Goal: Transaction & Acquisition: Purchase product/service

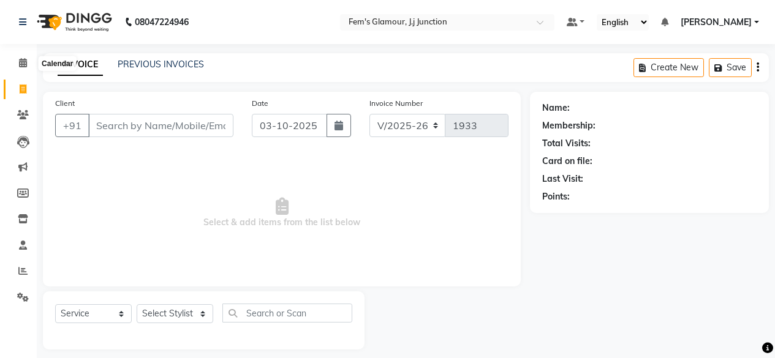
select select "4132"
select select "service"
click at [22, 66] on icon at bounding box center [23, 62] width 8 height 9
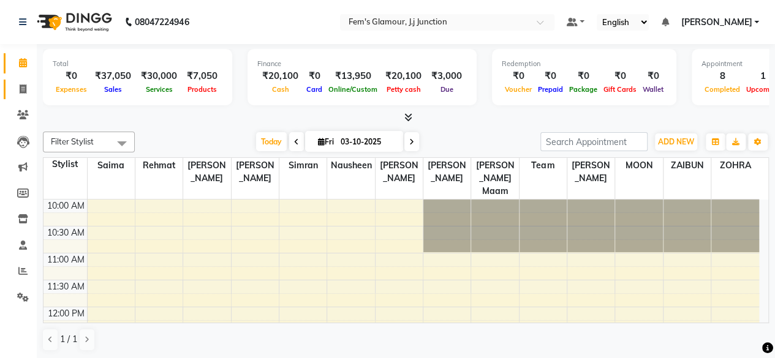
click at [21, 97] on link "Invoice" at bounding box center [18, 90] width 29 height 20
select select "service"
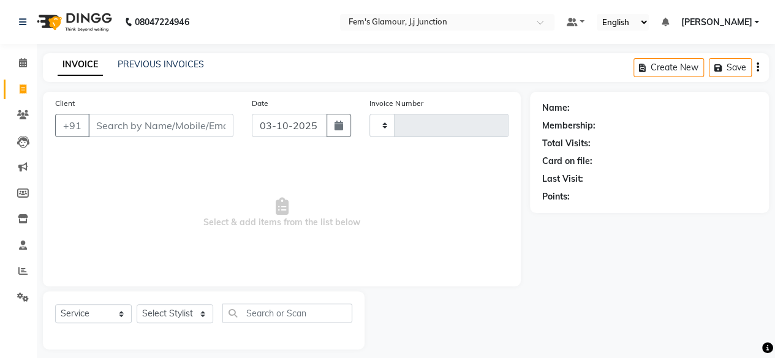
type input "1933"
select select "4132"
click at [12, 72] on link "Calendar" at bounding box center [18, 63] width 29 height 20
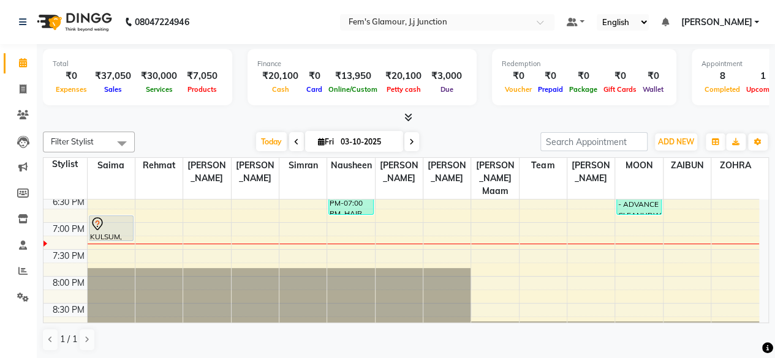
scroll to position [463, 0]
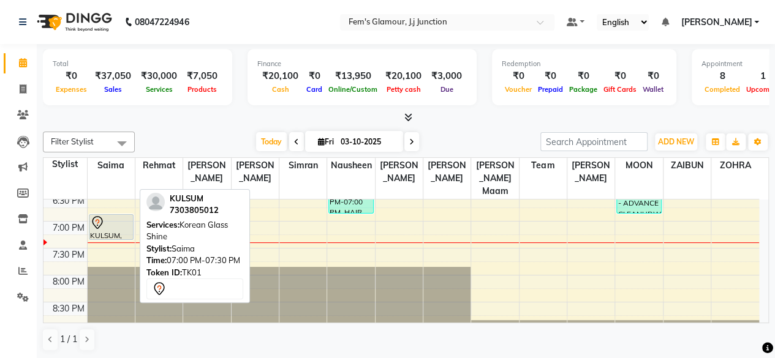
click at [110, 216] on div at bounding box center [111, 223] width 42 height 15
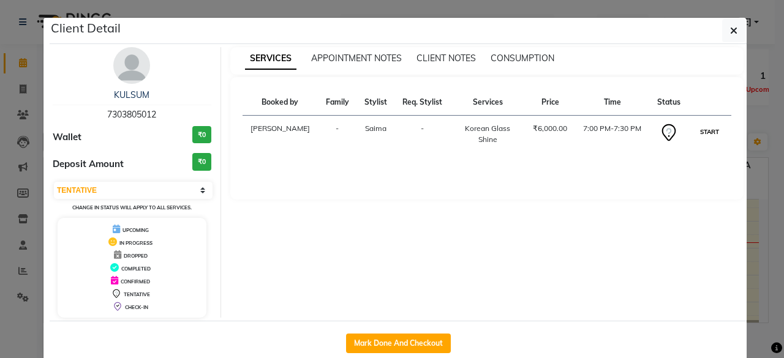
click at [700, 135] on button "START" at bounding box center [709, 131] width 25 height 15
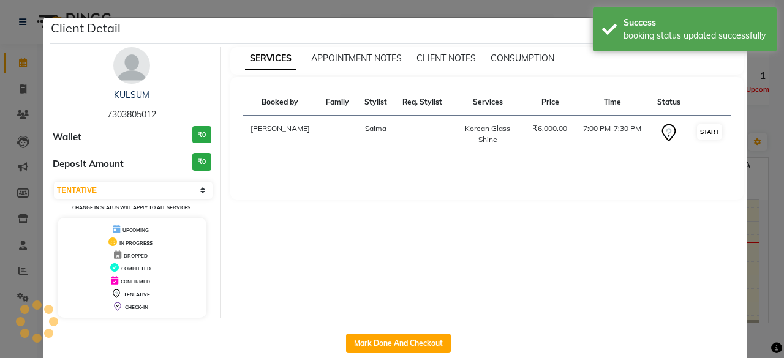
select select "1"
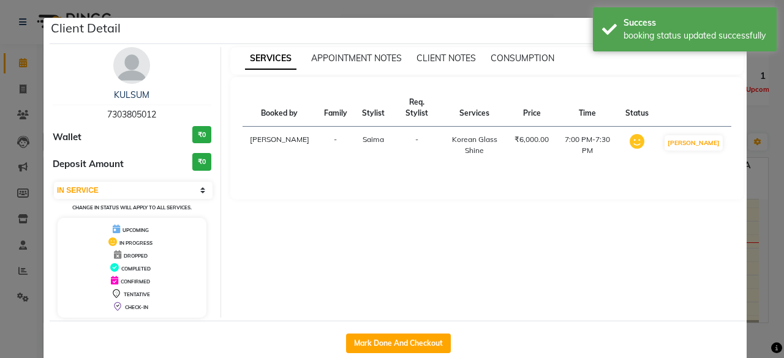
click at [744, 128] on div "SERVICES APPOINTMENT NOTES CLIENT NOTES CONSUMPTION Booked by Family Stylist Re…" at bounding box center [487, 182] width 532 height 271
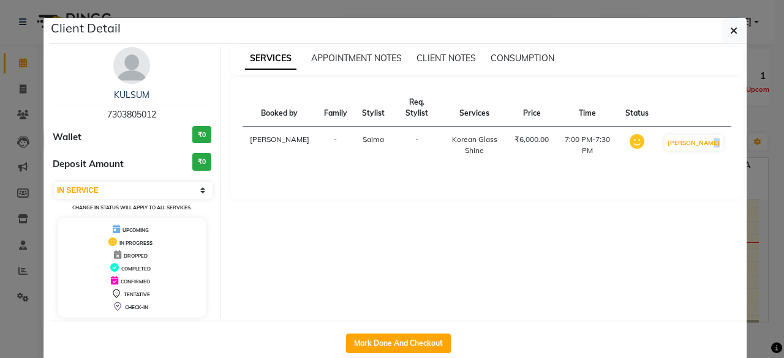
click at [761, 123] on ngb-modal-window "Client Detail KULSUM 7303805012 Wallet ₹0 Deposit Amount ₹0 Select IN SERVICE C…" at bounding box center [392, 179] width 784 height 358
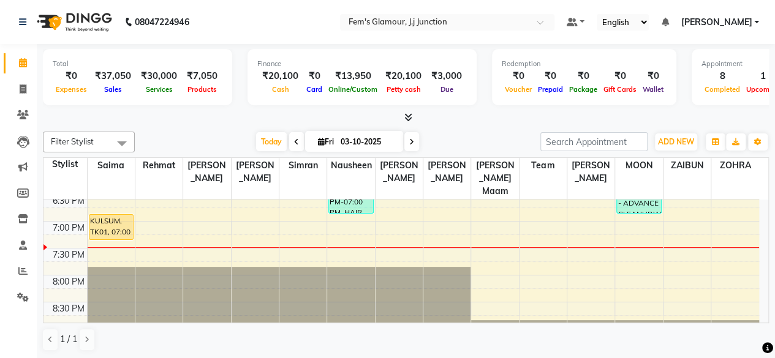
click at [409, 146] on span at bounding box center [411, 141] width 15 height 19
type input "04-10-2025"
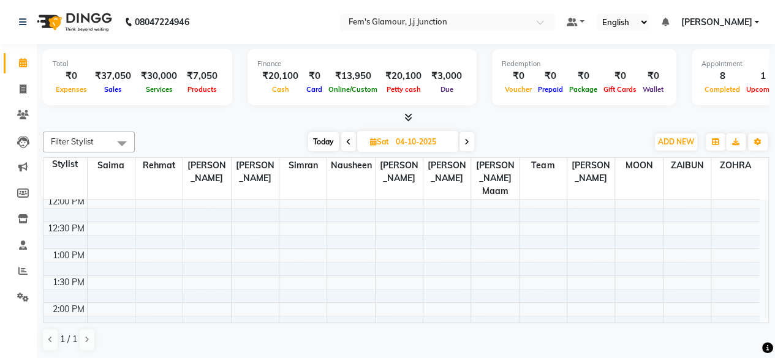
scroll to position [126, 0]
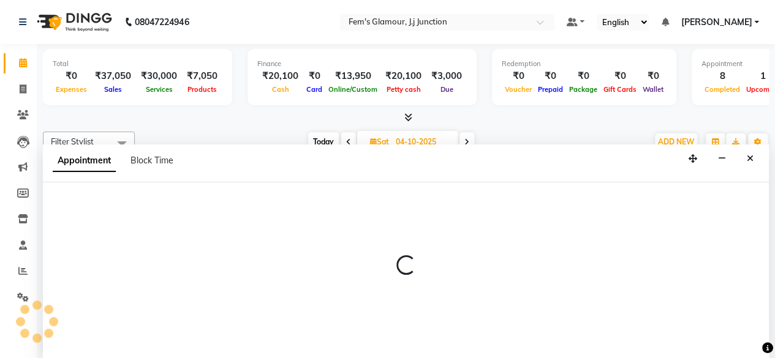
scroll to position [0, 0]
select select "21523"
select select "780"
select select "tentative"
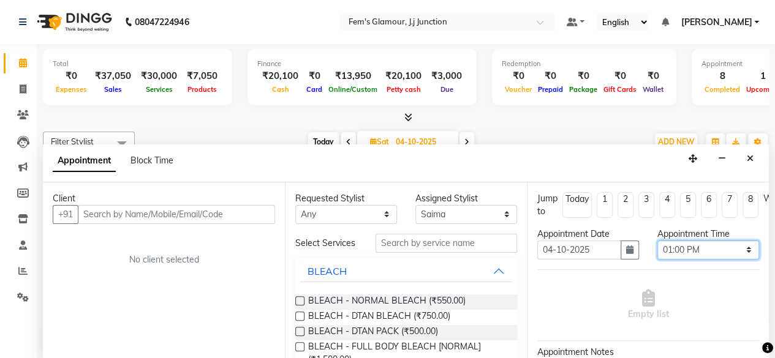
click at [676, 252] on select "Select 11:00 AM 11:15 AM 11:30 AM 11:45 AM 12:00 PM 12:15 PM 12:30 PM 12:45 PM …" at bounding box center [708, 250] width 102 height 19
select select "720"
click at [657, 241] on select "Select 11:00 AM 11:15 AM 11:30 AM 11:45 AM 12:00 PM 12:15 PM 12:30 PM 12:45 PM …" at bounding box center [708, 250] width 102 height 19
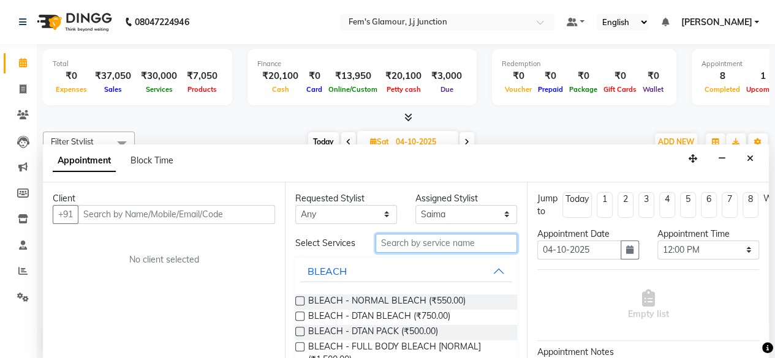
click at [439, 247] on input "text" at bounding box center [445, 243] width 141 height 19
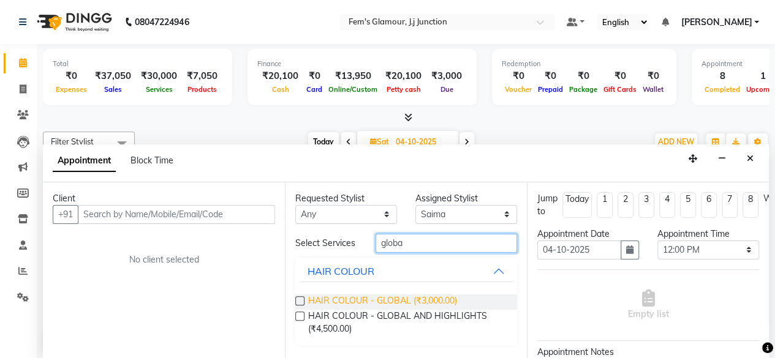
type input "globa"
click at [390, 302] on span "HAIR COLOUR - GLOBAL (₹3,000.00)" at bounding box center [382, 302] width 149 height 15
checkbox input "false"
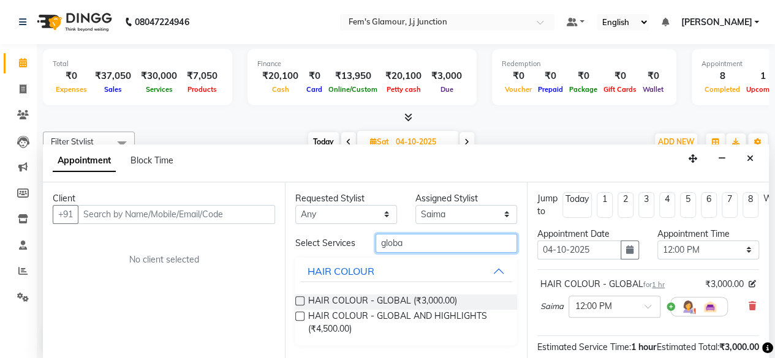
click at [423, 240] on input "globa" at bounding box center [445, 243] width 141 height 19
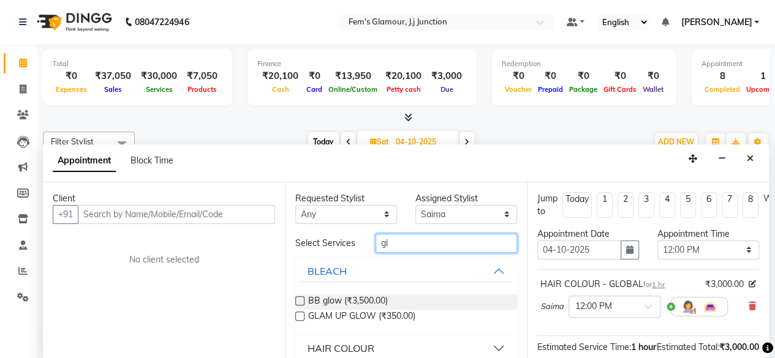
type input "g"
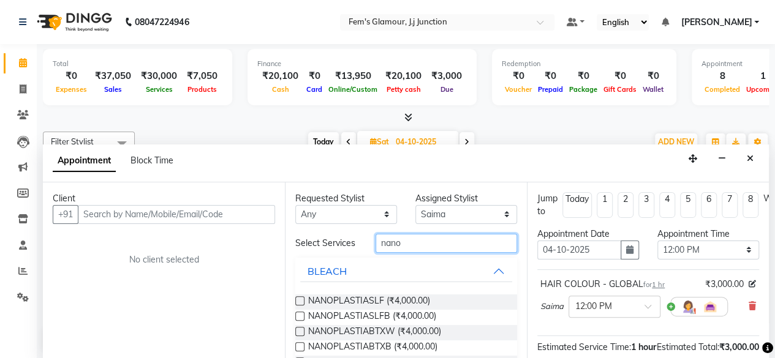
scroll to position [121, 0]
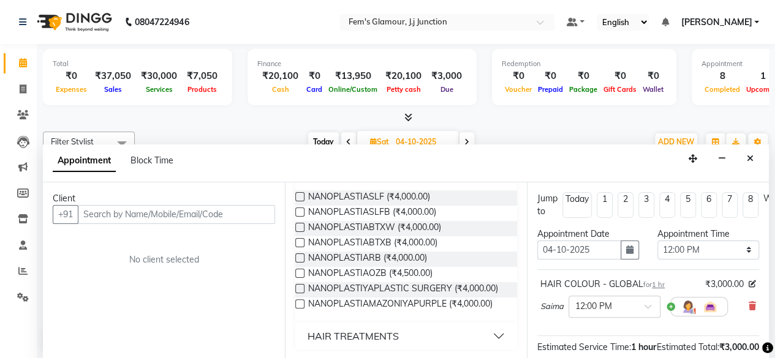
type input "nano"
click at [418, 325] on button "HAIR TREATMENTS" at bounding box center [406, 336] width 212 height 22
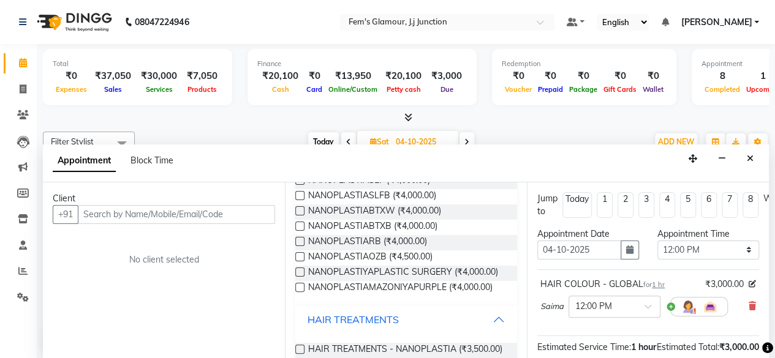
scroll to position [166, 0]
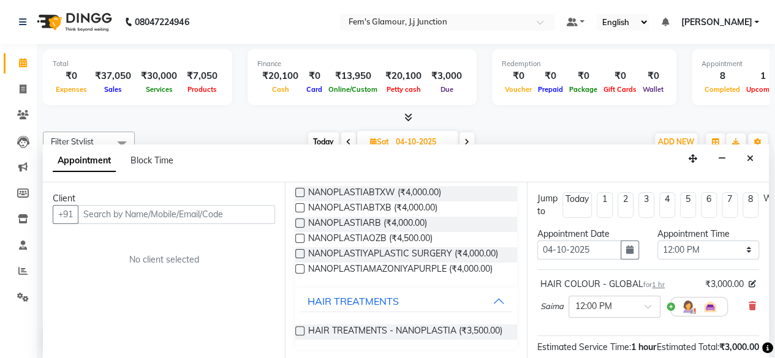
click at [418, 325] on span "HAIR TREATMENTS - NANOPLASTIA (₹3,500.00)" at bounding box center [405, 332] width 194 height 15
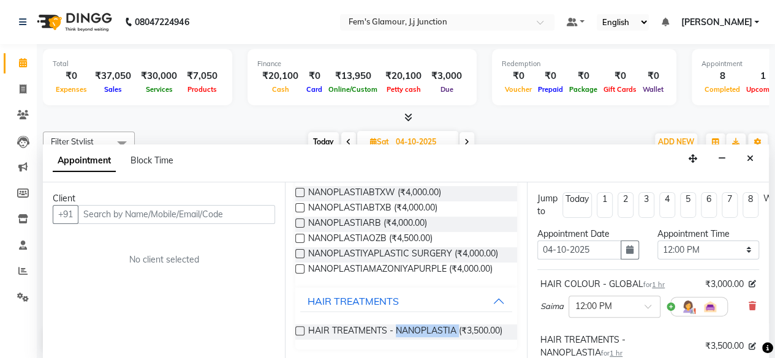
click at [418, 325] on span "HAIR TREATMENTS - NANOPLASTIA (₹3,500.00)" at bounding box center [405, 332] width 194 height 15
checkbox input "false"
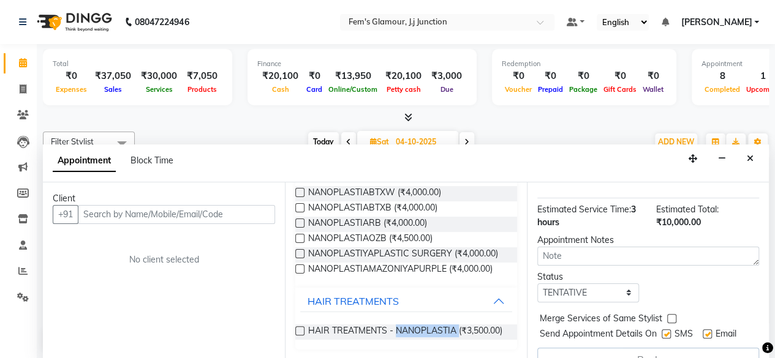
scroll to position [276, 0]
click at [598, 285] on select "Select TENTATIVE CONFIRM UPCOMING" at bounding box center [588, 292] width 102 height 19
select select "confirm booking"
click at [537, 283] on select "Select TENTATIVE CONFIRM UPCOMING" at bounding box center [588, 292] width 102 height 19
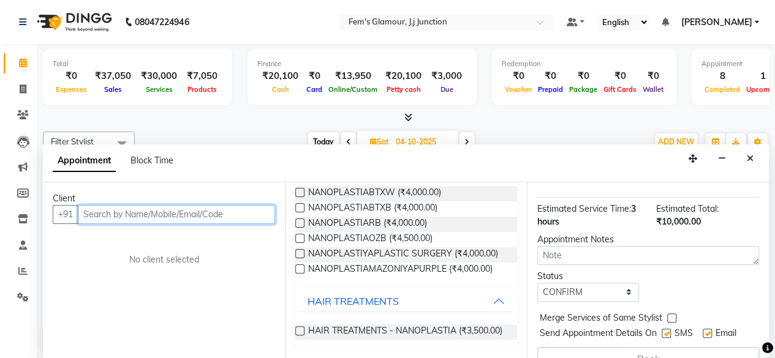
click at [156, 213] on input "text" at bounding box center [176, 214] width 197 height 19
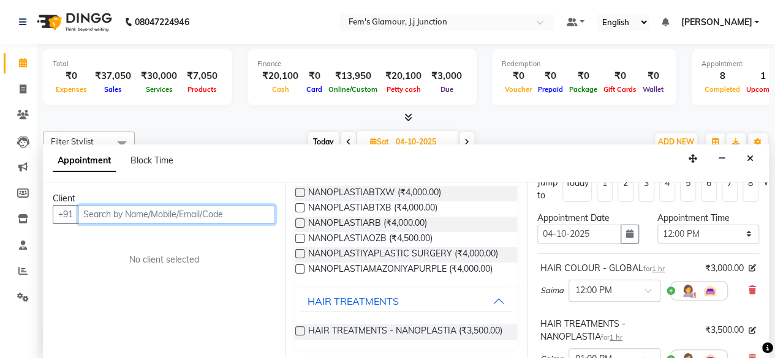
scroll to position [15, 0]
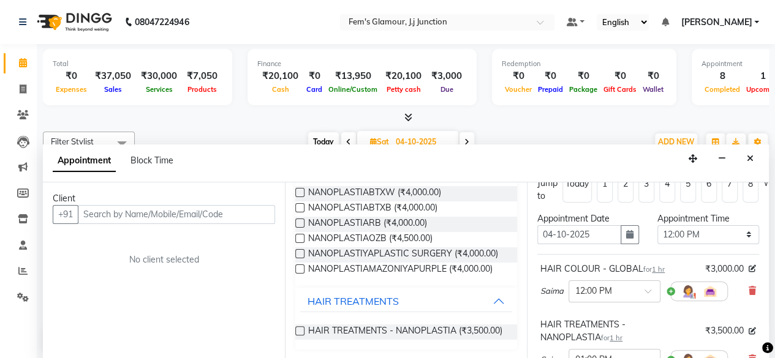
click at [475, 123] on div at bounding box center [406, 117] width 726 height 13
click at [751, 154] on icon "Close" at bounding box center [750, 158] width 7 height 9
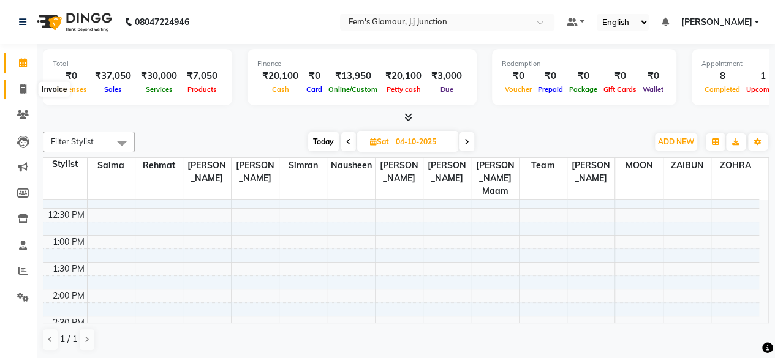
click at [28, 85] on span at bounding box center [22, 90] width 21 height 14
select select "service"
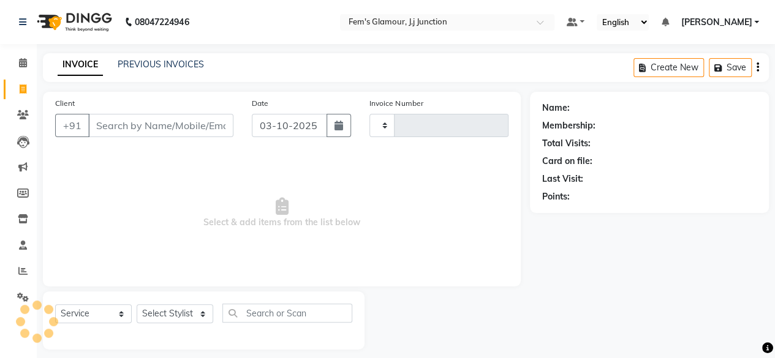
type input "1933"
select select "4132"
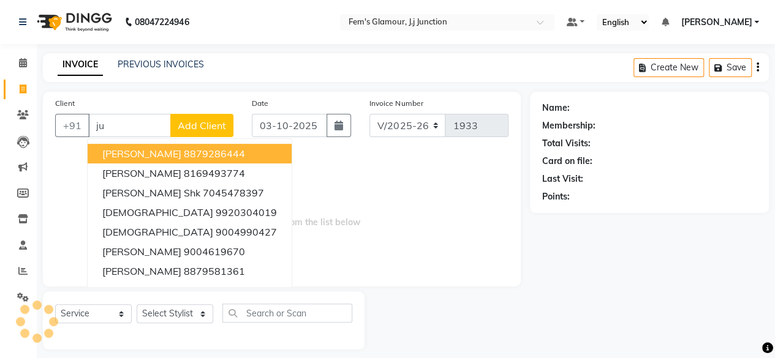
type input "j"
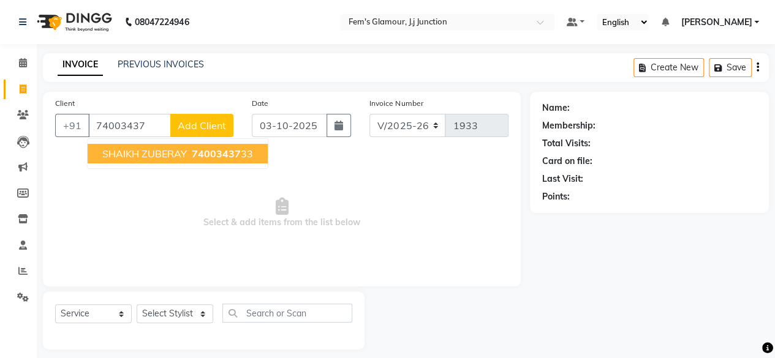
click at [149, 156] on span "SHAIKH ZUBERAY" at bounding box center [144, 154] width 85 height 12
type input "7400343733"
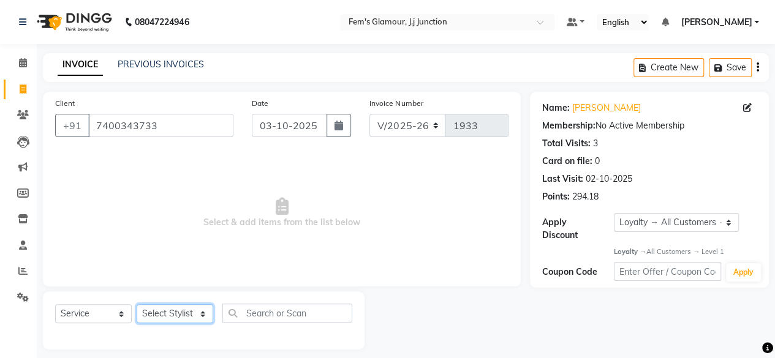
click at [187, 315] on select "Select Stylist fatima maam [PERSON_NAME] [PERSON_NAME] maam MOON Nagma Nasreen …" at bounding box center [175, 313] width 77 height 19
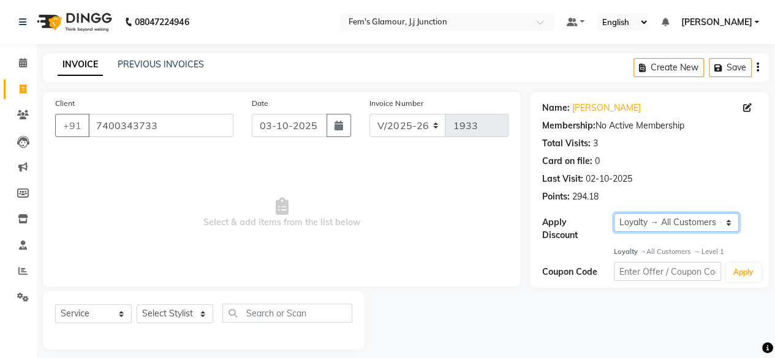
drag, startPoint x: 677, startPoint y: 217, endPoint x: 635, endPoint y: 238, distance: 47.4
click at [635, 238] on div "Apply Discount Select Loyalty → All Customers → Level 1" at bounding box center [649, 227] width 214 height 29
select select "0:"
click at [614, 213] on select "Select Loyalty → All Customers → Level 1" at bounding box center [676, 222] width 125 height 19
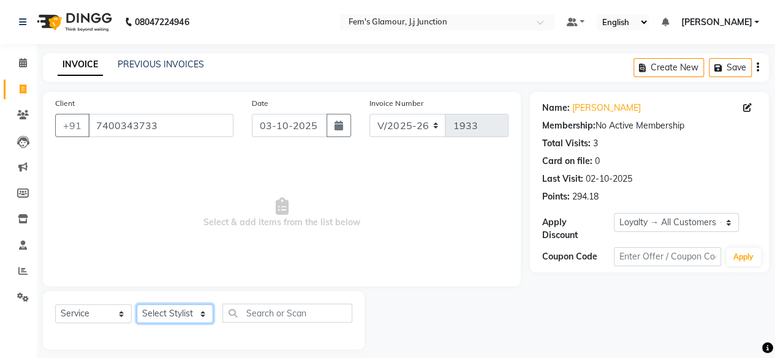
click at [184, 321] on select "Select Stylist fatima maam [PERSON_NAME] [PERSON_NAME] maam MOON Nagma Nasreen …" at bounding box center [175, 313] width 77 height 19
select select "21524"
click at [137, 304] on select "Select Stylist fatima maam [PERSON_NAME] [PERSON_NAME] maam MOON Nagma Nasreen …" at bounding box center [175, 313] width 77 height 19
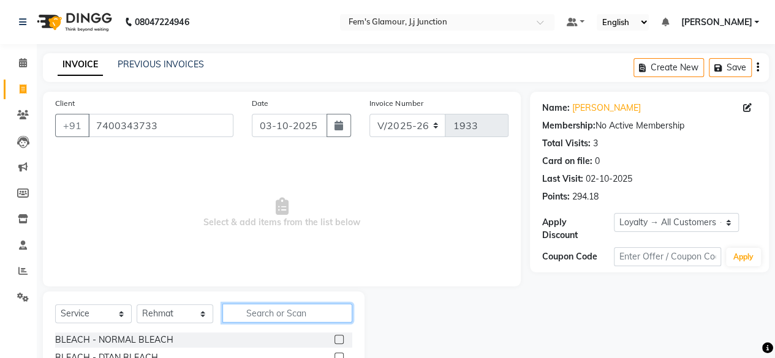
click at [293, 309] on input "text" at bounding box center [287, 313] width 130 height 19
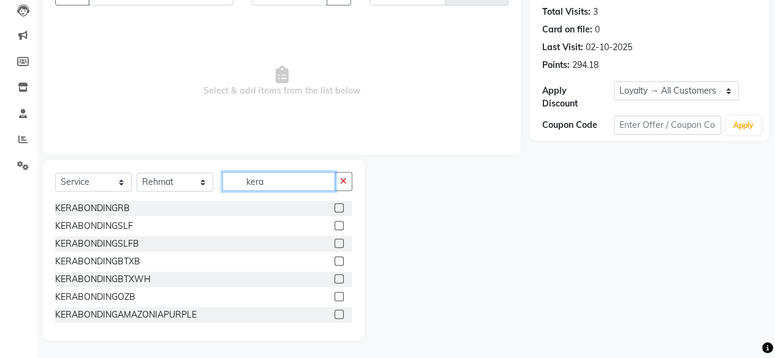
scroll to position [55, 0]
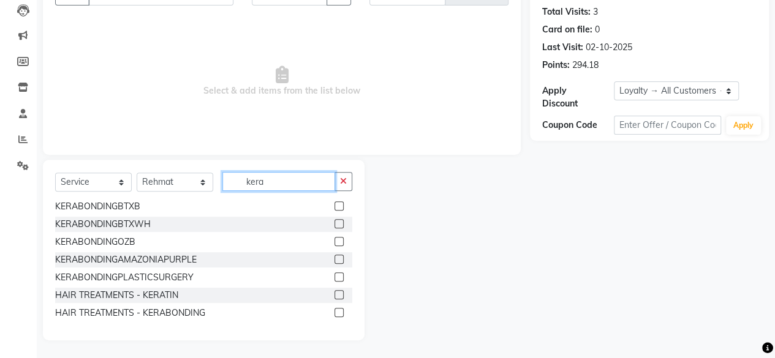
type input "kera"
click at [334, 311] on label at bounding box center [338, 312] width 9 height 9
click at [334, 311] on input "checkbox" at bounding box center [338, 313] width 8 height 8
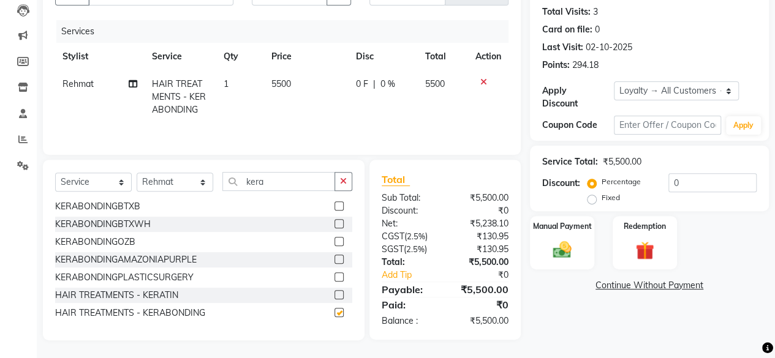
checkbox input "false"
click at [282, 182] on input "kera" at bounding box center [278, 181] width 113 height 19
type input "k"
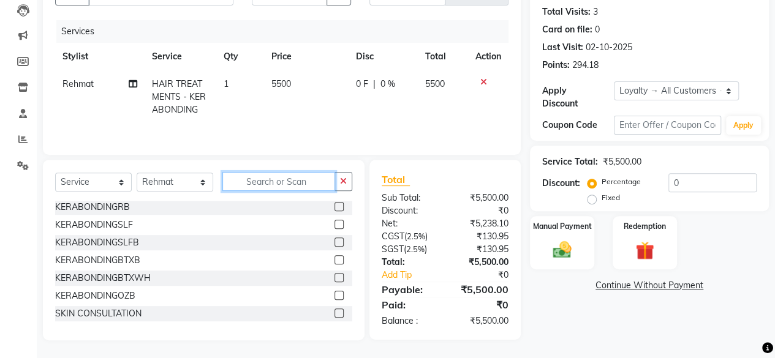
scroll to position [517, 0]
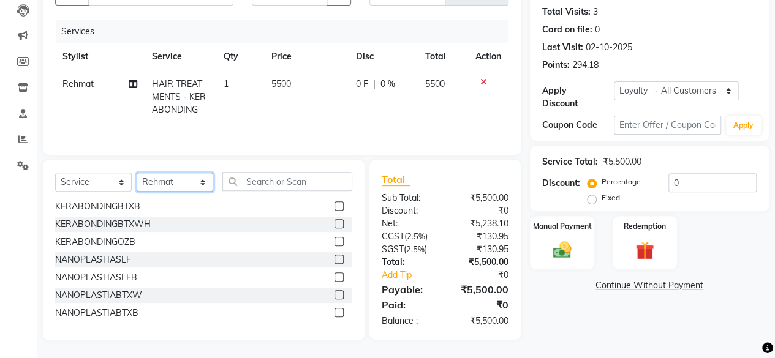
click at [184, 181] on select "Select Stylist fatima maam [PERSON_NAME] [PERSON_NAME] maam MOON Nagma Nasreen …" at bounding box center [175, 182] width 77 height 19
select select "21530"
click at [137, 173] on select "Select Stylist fatima maam [PERSON_NAME] [PERSON_NAME] maam MOON Nagma Nasreen …" at bounding box center [175, 182] width 77 height 19
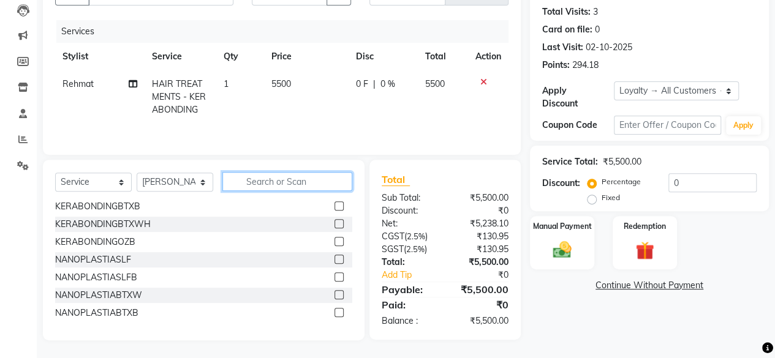
click at [270, 183] on input "text" at bounding box center [287, 181] width 130 height 19
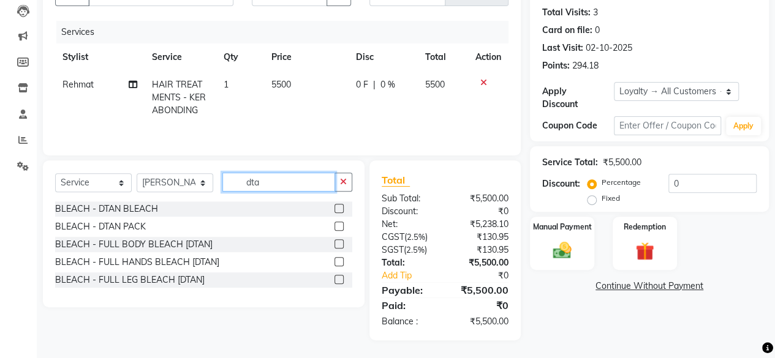
type input "dta"
click at [338, 208] on label at bounding box center [338, 208] width 9 height 9
click at [338, 208] on input "checkbox" at bounding box center [338, 209] width 8 height 8
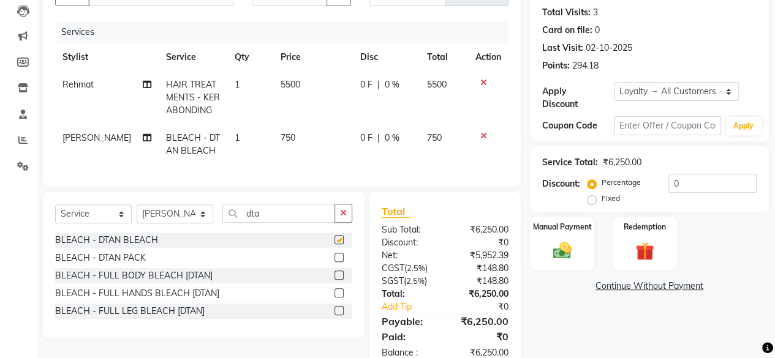
checkbox input "false"
click at [289, 221] on input "dta" at bounding box center [278, 213] width 113 height 19
type input "d"
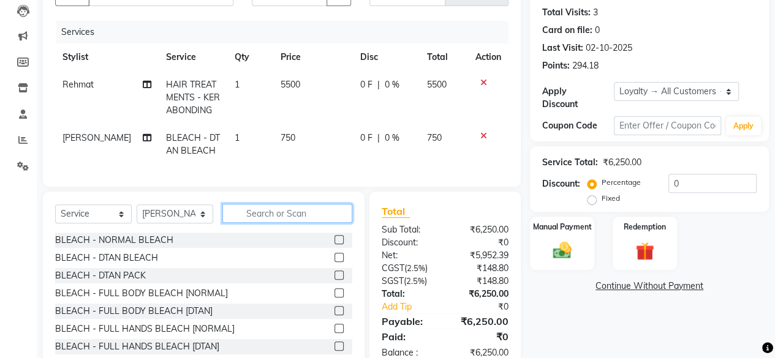
type input "h"
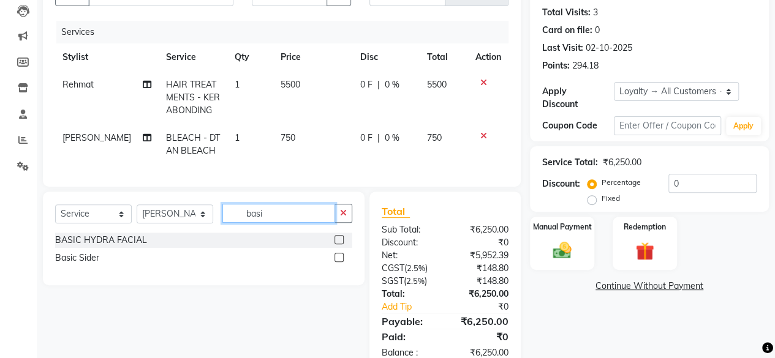
type input "basi"
click at [338, 244] on label at bounding box center [338, 239] width 9 height 9
click at [338, 244] on input "checkbox" at bounding box center [338, 240] width 8 height 8
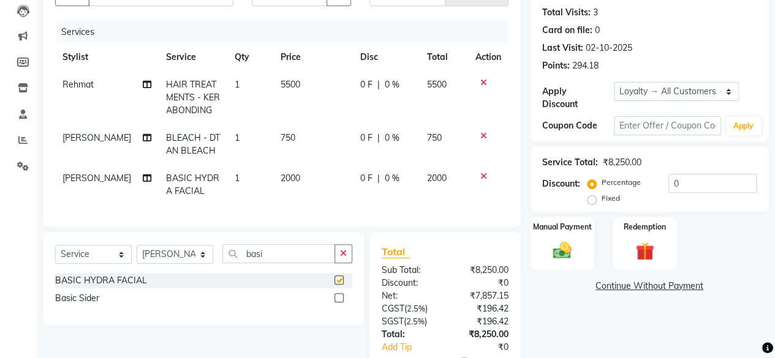
checkbox input "false"
click at [296, 263] on input "basi" at bounding box center [278, 253] width 113 height 19
type input "b"
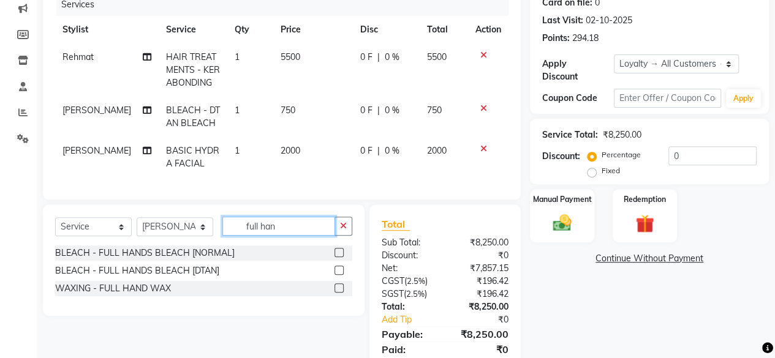
scroll to position [159, 0]
type input "full han"
click at [338, 292] on label at bounding box center [338, 287] width 9 height 9
click at [338, 292] on input "checkbox" at bounding box center [338, 288] width 8 height 8
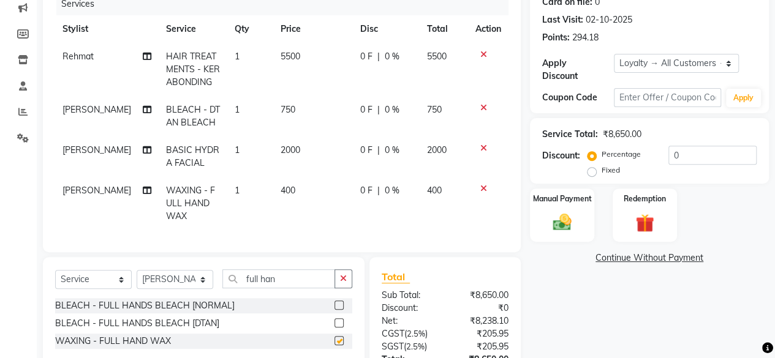
checkbox input "false"
click at [300, 285] on input "full han" at bounding box center [278, 279] width 113 height 19
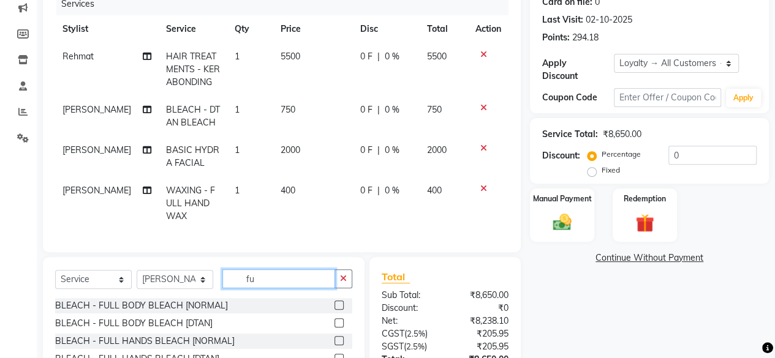
type input "f"
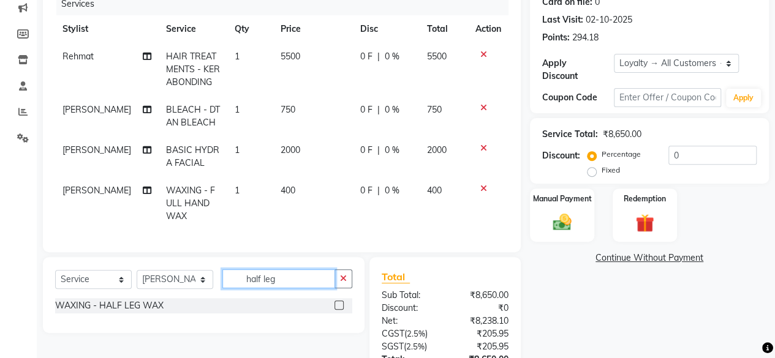
type input "half leg"
click at [338, 310] on label at bounding box center [338, 305] width 9 height 9
click at [338, 310] on input "checkbox" at bounding box center [338, 306] width 8 height 8
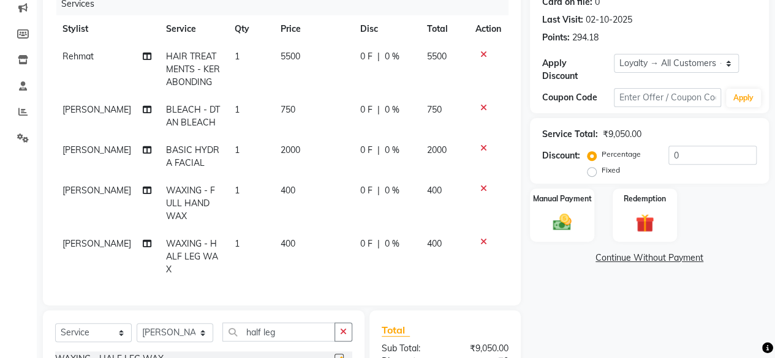
checkbox input "false"
click at [294, 340] on input "half leg" at bounding box center [278, 332] width 113 height 19
type input "h"
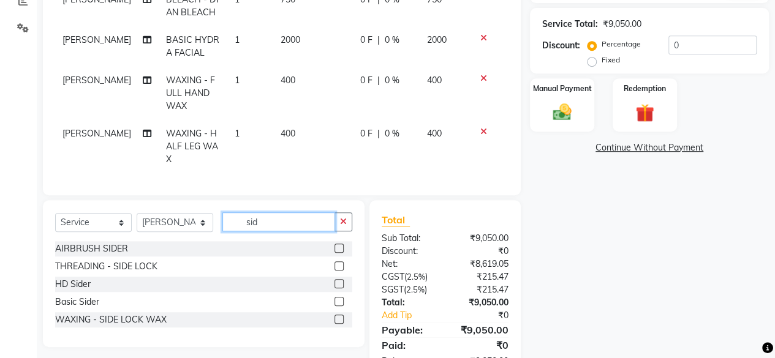
scroll to position [270, 0]
type input "sid"
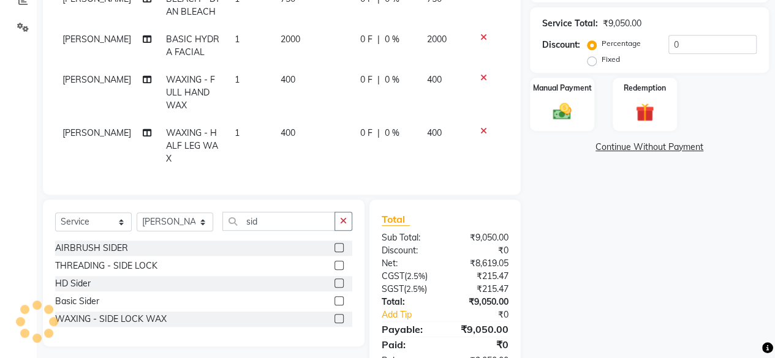
click at [334, 323] on label at bounding box center [338, 318] width 9 height 9
click at [334, 323] on input "checkbox" at bounding box center [338, 319] width 8 height 8
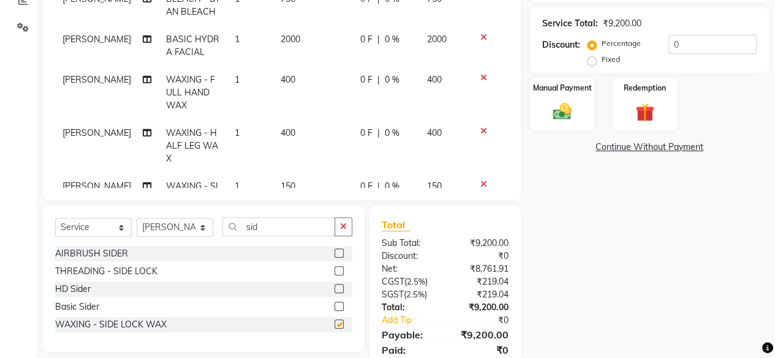
checkbox input "false"
click at [304, 222] on input "sid" at bounding box center [278, 226] width 113 height 19
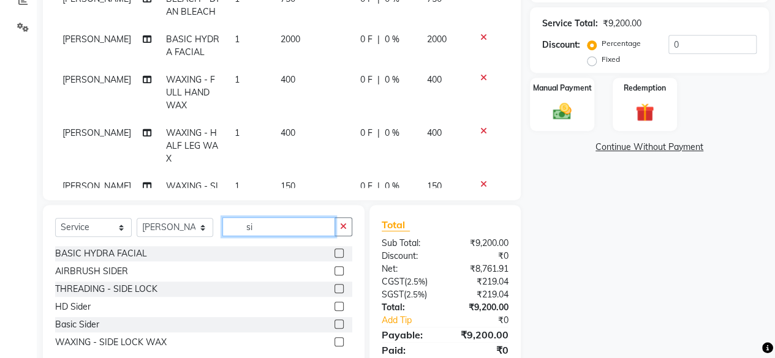
type input "s"
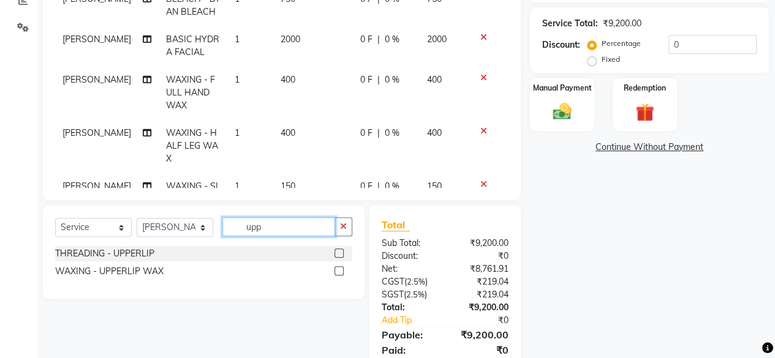
type input "upp"
click at [341, 251] on label at bounding box center [338, 253] width 9 height 9
click at [341, 251] on input "checkbox" at bounding box center [338, 254] width 8 height 8
checkbox input "false"
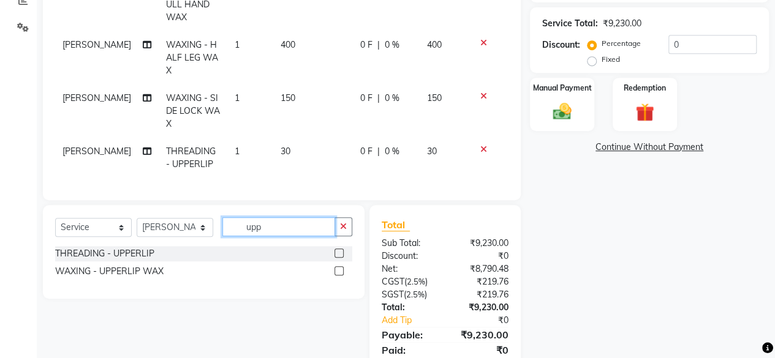
click at [296, 226] on input "upp" at bounding box center [278, 226] width 113 height 19
type input "u"
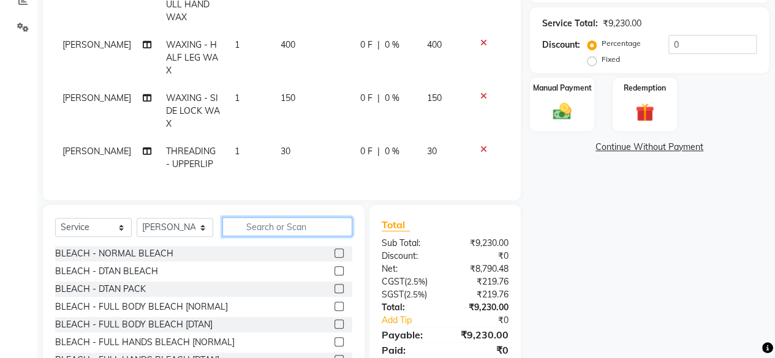
type input "l"
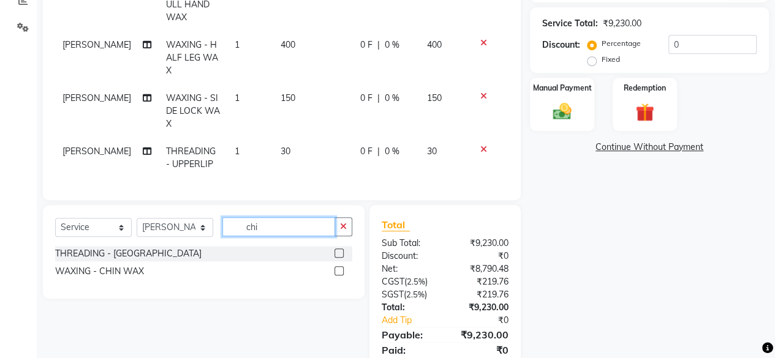
type input "chi"
click at [342, 252] on label at bounding box center [338, 253] width 9 height 9
click at [342, 252] on input "checkbox" at bounding box center [338, 254] width 8 height 8
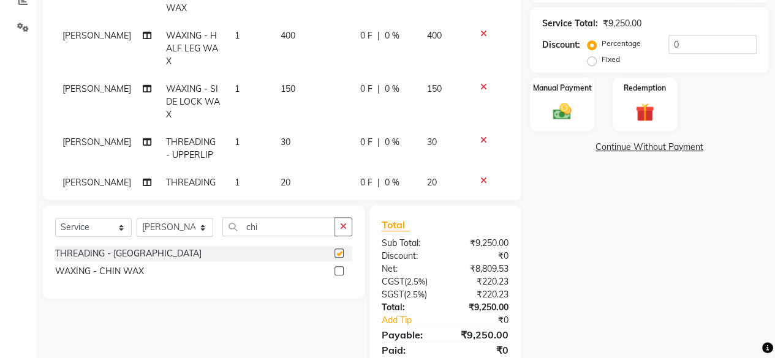
checkbox input "false"
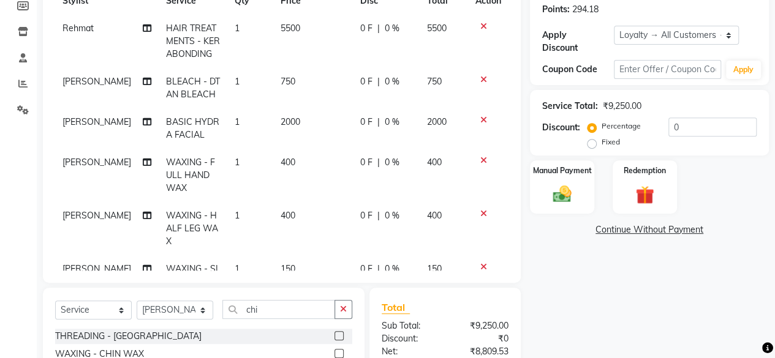
scroll to position [126, 0]
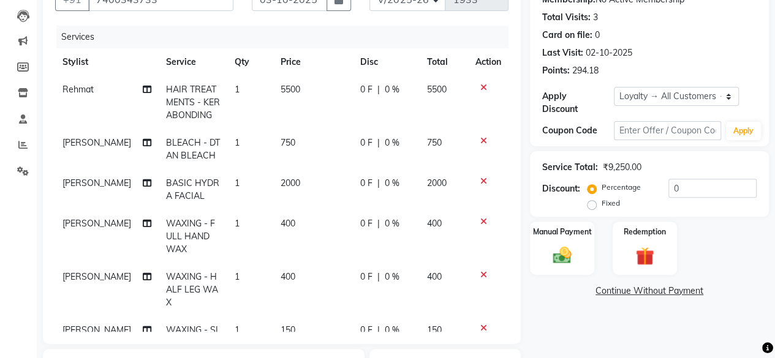
click at [281, 182] on span "2000" at bounding box center [291, 183] width 20 height 11
select select "21530"
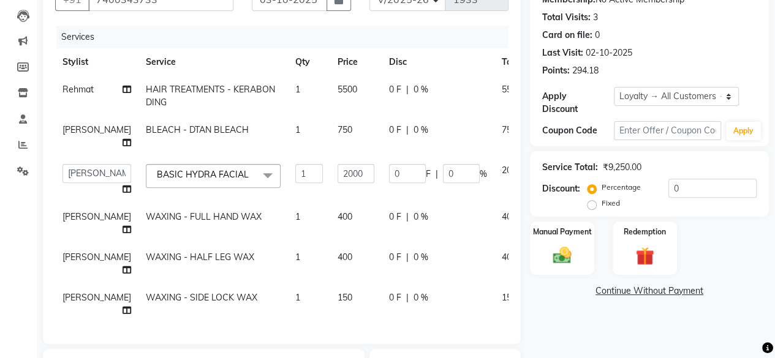
click at [288, 182] on td "1" at bounding box center [309, 180] width 42 height 47
click at [338, 172] on input "2000" at bounding box center [356, 173] width 37 height 19
type input "2"
type input "1500"
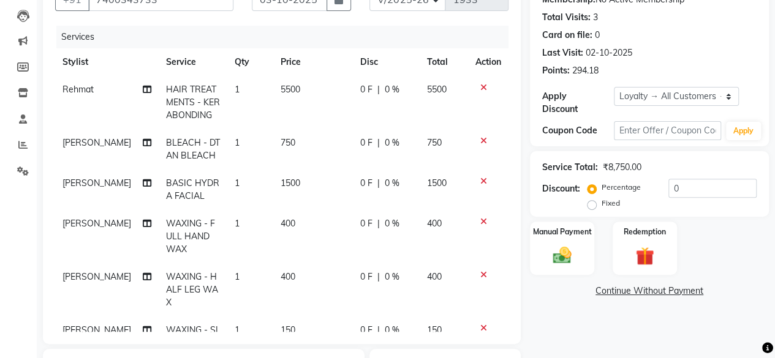
click at [308, 220] on td "400" at bounding box center [313, 236] width 80 height 53
select select "21530"
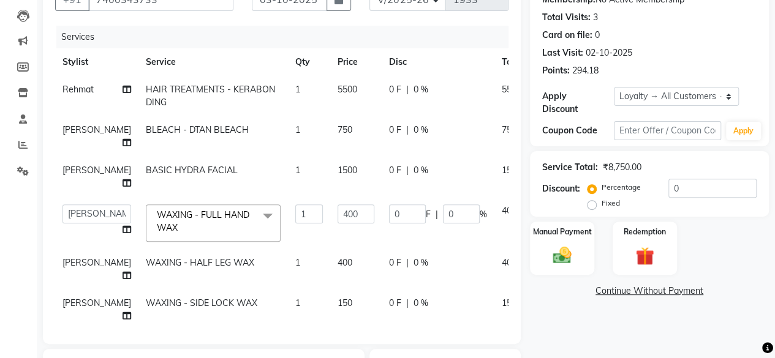
click at [338, 130] on span "750" at bounding box center [345, 129] width 15 height 11
select select "21530"
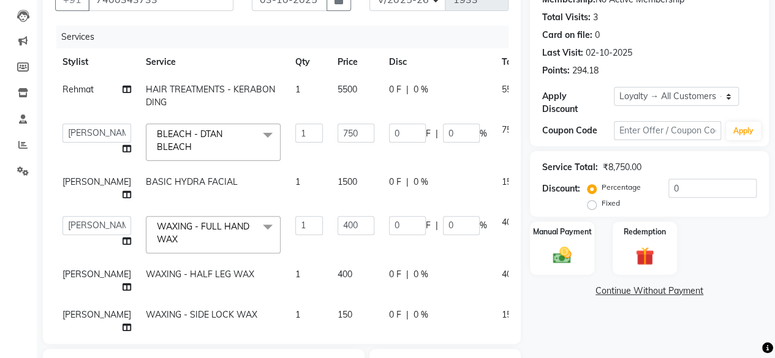
click at [338, 130] on input "750" at bounding box center [356, 133] width 37 height 19
type input "500"
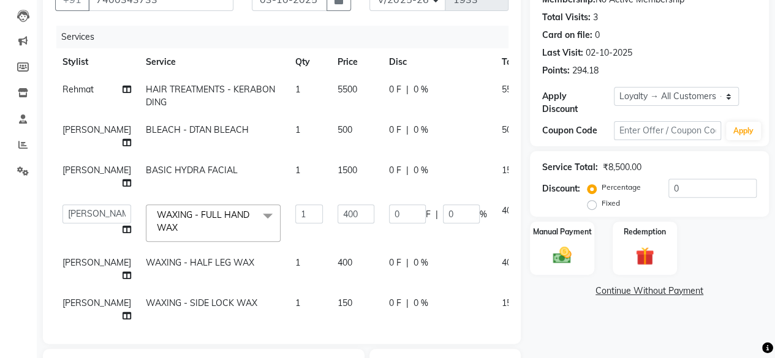
click at [382, 55] on th "Disc" at bounding box center [438, 62] width 113 height 28
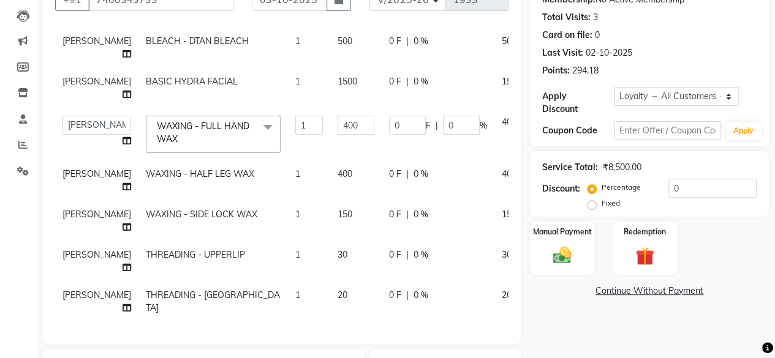
scroll to position [314, 0]
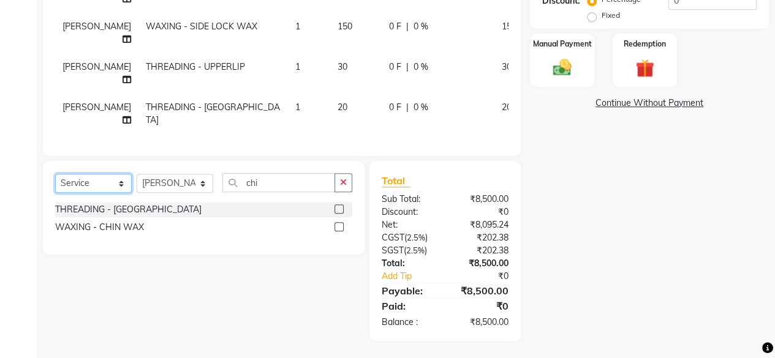
click at [104, 186] on select "Select Service Product Membership Package Voucher Prepaid Gift Card" at bounding box center [93, 183] width 77 height 19
select select "product"
click at [55, 174] on select "Select Service Product Membership Package Voucher Prepaid Gift Card" at bounding box center [93, 183] width 77 height 19
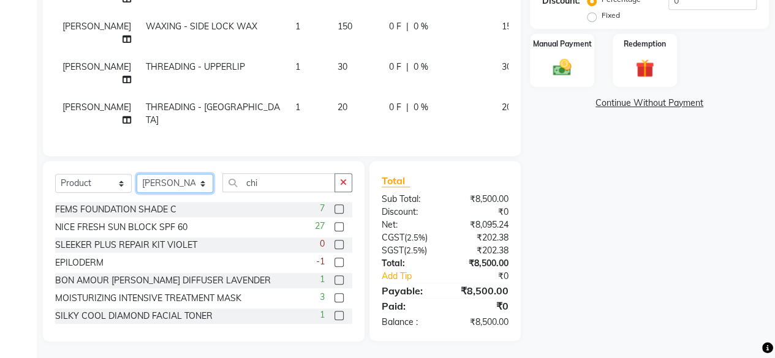
click at [187, 182] on select "Select Stylist fatima maam [PERSON_NAME] [PERSON_NAME] maam MOON Nagma Nasreen …" at bounding box center [175, 183] width 77 height 19
select select "21526"
click at [137, 174] on select "Select Stylist fatima maam [PERSON_NAME] [PERSON_NAME] maam MOON Nagma Nasreen …" at bounding box center [175, 183] width 77 height 19
click at [292, 184] on input "chi" at bounding box center [278, 182] width 113 height 19
type input "c"
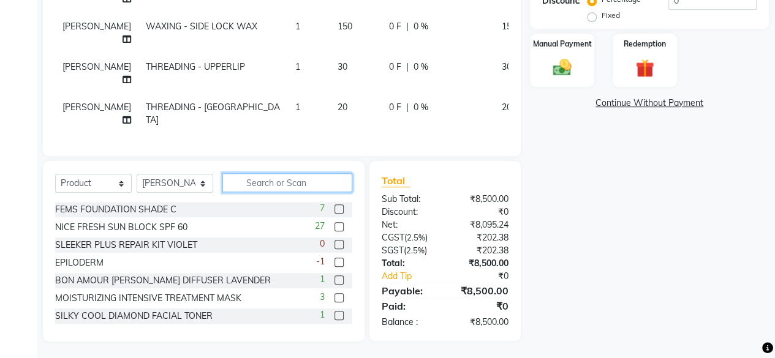
type input "b"
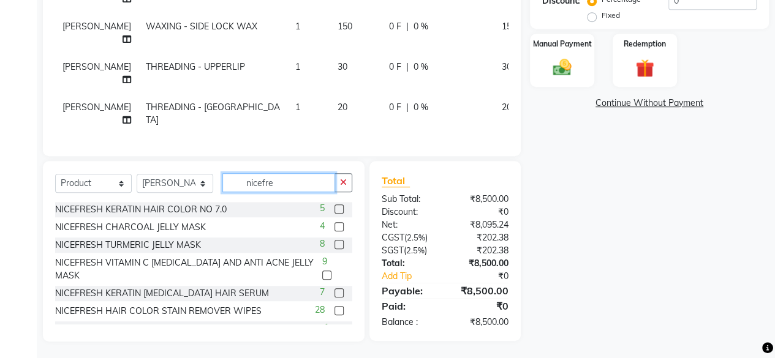
scroll to position [0, 0]
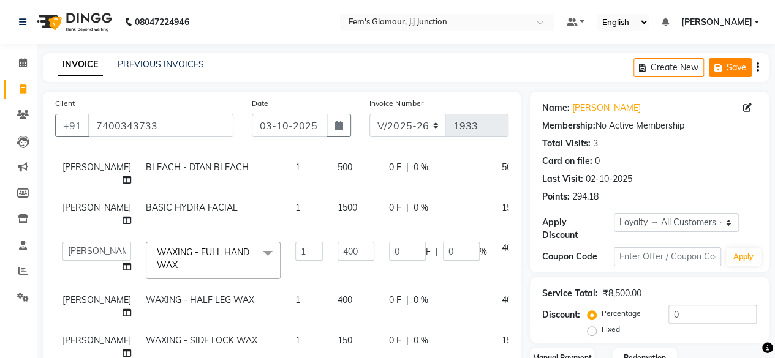
click at [742, 72] on button "Save" at bounding box center [730, 67] width 43 height 19
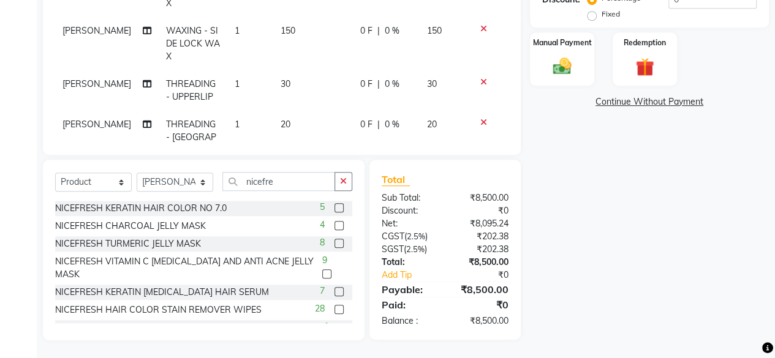
scroll to position [138, 0]
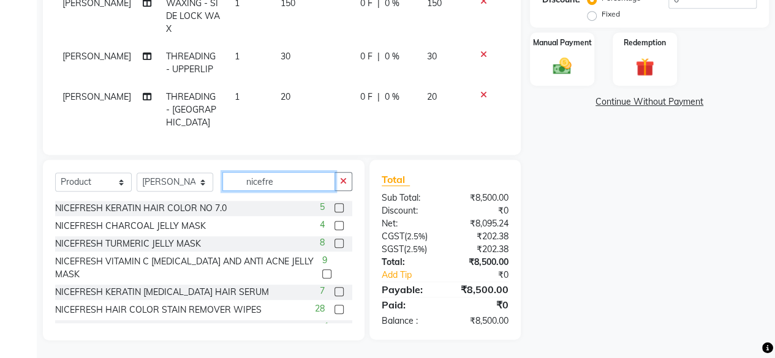
click at [312, 186] on input "nicefre" at bounding box center [278, 181] width 113 height 19
click at [480, 55] on icon at bounding box center [483, 54] width 7 height 9
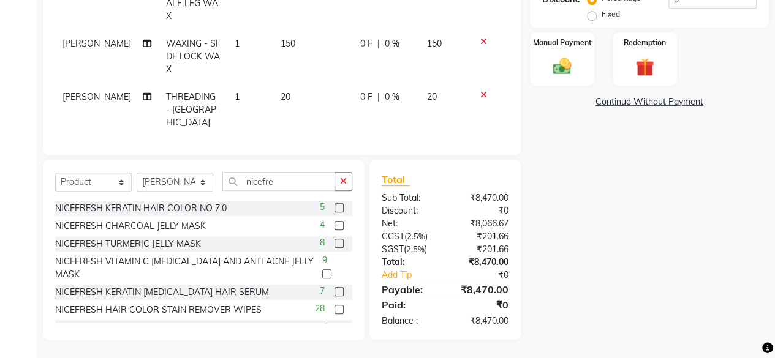
click at [480, 93] on icon at bounding box center [483, 95] width 7 height 9
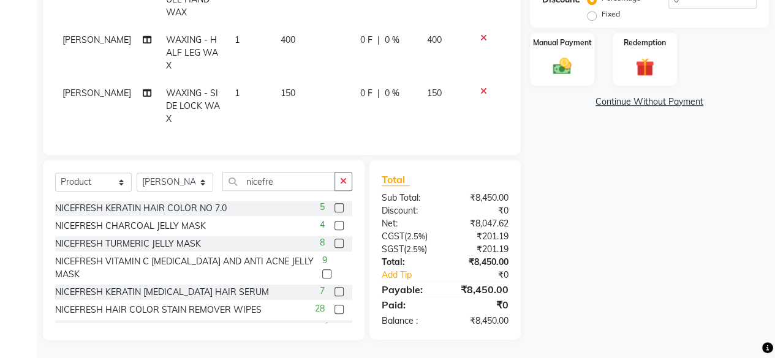
scroll to position [57, 0]
click at [307, 176] on input "nicefre" at bounding box center [278, 181] width 113 height 19
type input "n"
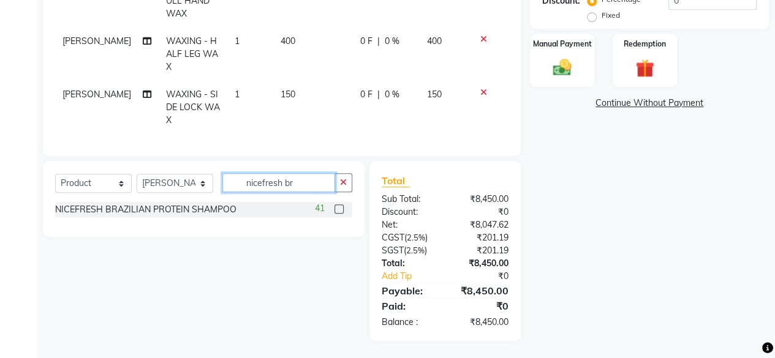
type input "nicefresh br"
click at [335, 209] on label at bounding box center [338, 209] width 9 height 9
click at [335, 209] on input "checkbox" at bounding box center [338, 210] width 8 height 8
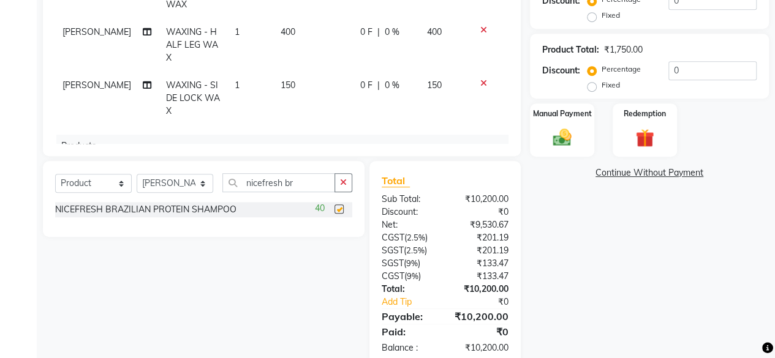
scroll to position [138, 0]
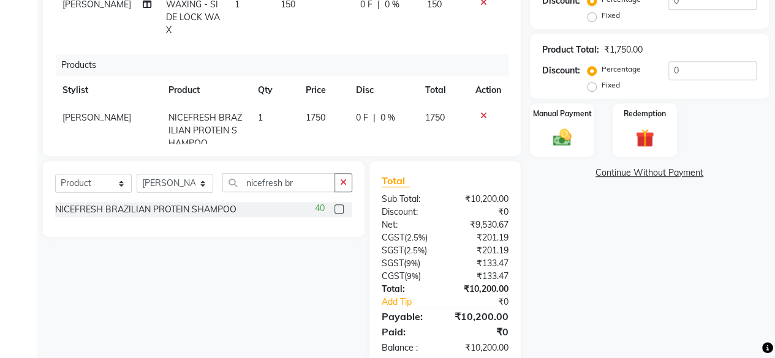
checkbox input "false"
click at [298, 181] on input "nicefresh br" at bounding box center [278, 182] width 113 height 19
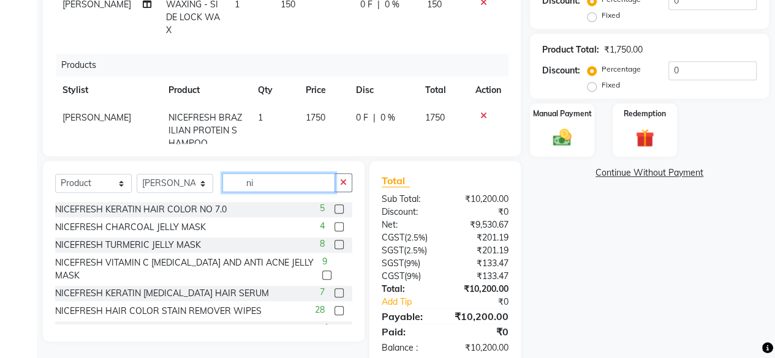
type input "n"
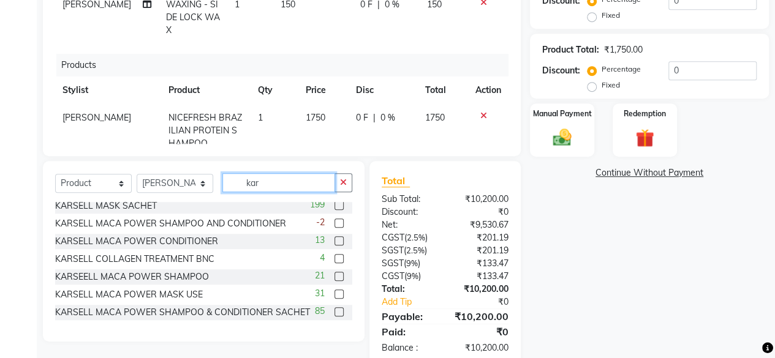
scroll to position [104, 0]
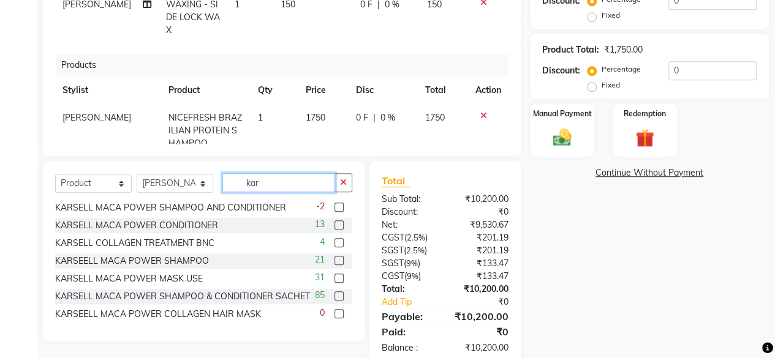
type input "kar"
click at [334, 277] on label at bounding box center [338, 278] width 9 height 9
click at [334, 277] on input "checkbox" at bounding box center [338, 279] width 8 height 8
checkbox input "false"
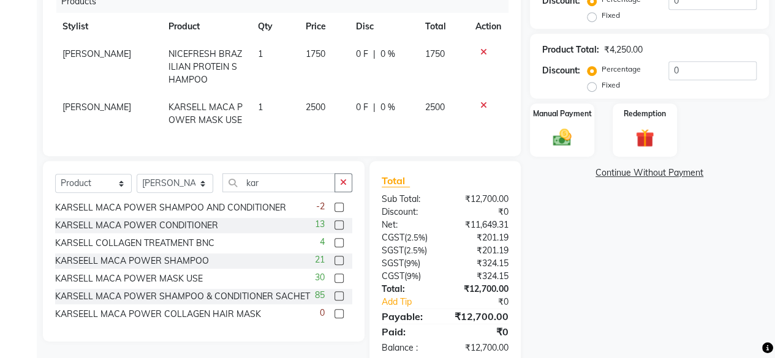
click at [306, 48] on span "1750" at bounding box center [316, 53] width 20 height 11
select select "21526"
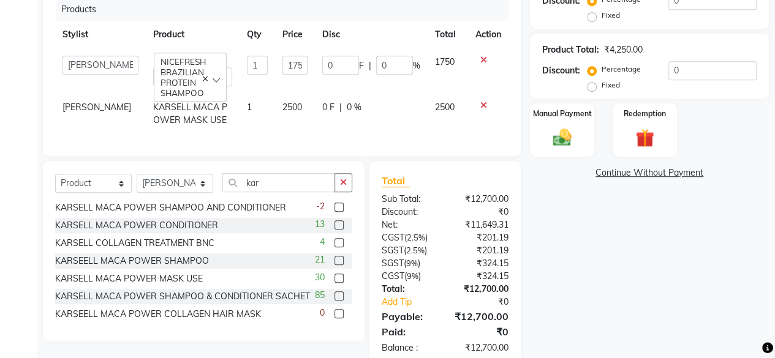
click at [315, 48] on td "0 F | 0 %" at bounding box center [371, 70] width 113 height 45
click at [283, 56] on input "1750" at bounding box center [294, 65] width 25 height 19
type input "1500"
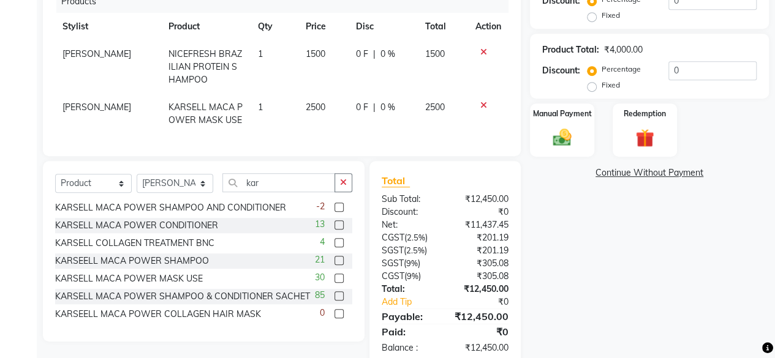
click at [298, 78] on td "1500" at bounding box center [323, 66] width 50 height 53
select select "21526"
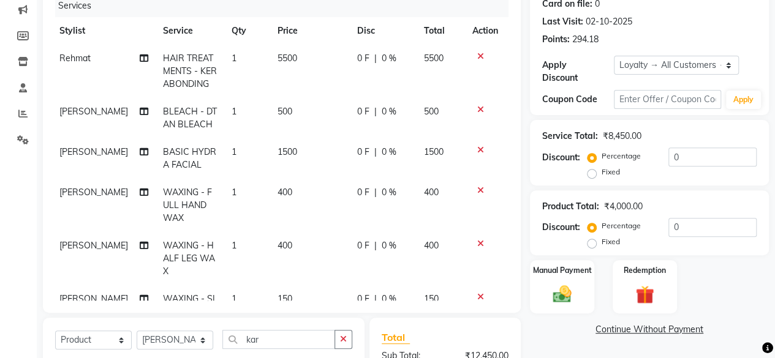
scroll to position [156, 0]
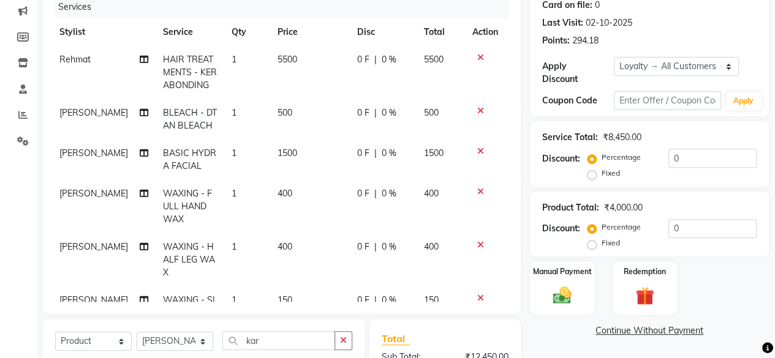
click at [58, 198] on td "[PERSON_NAME]" at bounding box center [104, 206] width 104 height 53
select select "21530"
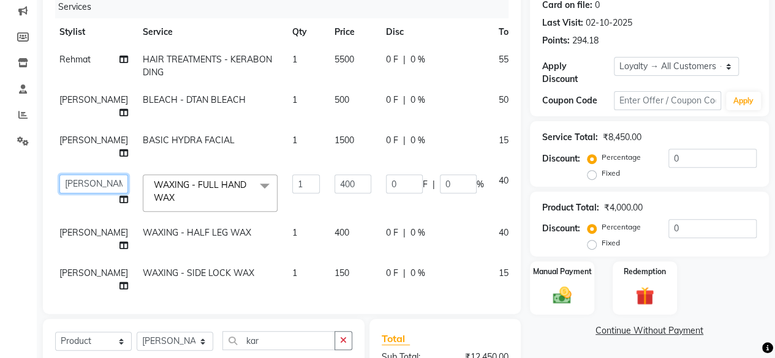
click at [72, 183] on select "fatima maam Imran Qureshi Lara Meraj maam MOON Nagma Nasreen Nausheen Rehmat Sa…" at bounding box center [93, 184] width 69 height 19
select select "34081"
click at [72, 236] on span "[PERSON_NAME]" at bounding box center [93, 232] width 69 height 11
select select "21530"
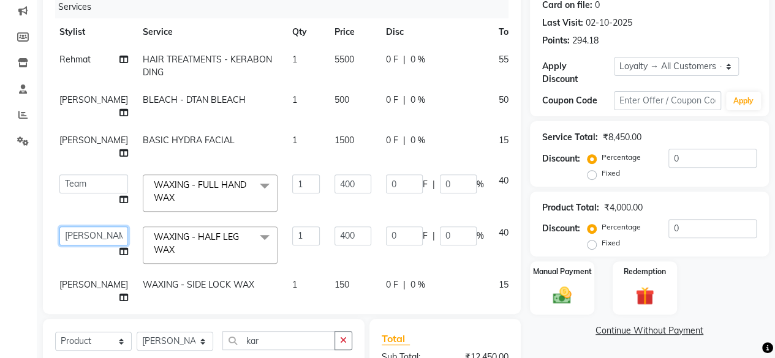
click at [72, 236] on select "fatima maam Imran Qureshi Lara Meraj maam MOON Nagma Nasreen Nausheen Rehmat Sa…" at bounding box center [93, 236] width 69 height 19
select select "34081"
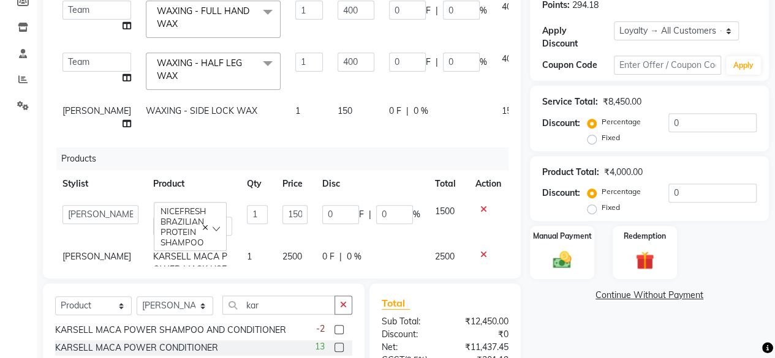
scroll to position [129, 0]
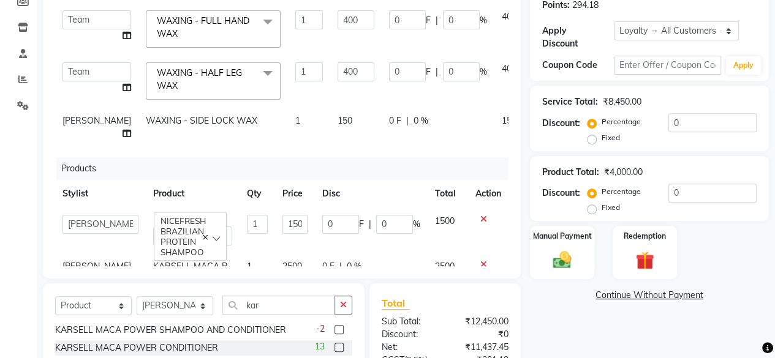
click at [338, 116] on span "150" at bounding box center [345, 120] width 15 height 11
select select "21530"
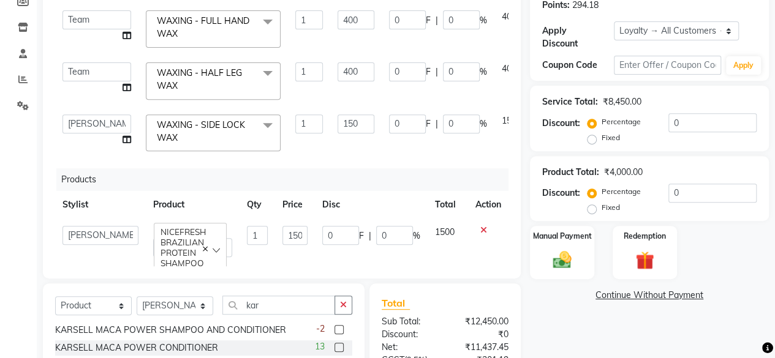
click at [338, 116] on input "150" at bounding box center [356, 124] width 37 height 19
type input "1"
type input "200"
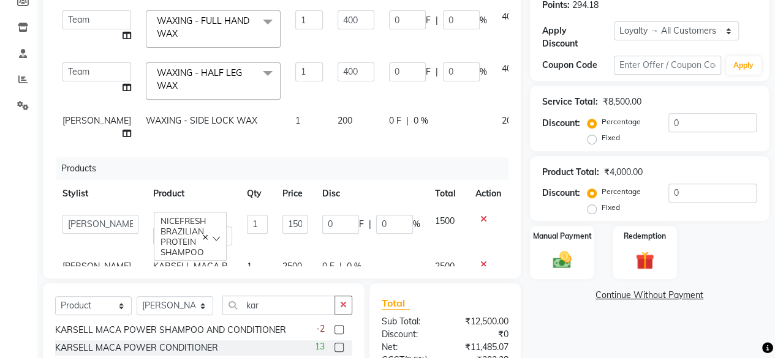
click at [385, 184] on div "Services Stylist Service Qty Price Disc Total Action Rehmat HAIR TREATMENTS - K…" at bounding box center [281, 113] width 453 height 306
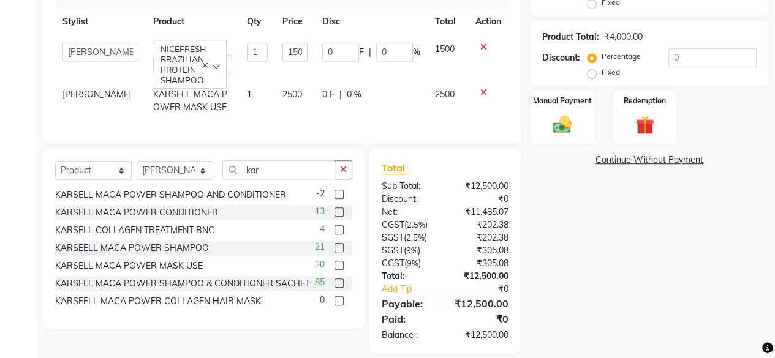
scroll to position [328, 0]
click at [552, 122] on img at bounding box center [561, 124] width 31 height 22
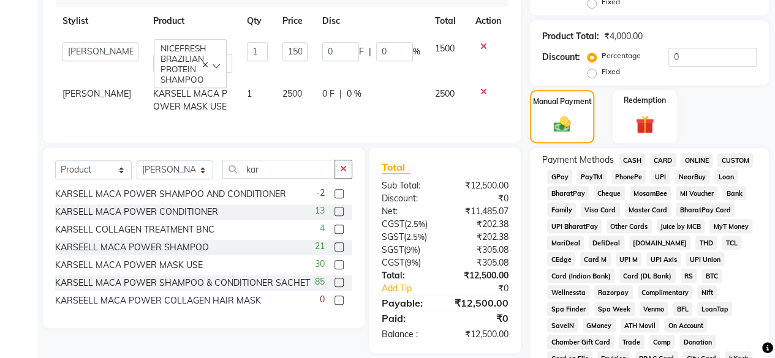
click at [630, 156] on span "CASH" at bounding box center [632, 160] width 26 height 14
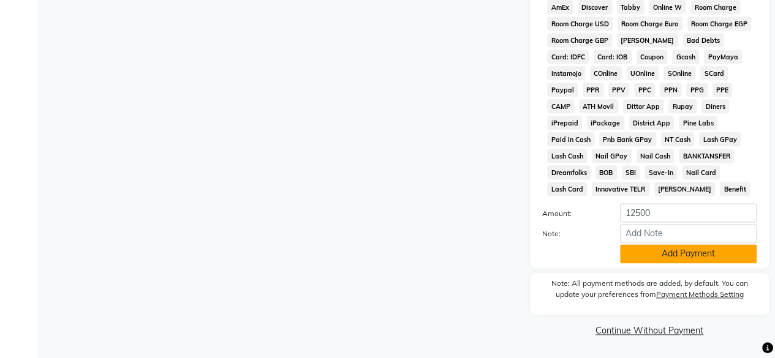
click at [658, 248] on button "Add Payment" at bounding box center [688, 253] width 137 height 19
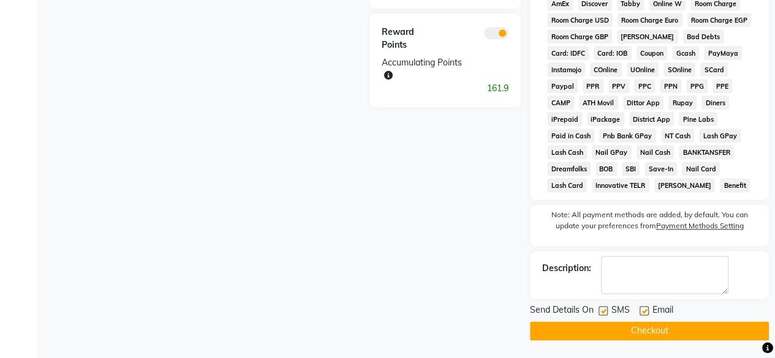
click at [625, 330] on button "Checkout" at bounding box center [649, 331] width 239 height 19
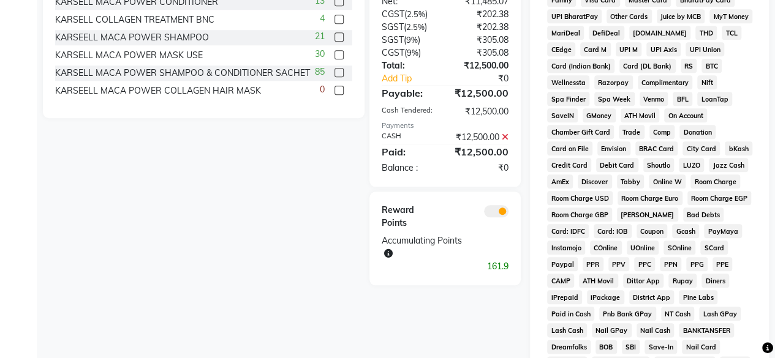
scroll to position [720, 0]
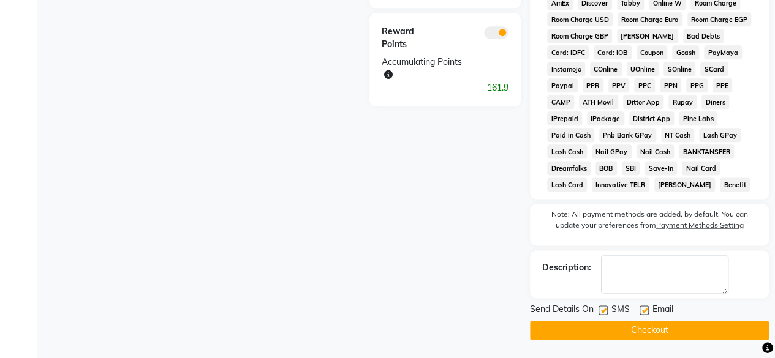
click at [606, 331] on button "Checkout" at bounding box center [649, 330] width 239 height 19
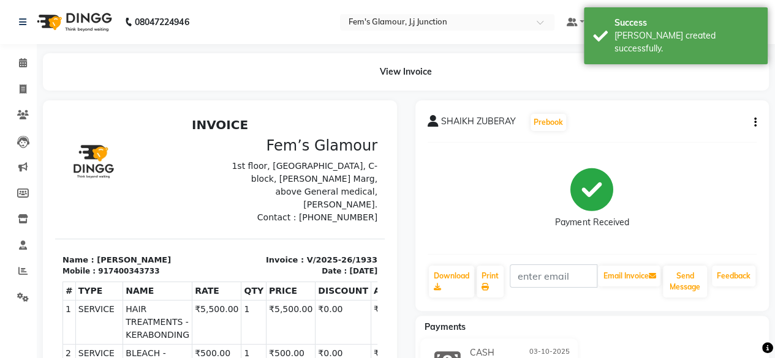
click at [19, 74] on li "Calendar" at bounding box center [18, 63] width 37 height 26
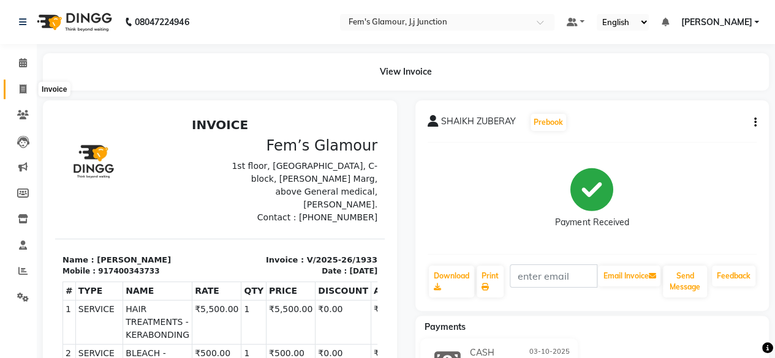
click at [28, 88] on span at bounding box center [22, 90] width 21 height 14
select select "service"
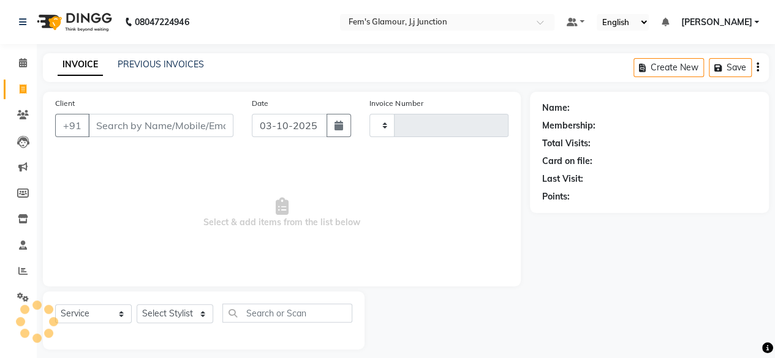
type input "1934"
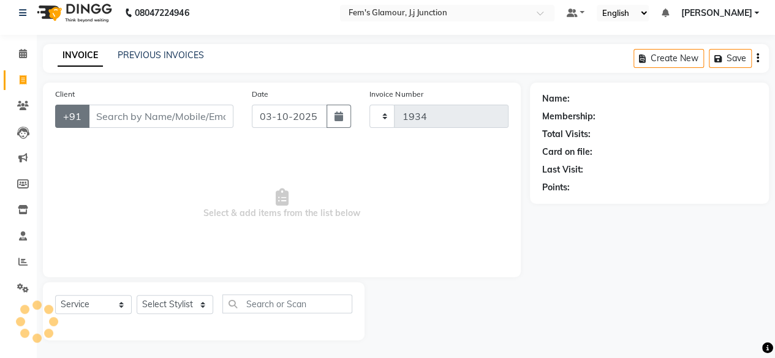
select select "4132"
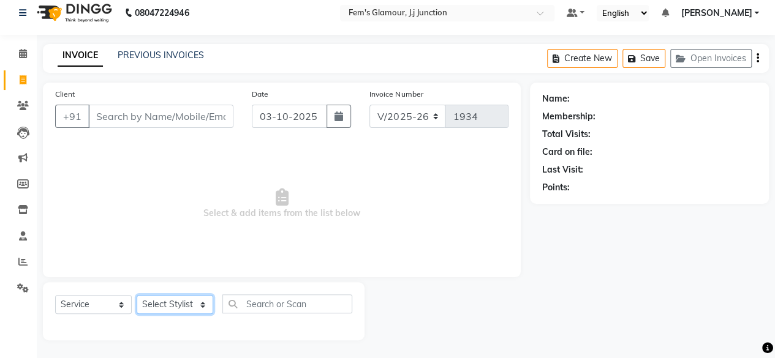
click at [164, 302] on select "Select Stylist" at bounding box center [175, 304] width 77 height 19
select select "34081"
click at [137, 295] on select "Select Stylist fatima maam [PERSON_NAME] [PERSON_NAME] maam MOON Nagma Nasreen …" at bounding box center [175, 304] width 77 height 19
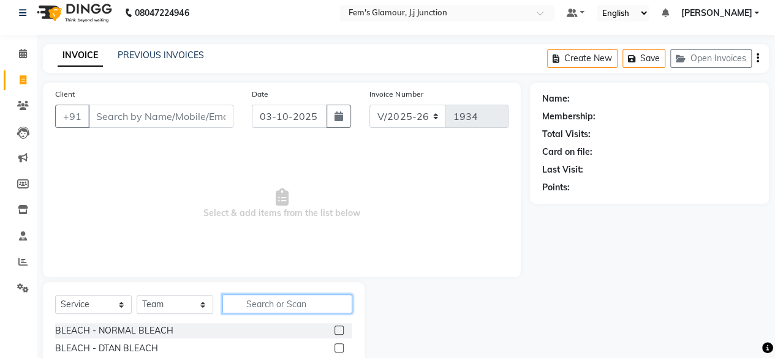
click at [288, 309] on input "text" at bounding box center [287, 304] width 130 height 19
type input "pro"
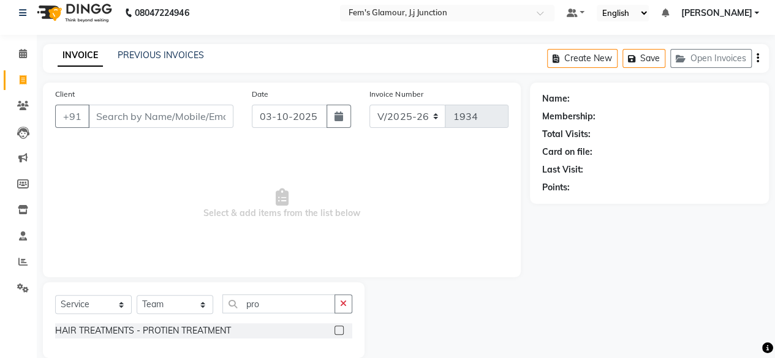
click at [338, 331] on label at bounding box center [338, 330] width 9 height 9
click at [338, 331] on input "checkbox" at bounding box center [338, 331] width 8 height 8
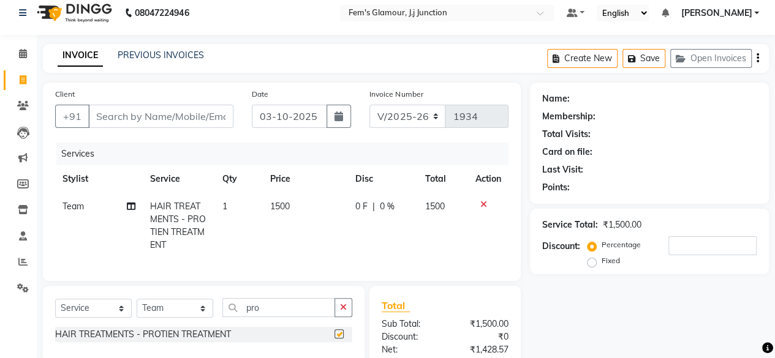
checkbox input "false"
click at [209, 124] on input "Client" at bounding box center [160, 116] width 145 height 23
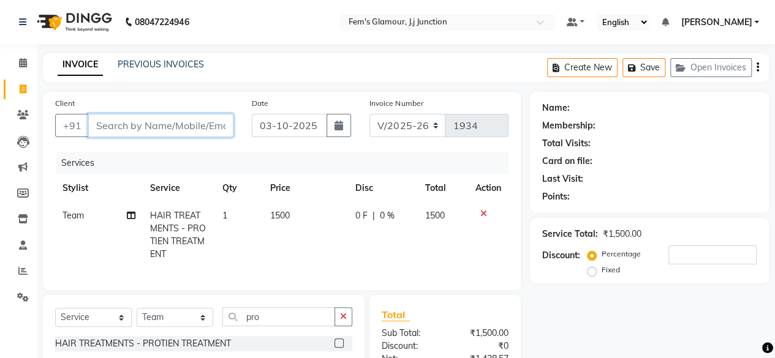
scroll to position [1, 0]
click at [175, 122] on input "Client" at bounding box center [160, 124] width 145 height 23
click at [105, 124] on input "Client" at bounding box center [160, 124] width 145 height 23
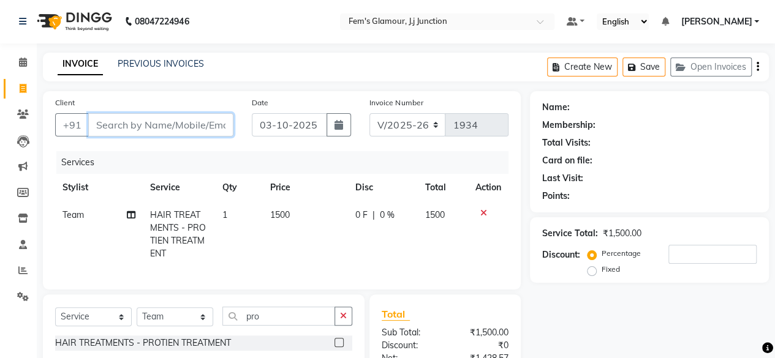
click at [105, 124] on input "Client" at bounding box center [160, 124] width 145 height 23
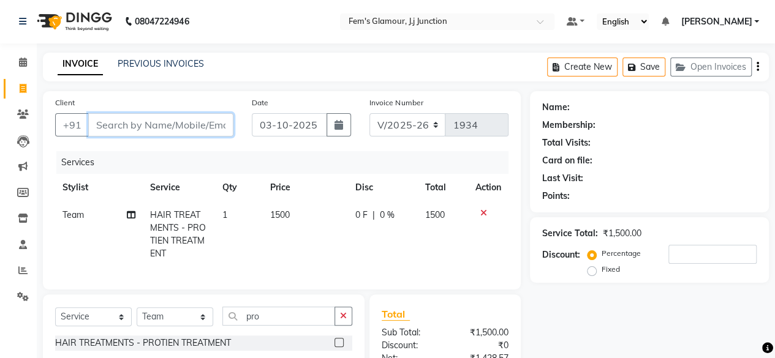
click at [105, 124] on input "Client" at bounding box center [160, 124] width 145 height 23
click at [532, 100] on div "Name: Membership: Total Visits: Card on file: Last Visit: Points:" at bounding box center [649, 151] width 239 height 121
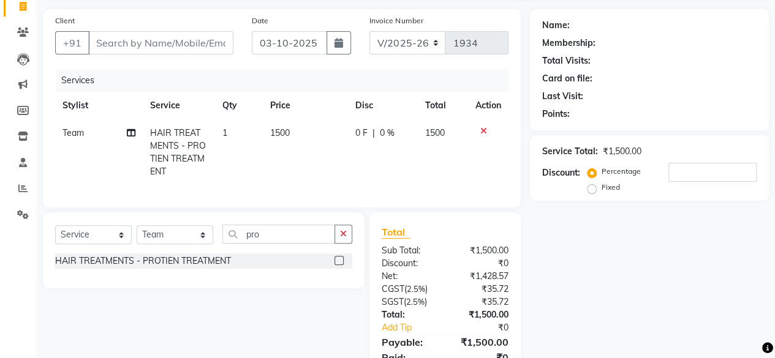
scroll to position [83, 0]
click at [176, 42] on input "Client" at bounding box center [160, 42] width 145 height 23
type input "7"
type input "0"
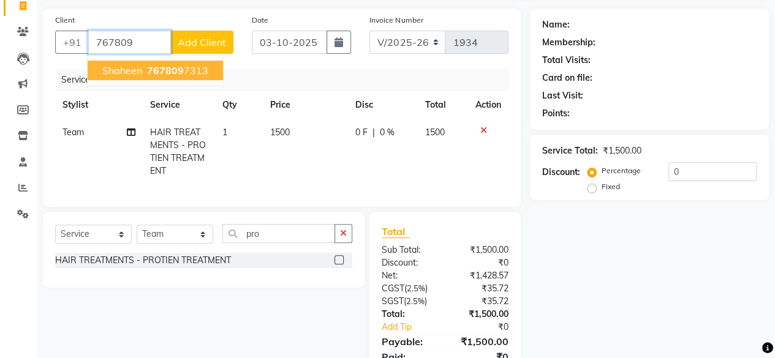
click at [195, 69] on ngb-highlight "767809 7313" at bounding box center [177, 70] width 64 height 12
type input "7678097313"
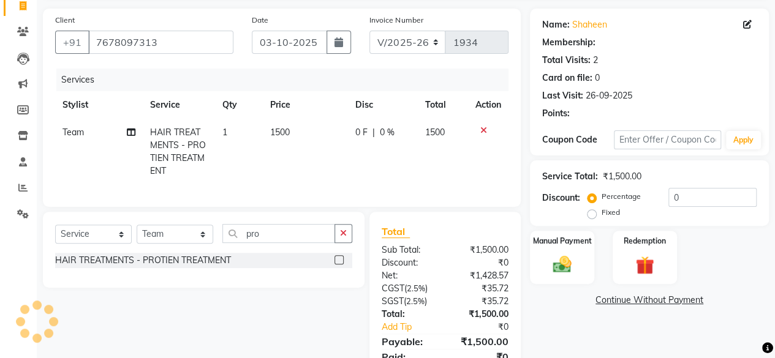
type input "2"
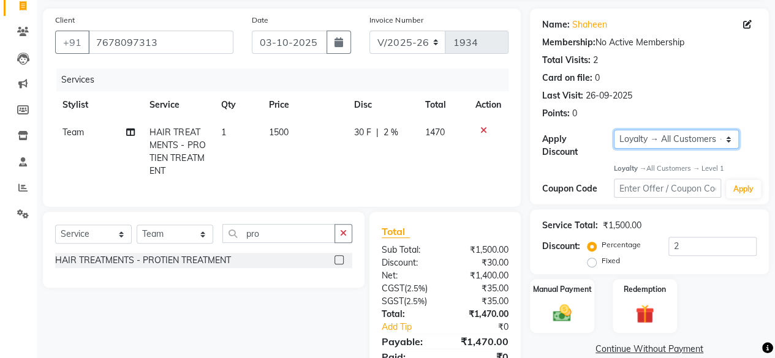
drag, startPoint x: 655, startPoint y: 136, endPoint x: 638, endPoint y: 154, distance: 24.7
click at [638, 154] on div "Apply Discount Select Loyalty → All Customers → Level 1" at bounding box center [649, 144] width 214 height 29
select select "0:"
click at [614, 130] on select "Select Loyalty → All Customers → Level 1" at bounding box center [676, 139] width 125 height 19
type input "0"
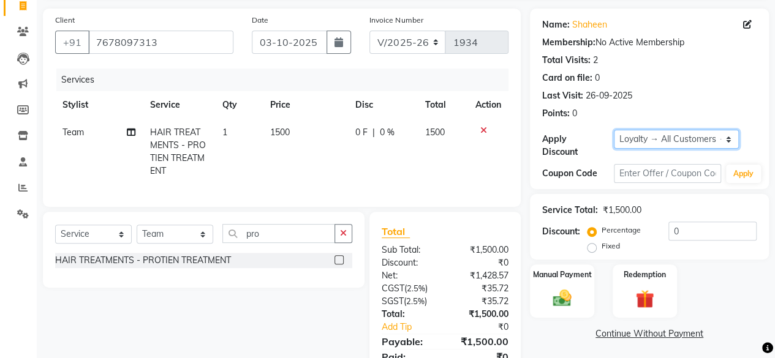
scroll to position [135, 0]
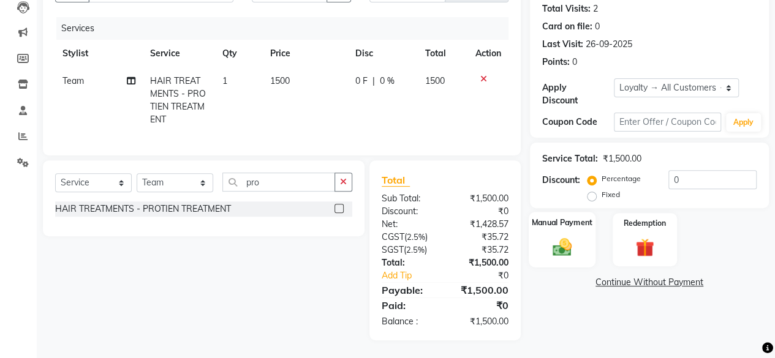
click at [571, 266] on div "Manual Payment" at bounding box center [562, 240] width 67 height 56
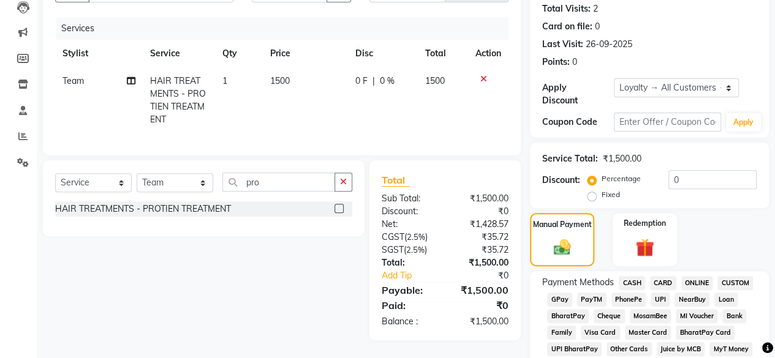
click at [560, 296] on span "GPay" at bounding box center [559, 300] width 25 height 14
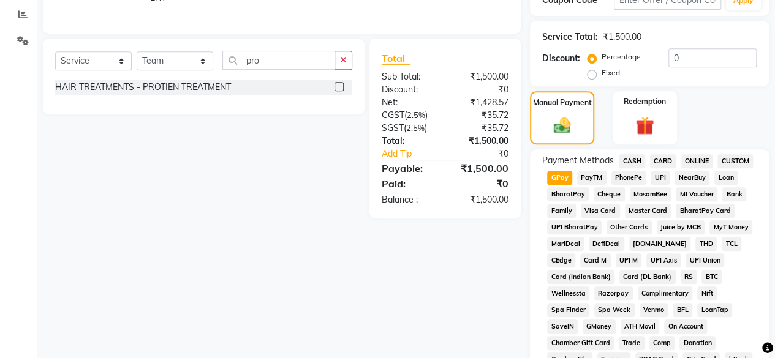
scroll to position [257, 0]
drag, startPoint x: 172, startPoint y: 67, endPoint x: 160, endPoint y: 277, distance: 210.4
click at [160, 277] on div "Client +91 7678097313 Date 03-10-2025 Invoice Number V/2025 V/2025-26 1934 Serv…" at bounding box center [282, 280] width 496 height 891
select select "76868"
click at [137, 60] on select "Select Stylist fatima maam [PERSON_NAME] [PERSON_NAME] maam MOON Nagma Nasreen …" at bounding box center [175, 60] width 77 height 19
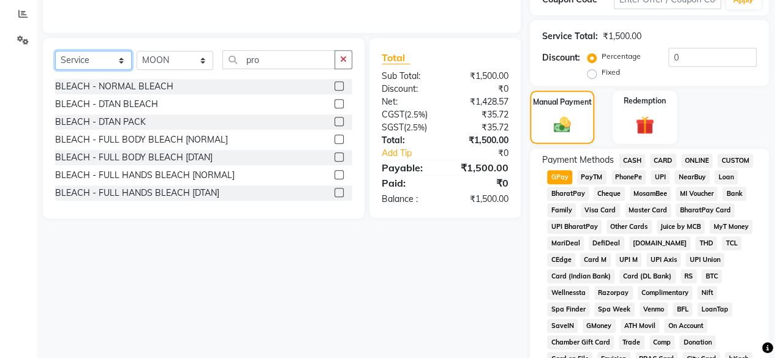
click at [99, 69] on select "Select Service Product Membership Package Voucher Prepaid Gift Card" at bounding box center [93, 60] width 77 height 19
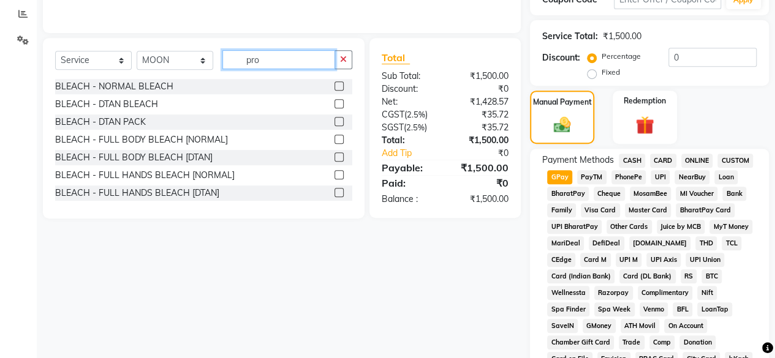
click at [282, 69] on input "pro" at bounding box center [278, 59] width 113 height 19
click at [334, 91] on label at bounding box center [338, 85] width 9 height 9
click at [334, 91] on input "checkbox" at bounding box center [338, 87] width 8 height 8
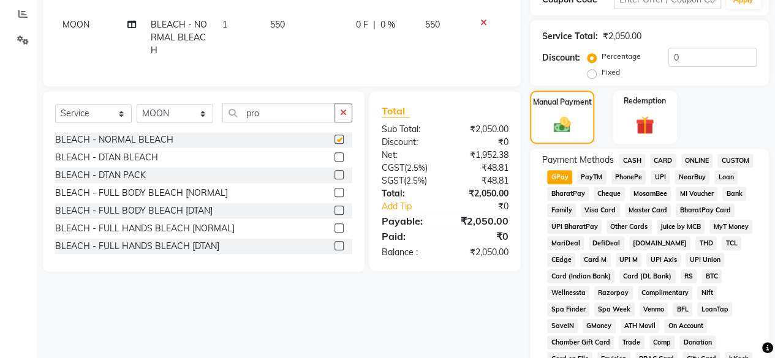
checkbox input "false"
click at [270, 132] on div "Select Service Product Membership Package Voucher Prepaid Gift Card Select Styl…" at bounding box center [203, 118] width 297 height 29
click at [334, 162] on label at bounding box center [338, 157] width 9 height 9
click at [334, 162] on input "checkbox" at bounding box center [338, 158] width 8 height 8
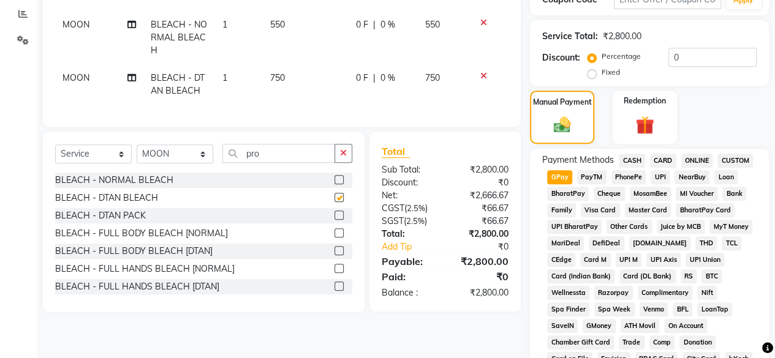
checkbox input "false"
click at [287, 163] on input "pro" at bounding box center [278, 153] width 113 height 19
type input "p"
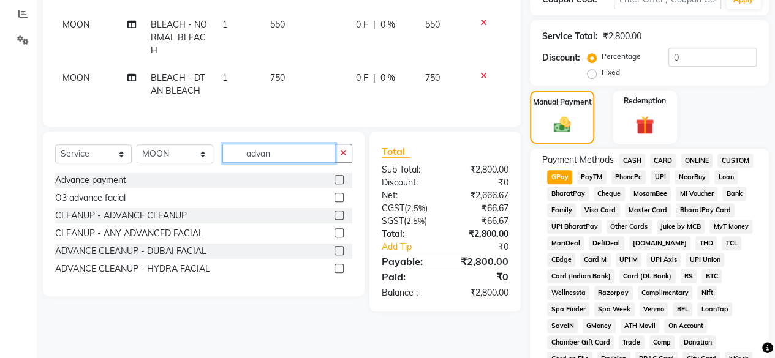
type input "advan"
click at [339, 220] on label at bounding box center [338, 215] width 9 height 9
click at [339, 220] on input "checkbox" at bounding box center [338, 216] width 8 height 8
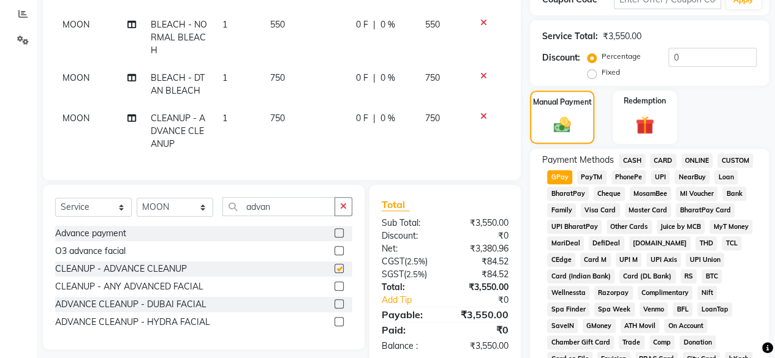
checkbox input "false"
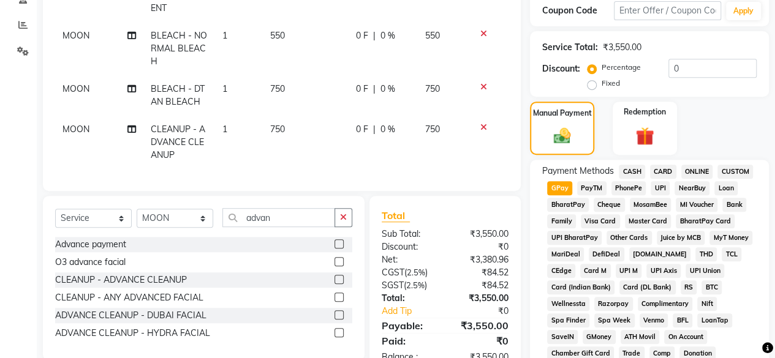
scroll to position [241, 0]
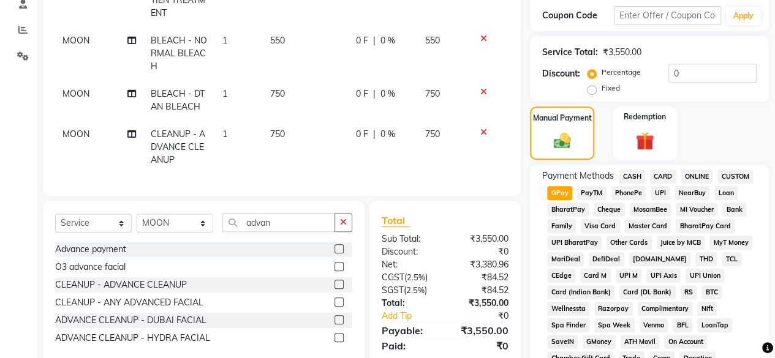
click at [284, 92] on span "750" at bounding box center [277, 93] width 15 height 11
select select "76868"
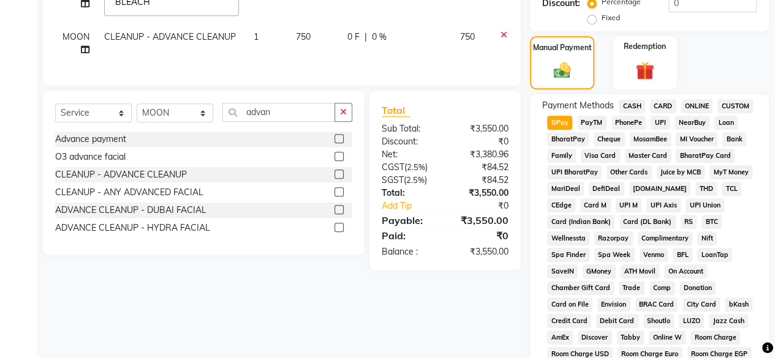
scroll to position [368, 0]
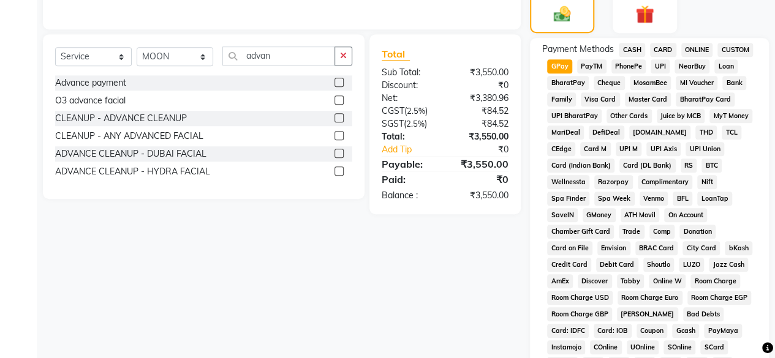
click at [561, 54] on span "Payment Methods" at bounding box center [578, 49] width 72 height 13
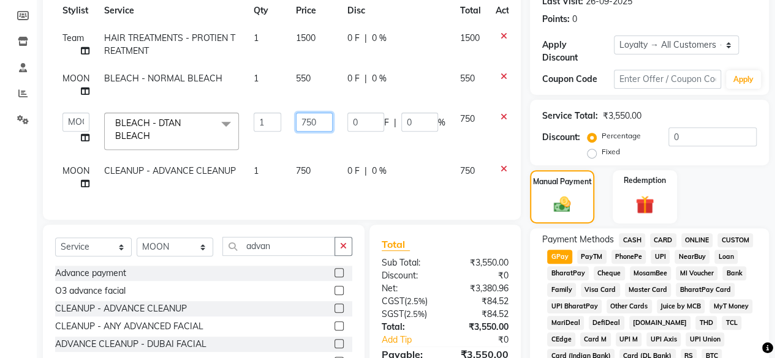
click at [312, 119] on input "750" at bounding box center [314, 122] width 37 height 19
type input "700"
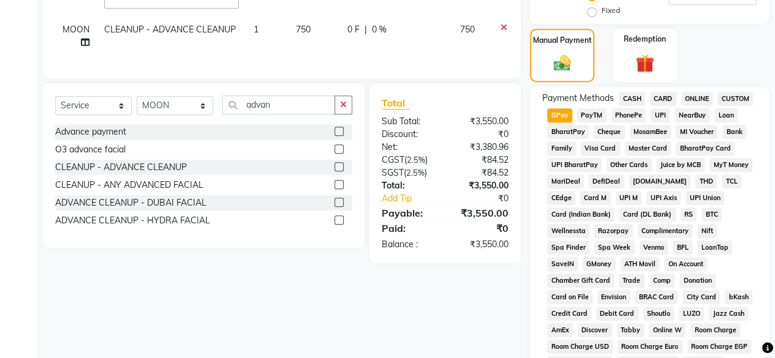
scroll to position [320, 0]
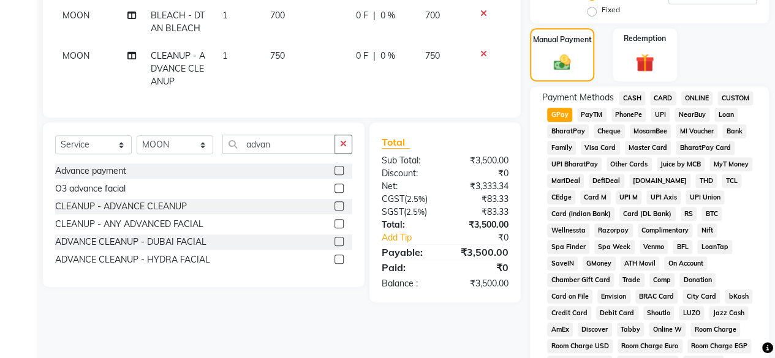
click at [566, 110] on span "GPay" at bounding box center [559, 115] width 25 height 14
type input "3500"
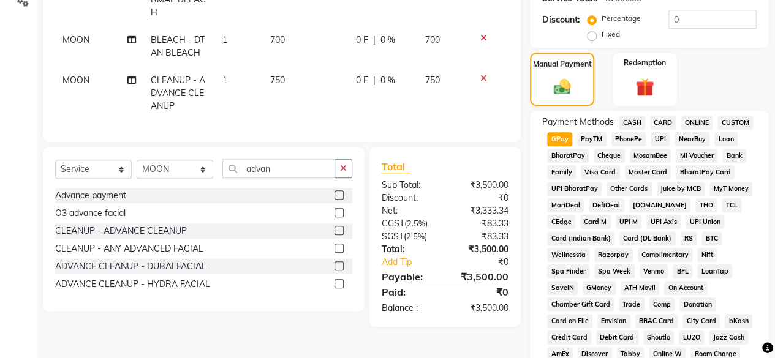
scroll to position [160, 0]
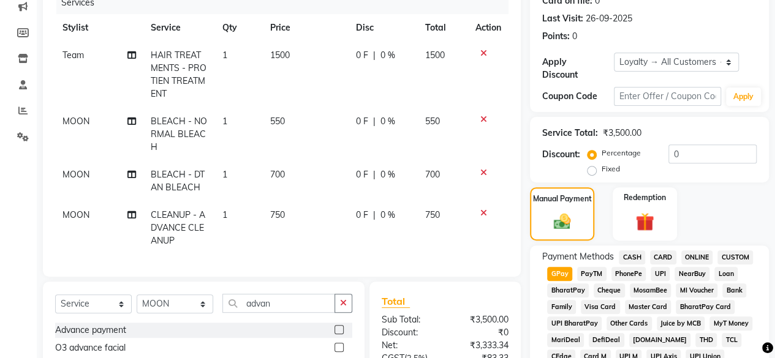
click at [280, 48] on td "1500" at bounding box center [305, 75] width 85 height 66
select select "34081"
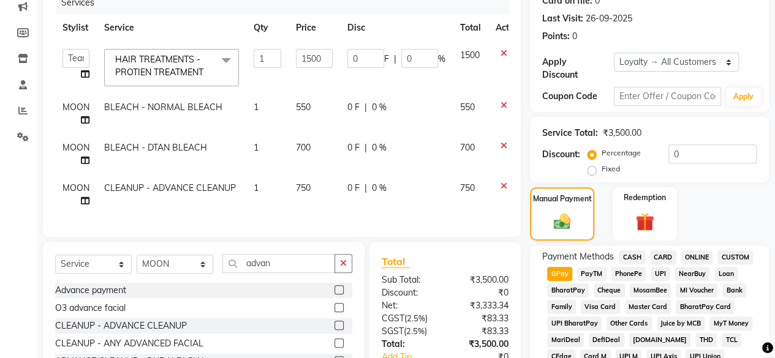
click at [280, 49] on input "1" at bounding box center [268, 58] width 28 height 19
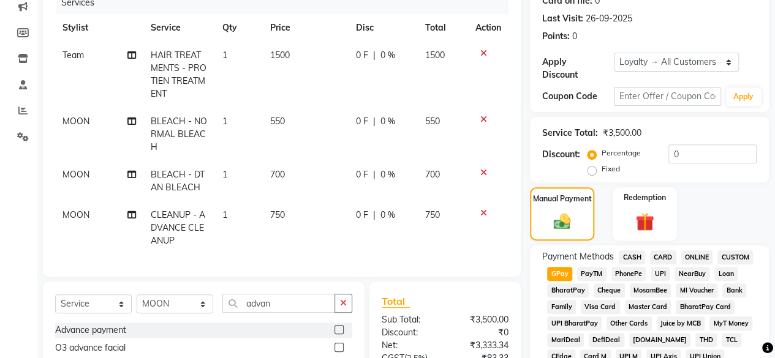
click at [305, 56] on td "1500" at bounding box center [305, 75] width 85 height 66
select select "34081"
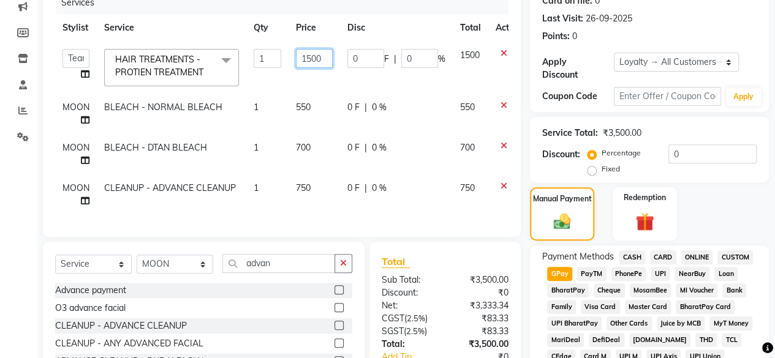
click at [305, 56] on input "1500" at bounding box center [314, 58] width 37 height 19
type input "1000"
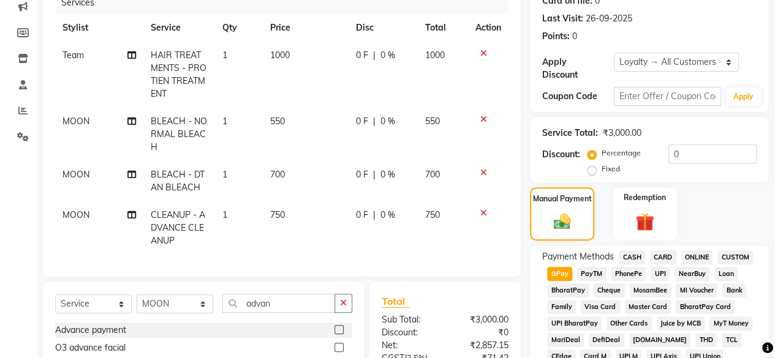
click at [317, 2] on div "Services" at bounding box center [286, 2] width 461 height 23
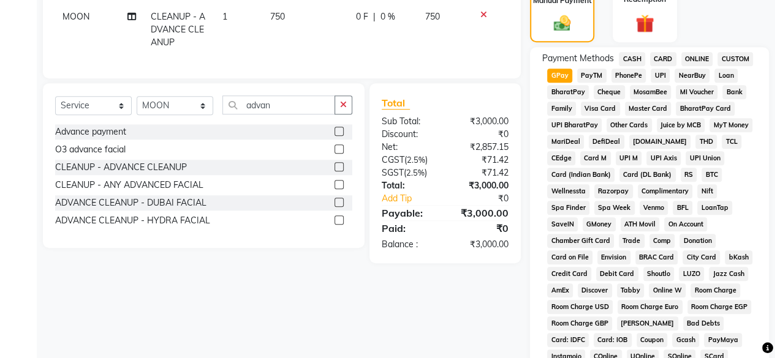
scroll to position [646, 0]
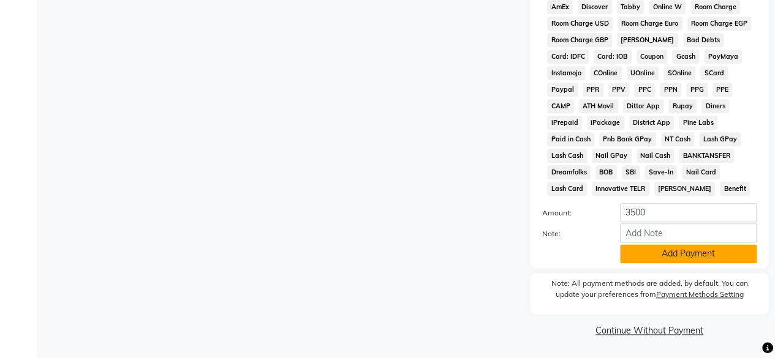
click at [651, 253] on button "Add Payment" at bounding box center [688, 253] width 137 height 19
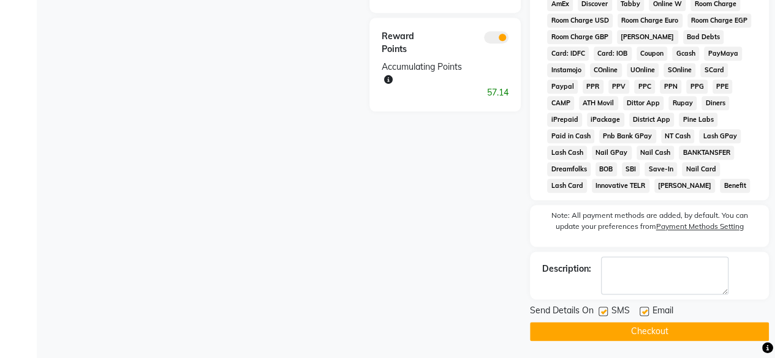
click at [597, 336] on button "Checkout" at bounding box center [649, 331] width 239 height 19
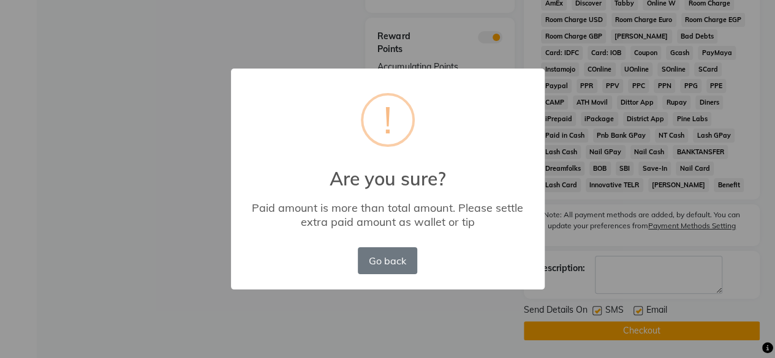
scroll to position [639, 0]
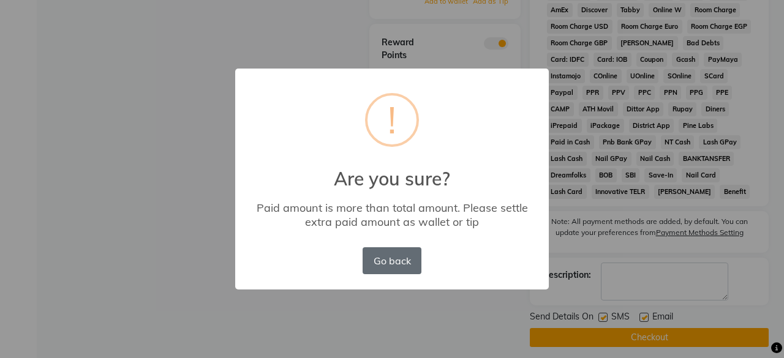
click at [386, 265] on button "Go back" at bounding box center [392, 260] width 59 height 27
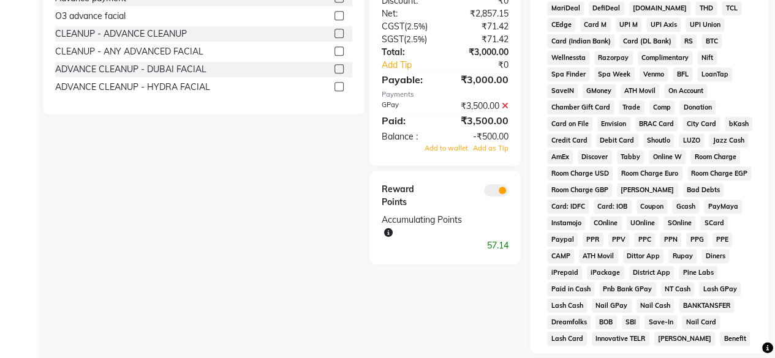
scroll to position [491, 0]
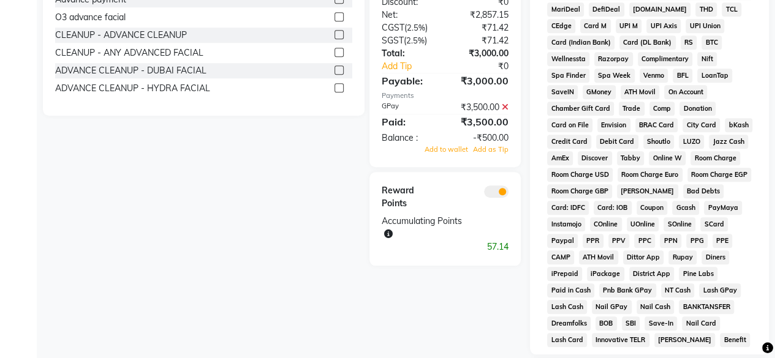
click at [504, 111] on icon at bounding box center [505, 107] width 7 height 9
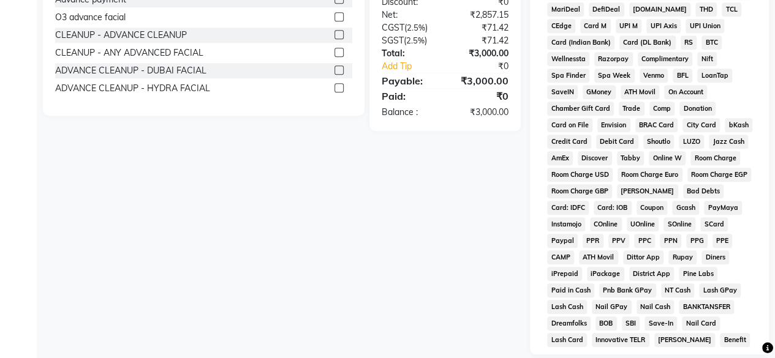
scroll to position [394, 0]
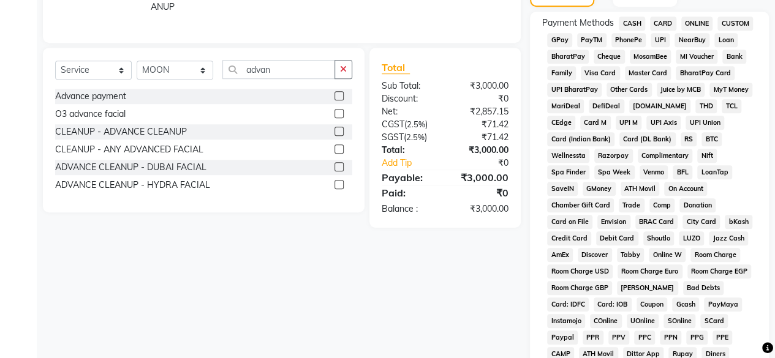
click at [560, 37] on span "GPay" at bounding box center [559, 40] width 25 height 14
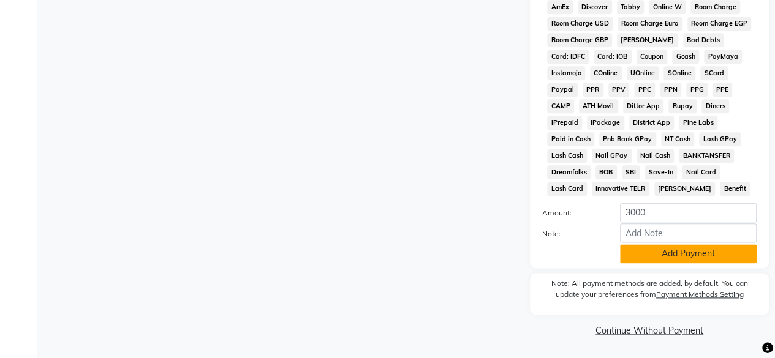
click at [677, 255] on button "Add Payment" at bounding box center [688, 253] width 137 height 19
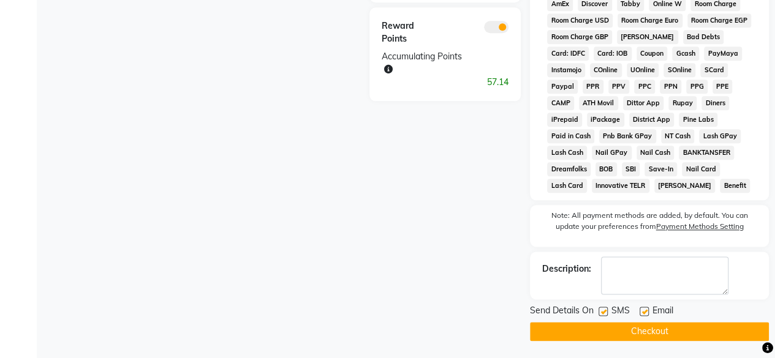
click at [646, 331] on button "Checkout" at bounding box center [649, 331] width 239 height 19
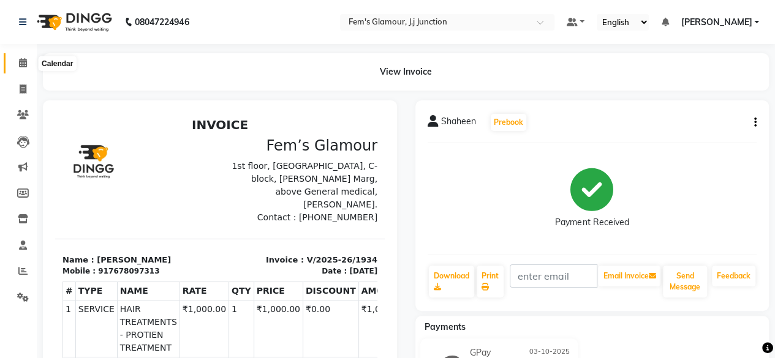
click at [22, 62] on icon at bounding box center [23, 62] width 8 height 9
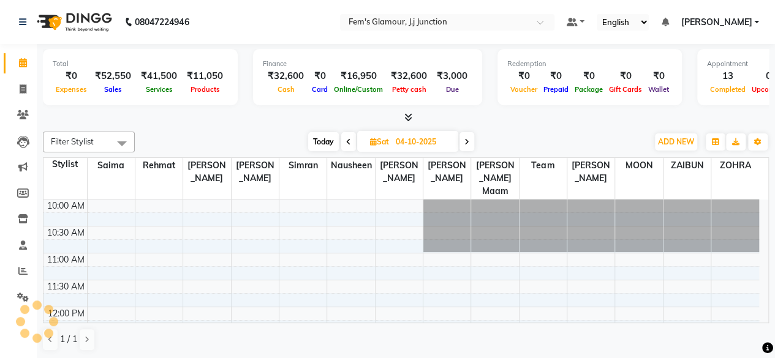
scroll to position [477, 0]
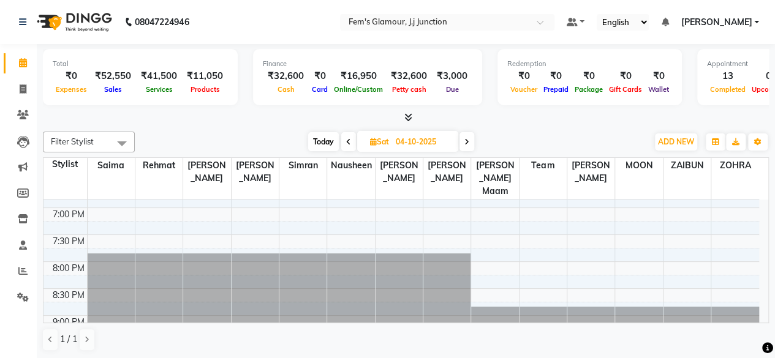
click at [385, 146] on span "Sat" at bounding box center [379, 141] width 25 height 9
select select "10"
select select "2025"
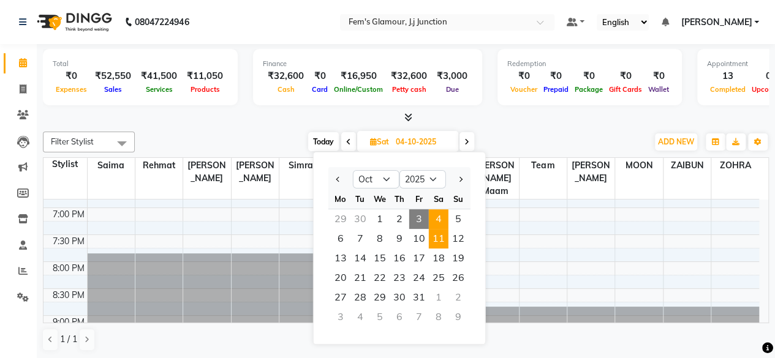
click at [439, 239] on span "11" at bounding box center [439, 239] width 20 height 20
type input "11-10-2025"
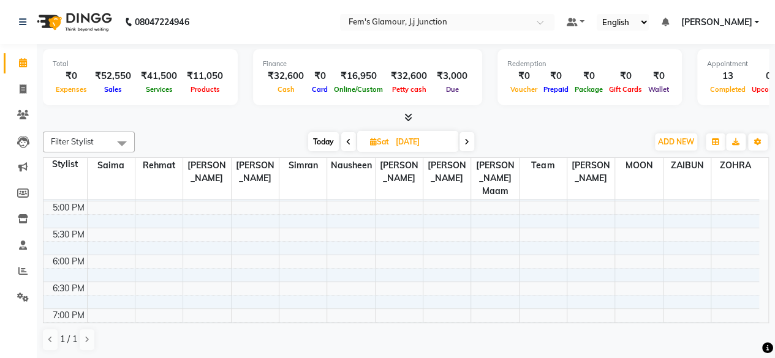
scroll to position [301, 0]
click at [120, 213] on div "10:00 AM 10:30 AM 11:00 AM 11:30 AM 12:00 PM 12:30 PM 1:00 PM 1:30 PM 2:00 PM 2…" at bounding box center [400, 222] width 715 height 646
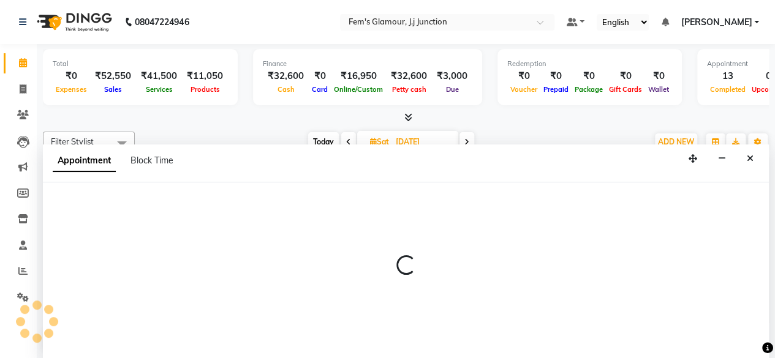
scroll to position [0, 0]
select select "21523"
select select "960"
select select "tentative"
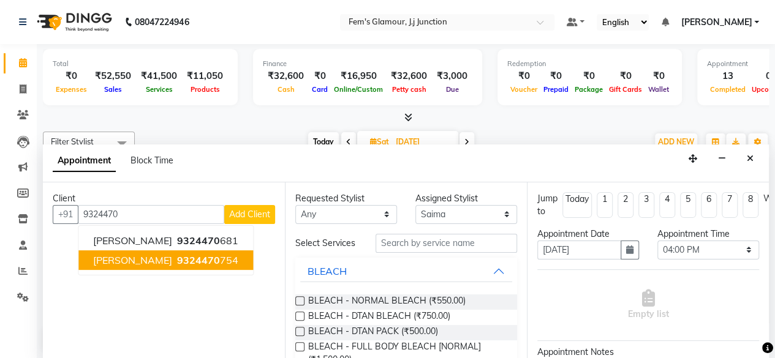
click at [185, 262] on span "9324470" at bounding box center [198, 260] width 43 height 12
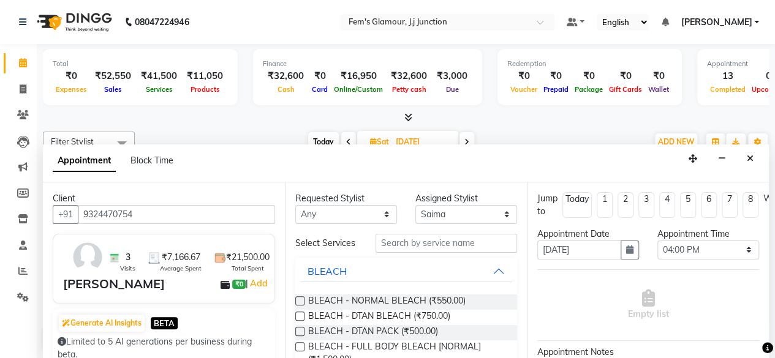
type input "9324470754"
click at [418, 249] on input "text" at bounding box center [445, 243] width 141 height 19
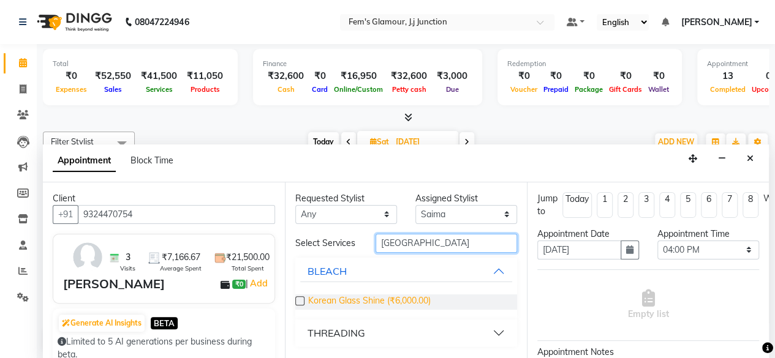
type input "korea"
click at [401, 299] on span "Korean Glass Shine (₹6,000.00)" at bounding box center [369, 302] width 123 height 15
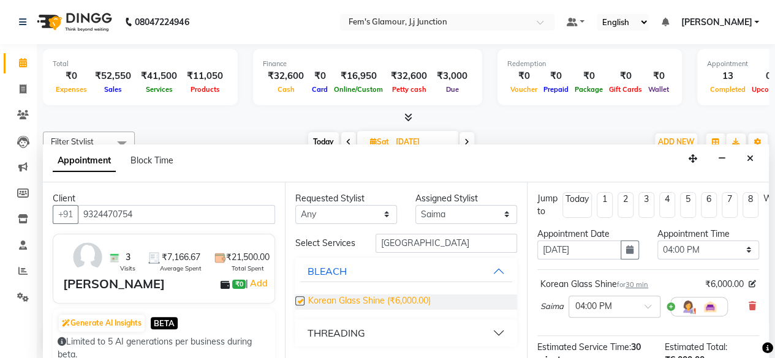
checkbox input "false"
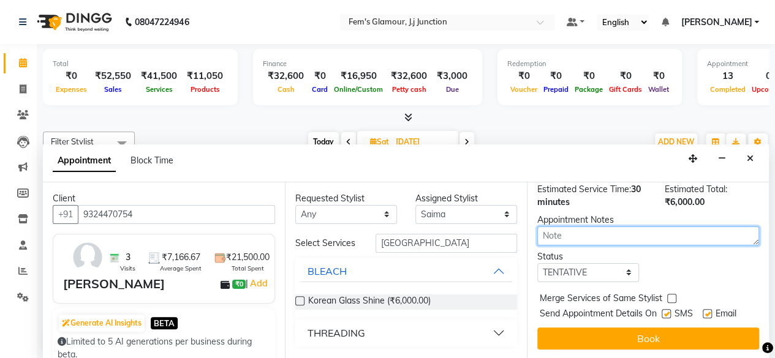
click at [613, 228] on textarea at bounding box center [648, 236] width 222 height 19
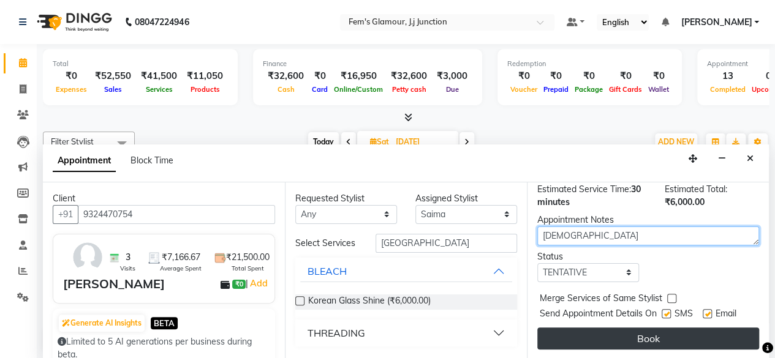
type textarea "male"
click at [606, 328] on button "Book" at bounding box center [648, 339] width 222 height 22
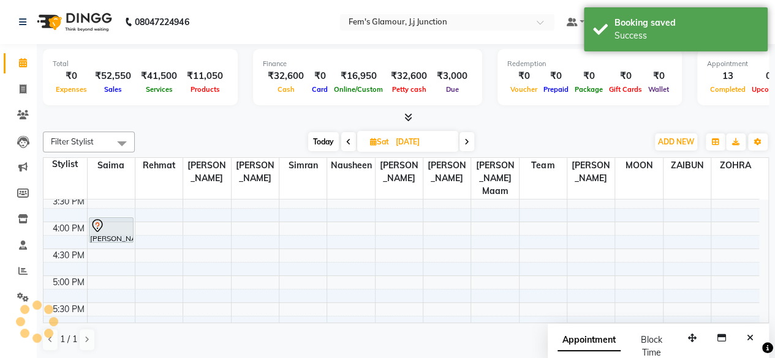
scroll to position [0, 0]
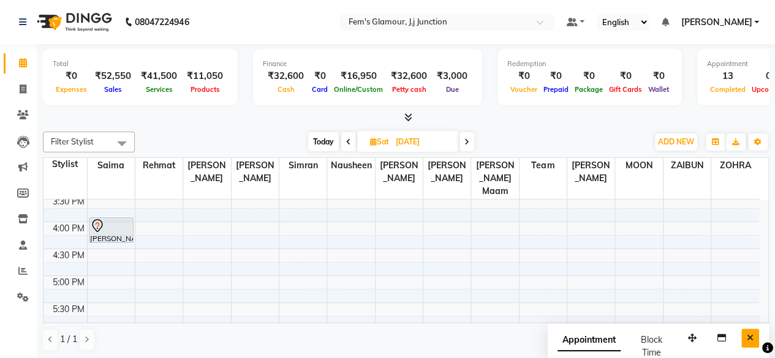
click at [752, 342] on button "Close" at bounding box center [750, 338] width 18 height 19
click at [322, 138] on span "Today" at bounding box center [323, 141] width 31 height 19
type input "03-10-2025"
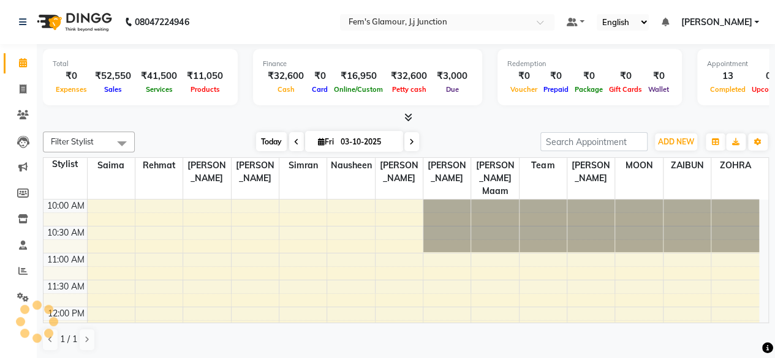
scroll to position [500, 0]
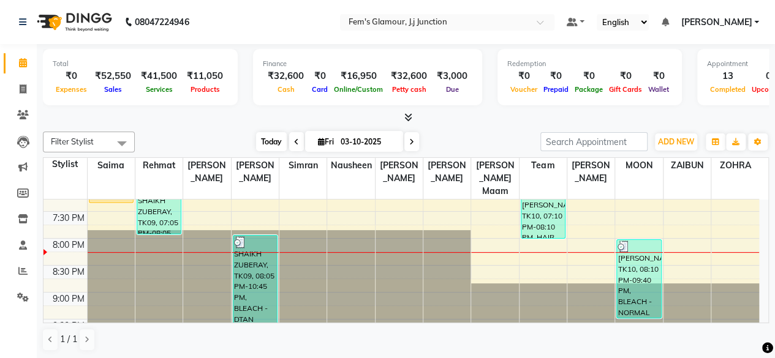
click at [268, 140] on span "Today" at bounding box center [271, 141] width 31 height 19
click at [18, 89] on span at bounding box center [22, 90] width 21 height 14
select select "4132"
select select "service"
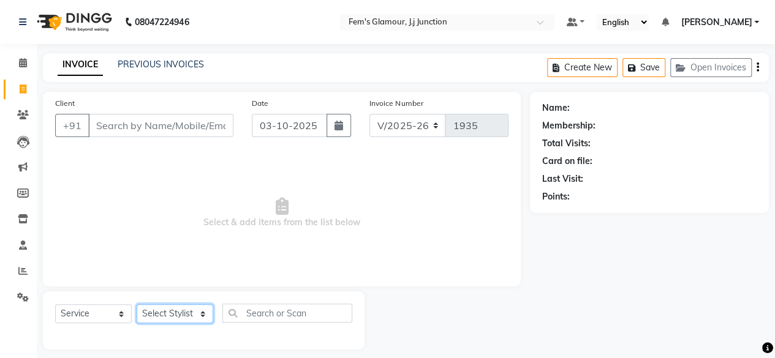
click at [174, 310] on select "Select Stylist fatima maam [PERSON_NAME] [PERSON_NAME] maam MOON Nagma Nasreen …" at bounding box center [175, 313] width 77 height 19
click at [28, 61] on span at bounding box center [22, 63] width 21 height 14
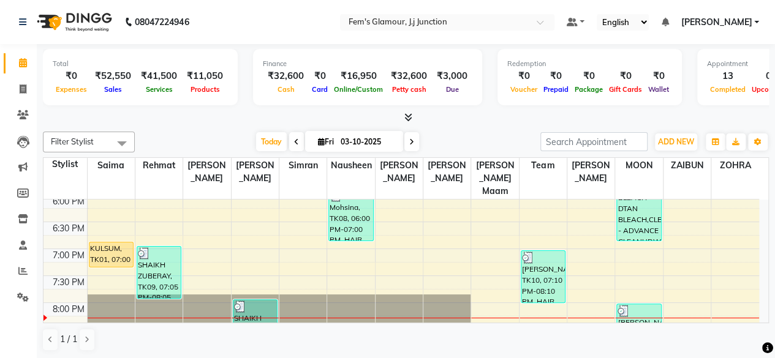
scroll to position [436, 0]
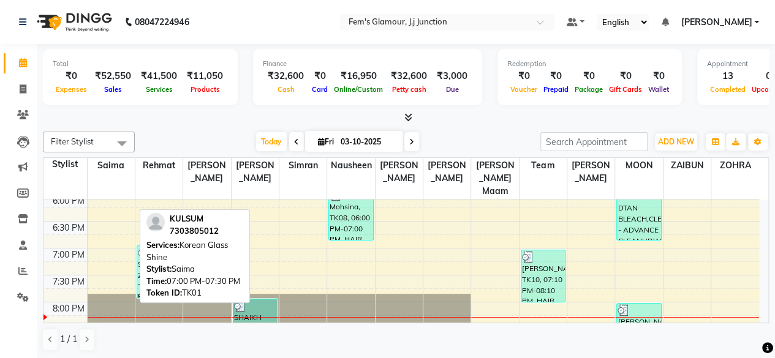
drag, startPoint x: 130, startPoint y: 246, endPoint x: 240, endPoint y: 269, distance: 112.7
click at [240, 269] on div "Filter Stylist Select All fatima maam Imran Qureshi Lara Meraj maam MOON Nagma …" at bounding box center [406, 242] width 726 height 230
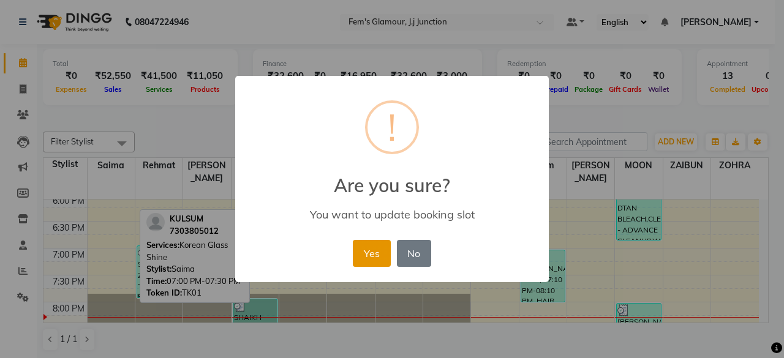
click at [386, 241] on button "Yes" at bounding box center [371, 253] width 37 height 27
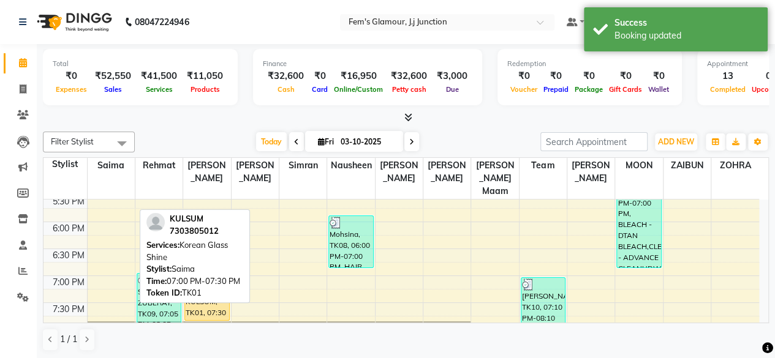
scroll to position [409, 0]
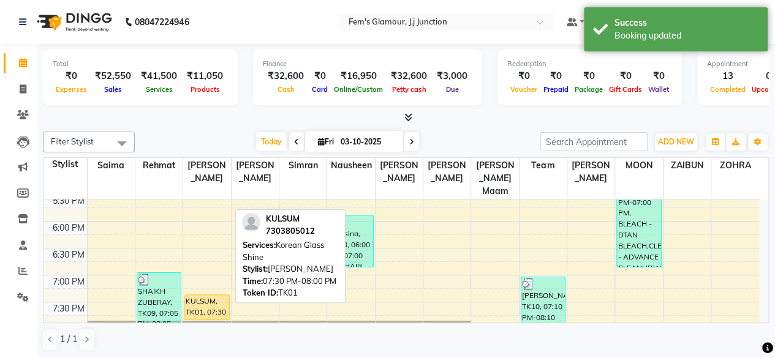
click at [210, 295] on div "KULSUM, TK01, 07:30 PM-08:00 PM, Korean Glass Shine" at bounding box center [206, 307] width 43 height 25
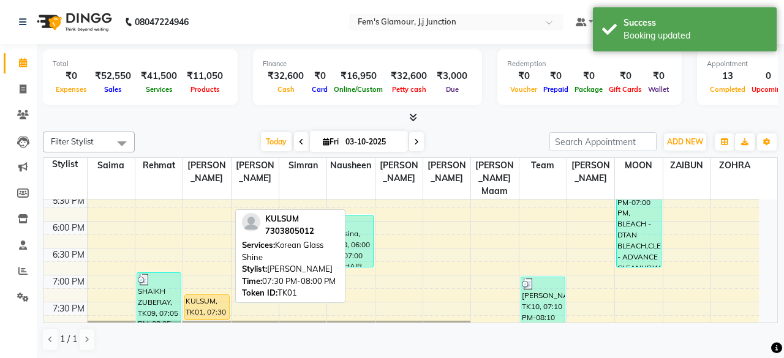
select select "1"
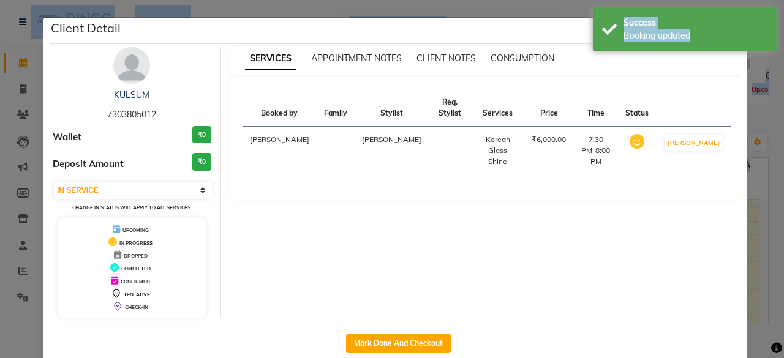
click at [210, 291] on div "Client Detail KULSUM 7303805012 Wallet ₹0 Deposit Amount ₹0 Select IN SERVICE C…" at bounding box center [398, 192] width 697 height 348
click at [367, 344] on button "Mark Done And Checkout" at bounding box center [398, 344] width 105 height 20
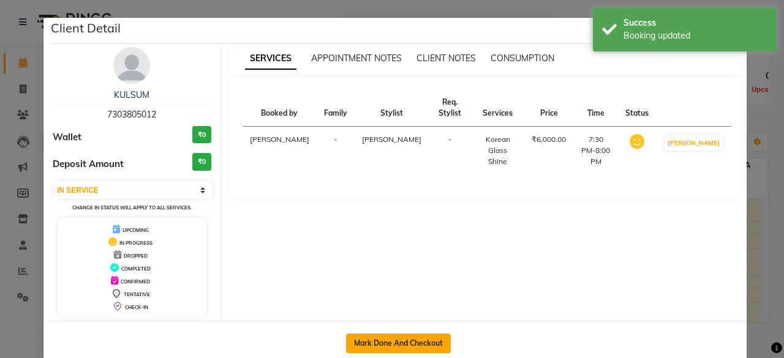
select select "4132"
select select "service"
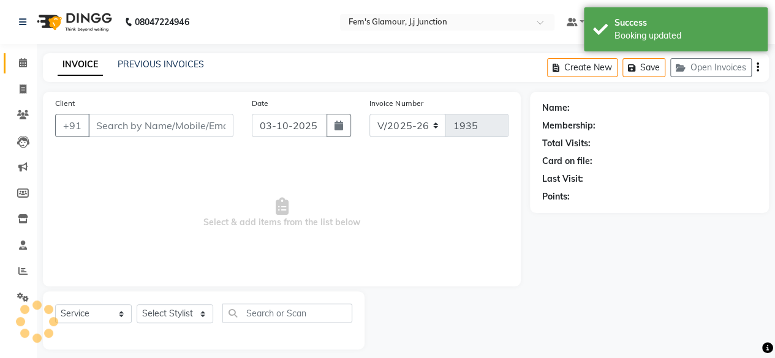
type input "7303805012"
select select "21526"
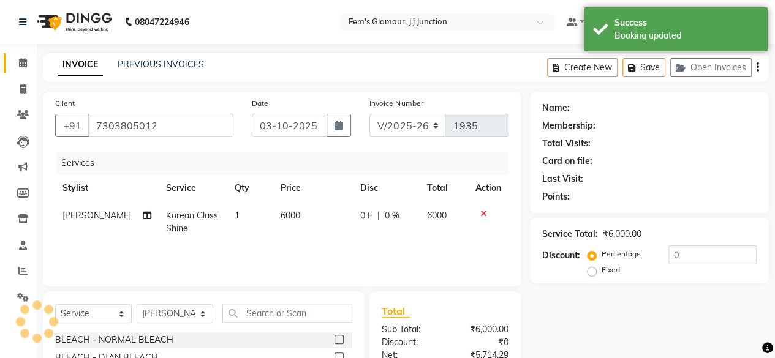
type input "2"
select select "1: Object"
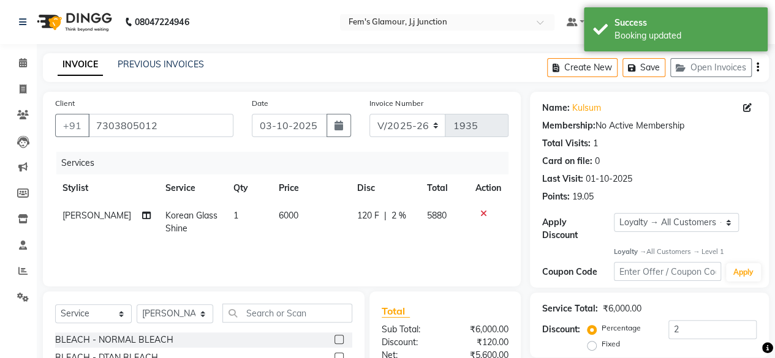
click at [279, 214] on span "6000" at bounding box center [289, 215] width 20 height 11
select select "21526"
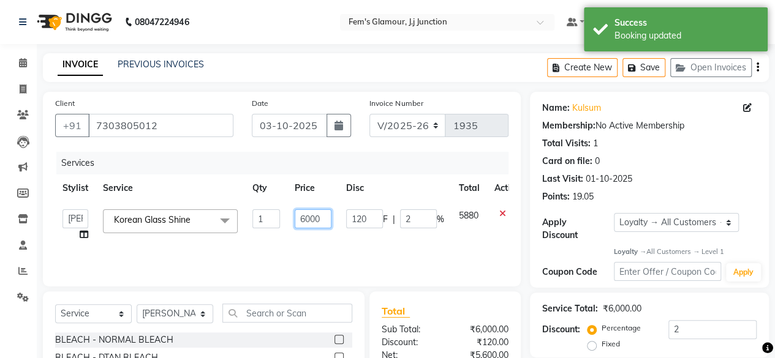
click at [306, 219] on input "6000" at bounding box center [313, 218] width 37 height 19
type input "6500"
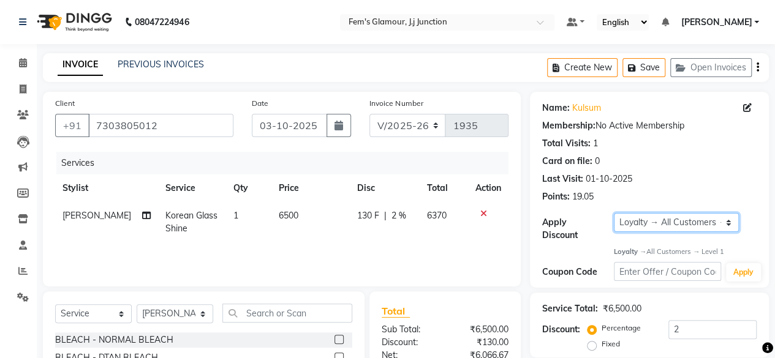
drag, startPoint x: 617, startPoint y: 220, endPoint x: 636, endPoint y: 246, distance: 32.0
click at [636, 246] on div "Name: Kulsum Membership: No Active Membership Total Visits: 1 Card on file: 0 L…" at bounding box center [649, 190] width 239 height 196
select select "0:"
click at [614, 213] on select "Select Loyalty → All Customers → Level 1" at bounding box center [676, 222] width 125 height 19
type input "0"
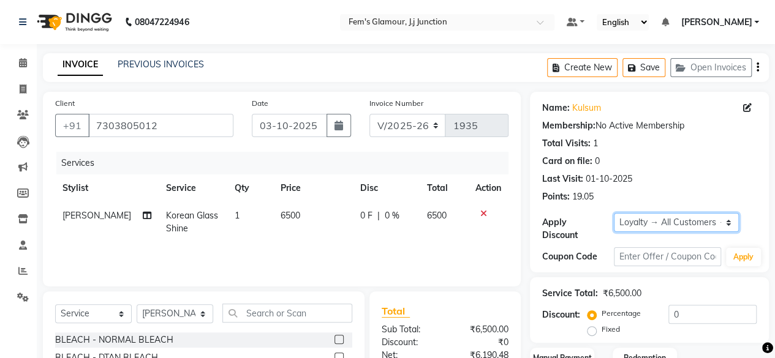
scroll to position [132, 0]
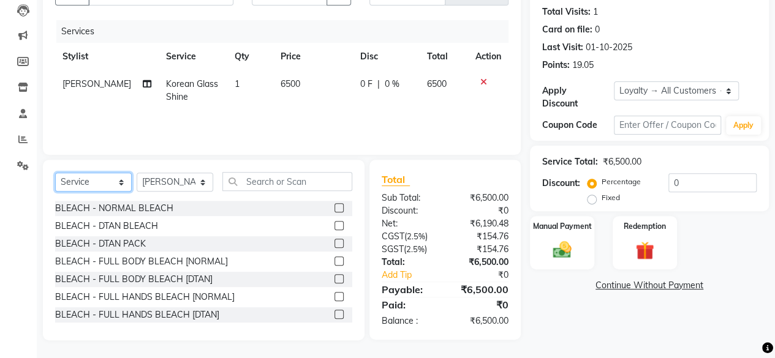
click at [131, 181] on select "Select Service Product Membership Package Voucher Prepaid Gift Card" at bounding box center [93, 182] width 77 height 19
select select "product"
click at [55, 173] on select "Select Service Product Membership Package Voucher Prepaid Gift Card" at bounding box center [93, 182] width 77 height 19
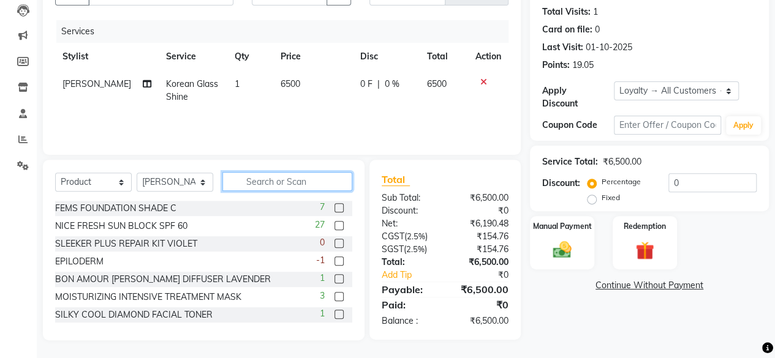
click at [273, 181] on input "text" at bounding box center [287, 181] width 130 height 19
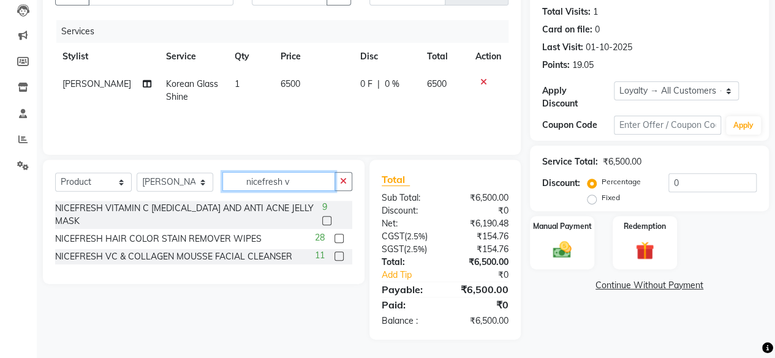
scroll to position [130, 0]
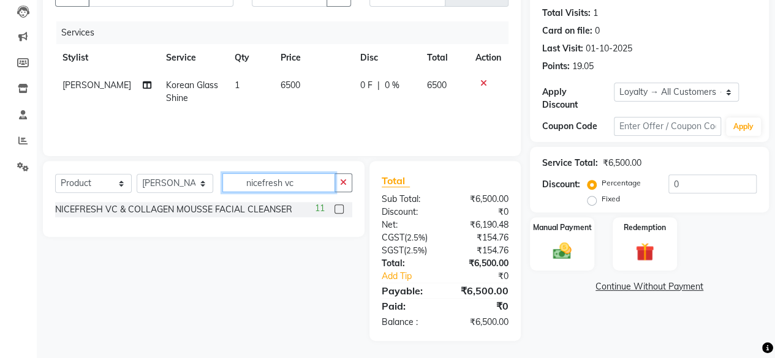
type input "nicefresh vc"
click at [336, 205] on label at bounding box center [338, 209] width 9 height 9
click at [336, 206] on input "checkbox" at bounding box center [338, 210] width 8 height 8
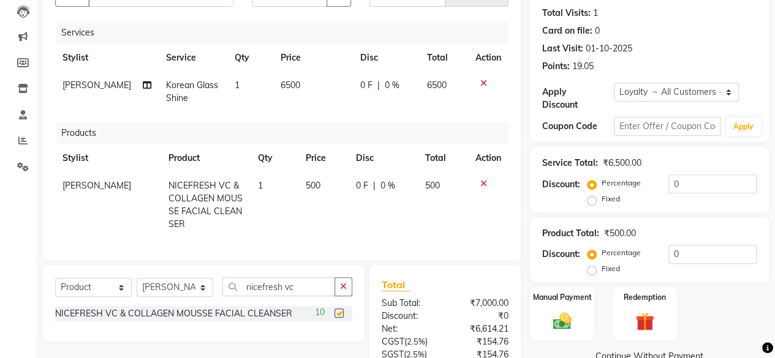
checkbox input "false"
click at [309, 283] on input "nicefresh vc" at bounding box center [278, 286] width 113 height 19
type input "n"
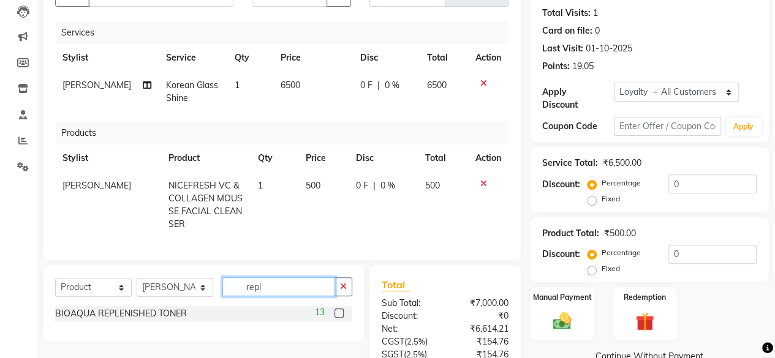
scroll to position [244, 0]
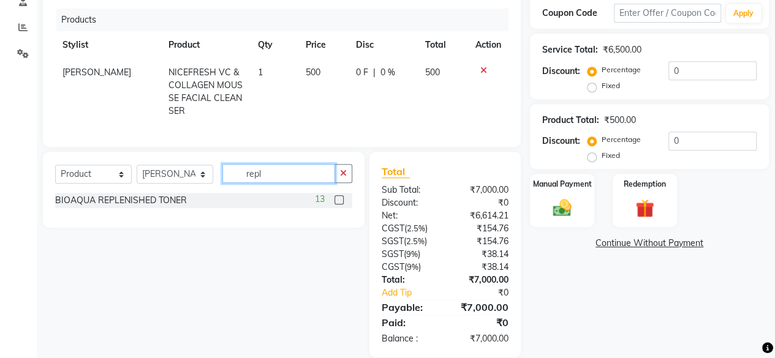
type input "repl"
click at [341, 195] on label at bounding box center [338, 199] width 9 height 9
click at [341, 197] on input "checkbox" at bounding box center [338, 201] width 8 height 8
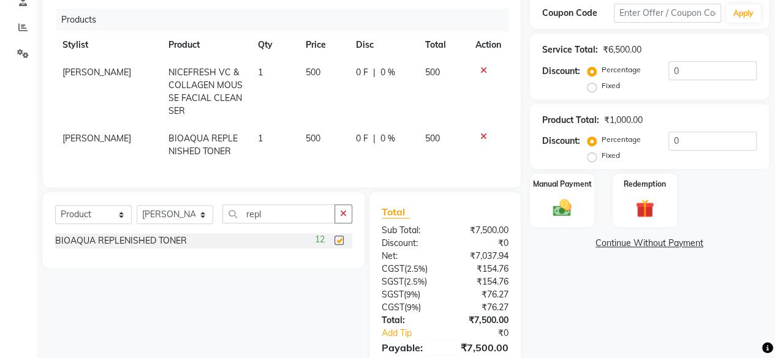
checkbox input "false"
click at [300, 211] on input "repl" at bounding box center [278, 214] width 113 height 19
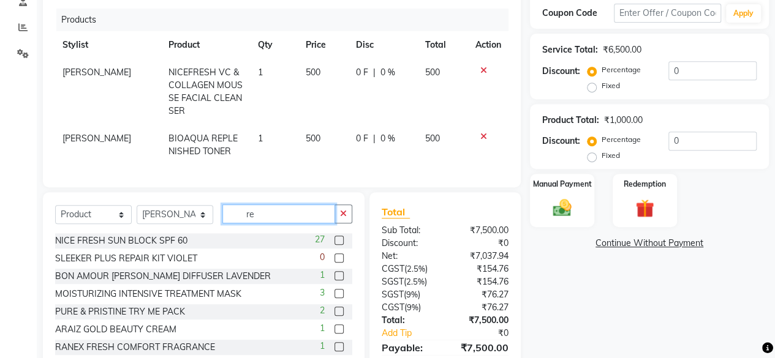
type input "r"
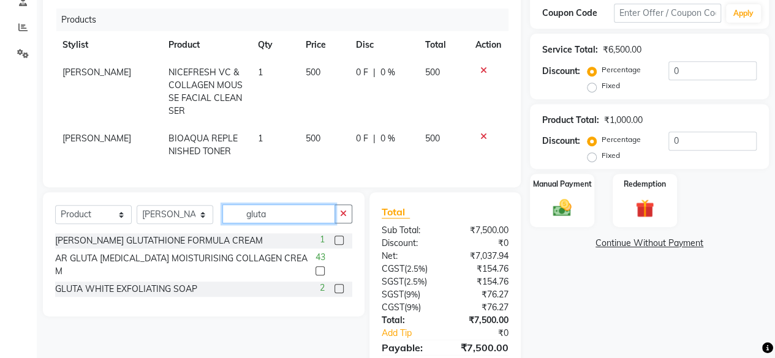
type input "gluta"
click at [325, 266] on label at bounding box center [319, 270] width 9 height 9
click at [323, 268] on input "checkbox" at bounding box center [319, 272] width 8 height 8
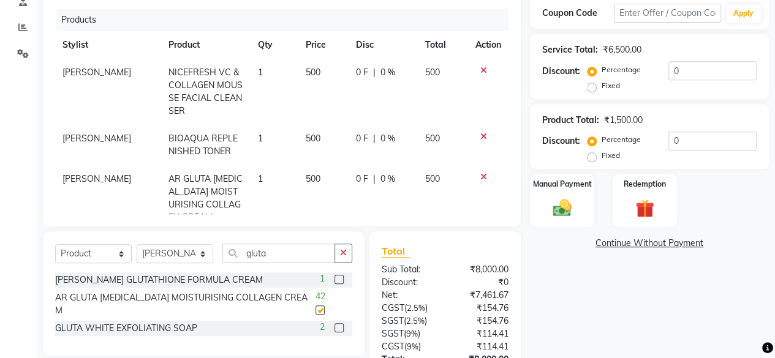
checkbox input "false"
click at [309, 251] on input "gluta" at bounding box center [278, 253] width 113 height 19
type input "g"
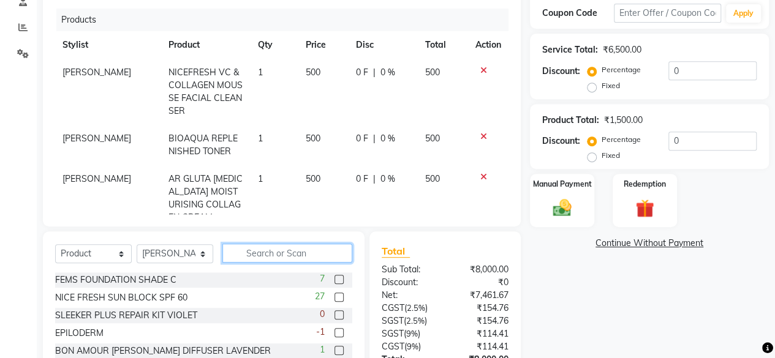
type input "v"
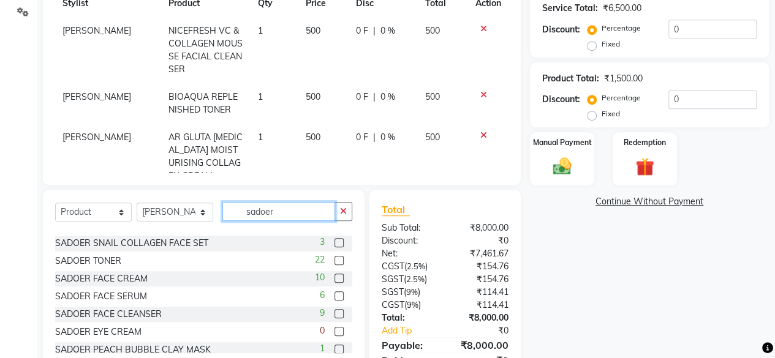
scroll to position [470, 0]
type input "sadoer"
click at [334, 300] on label at bounding box center [338, 295] width 9 height 9
click at [334, 300] on input "checkbox" at bounding box center [338, 296] width 8 height 8
checkbox input "false"
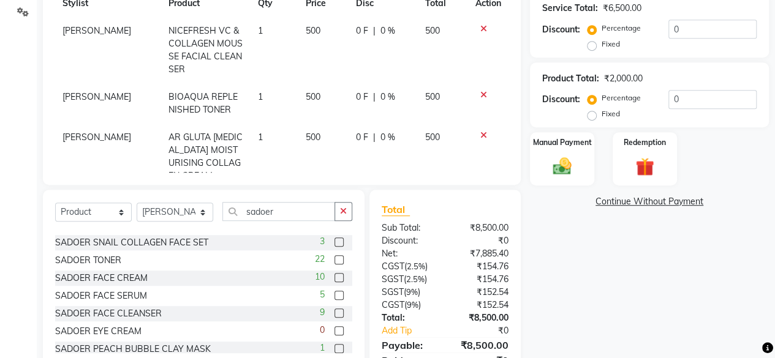
scroll to position [77, 0]
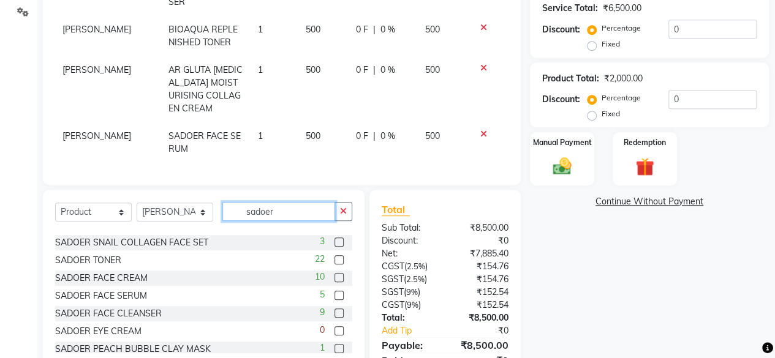
click at [306, 206] on input "sadoer" at bounding box center [278, 211] width 113 height 19
type input "s"
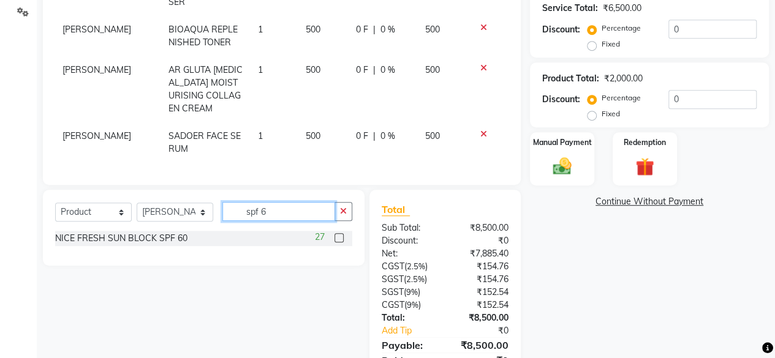
scroll to position [0, 0]
type input "spf 60"
click at [341, 240] on label at bounding box center [338, 237] width 9 height 9
click at [341, 240] on input "checkbox" at bounding box center [338, 239] width 8 height 8
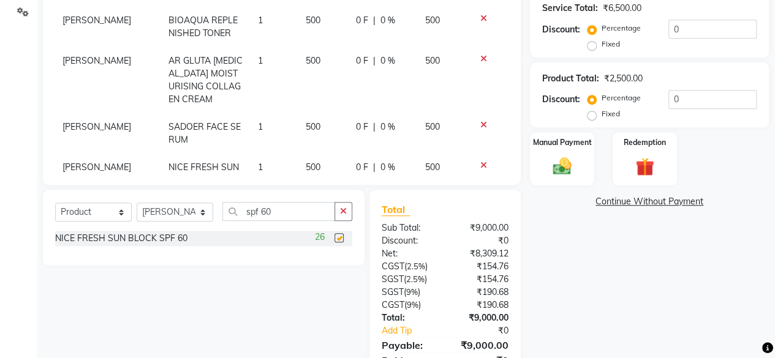
checkbox input "false"
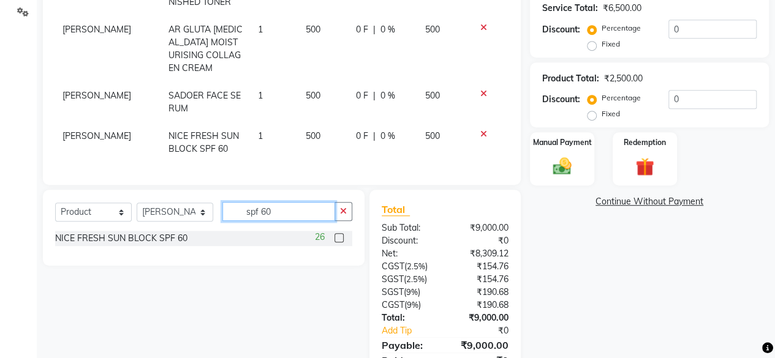
click at [317, 220] on input "spf 60" at bounding box center [278, 211] width 113 height 19
type input "s"
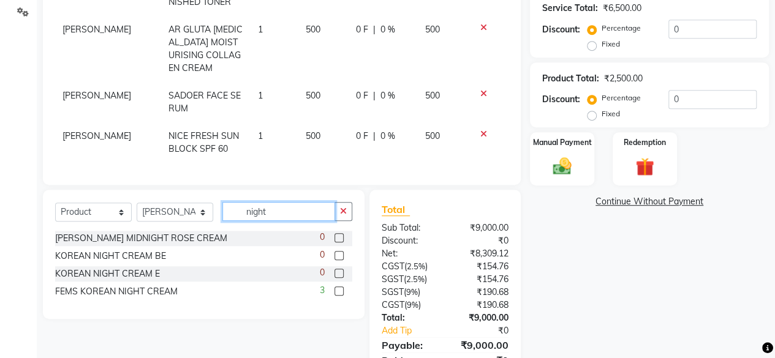
type input "night"
click at [339, 292] on label at bounding box center [338, 291] width 9 height 9
click at [339, 292] on input "checkbox" at bounding box center [338, 292] width 8 height 8
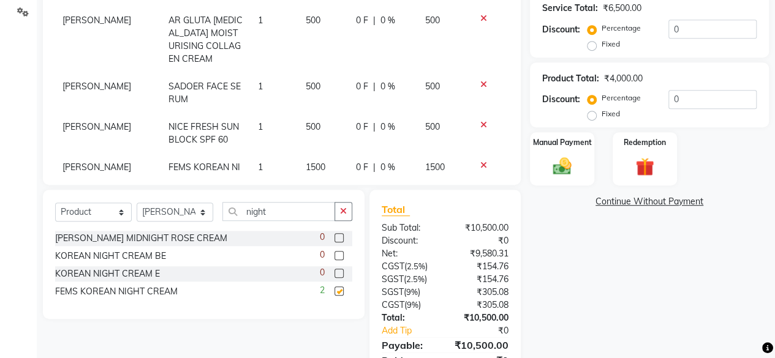
checkbox input "false"
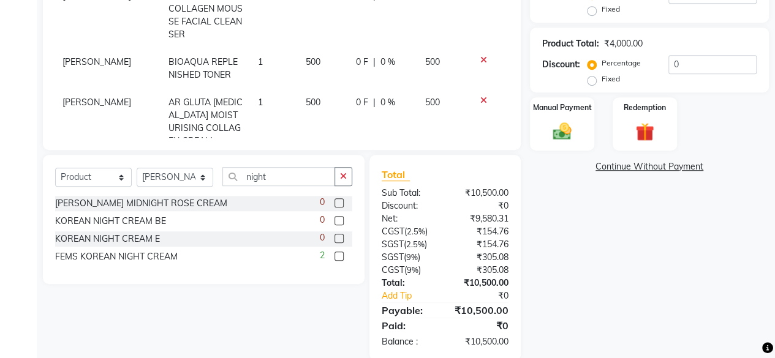
scroll to position [0, 0]
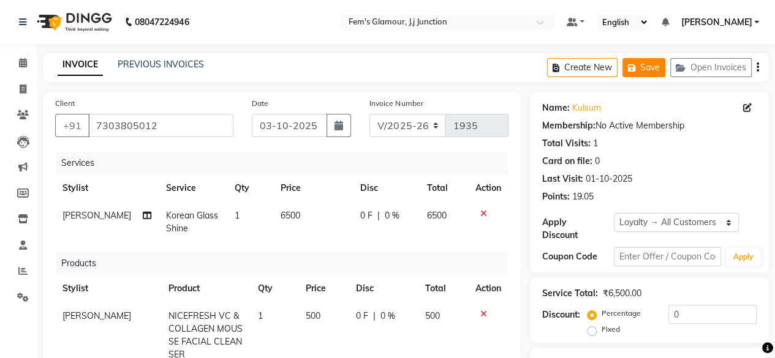
click at [641, 70] on button "Save" at bounding box center [643, 67] width 43 height 19
click at [23, 61] on icon at bounding box center [23, 62] width 8 height 9
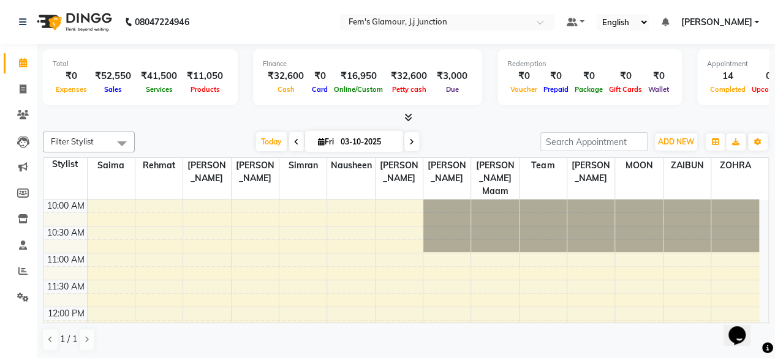
click at [327, 139] on span "Fri" at bounding box center [326, 141] width 22 height 9
select select "10"
select select "2025"
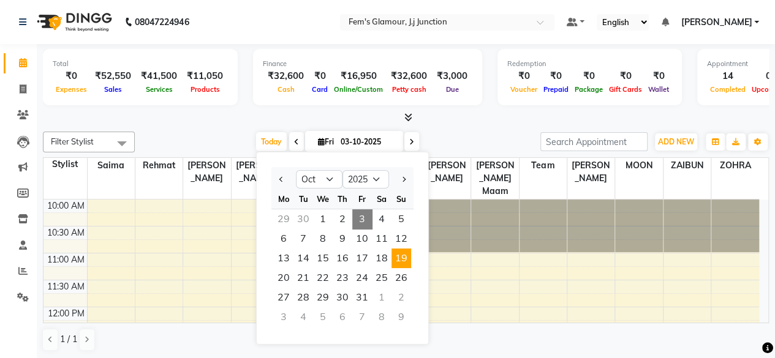
click at [401, 255] on span "19" at bounding box center [401, 259] width 20 height 20
type input "[DATE]"
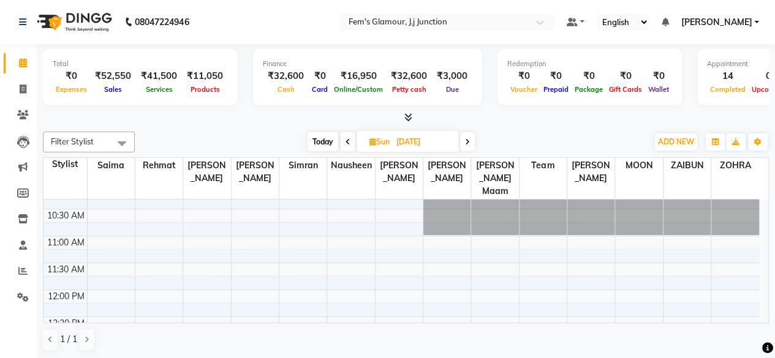
scroll to position [18, 0]
click at [544, 132] on div "Filter Stylist Select All fatima maam [PERSON_NAME] [PERSON_NAME] maam MOON Nag…" at bounding box center [406, 142] width 726 height 21
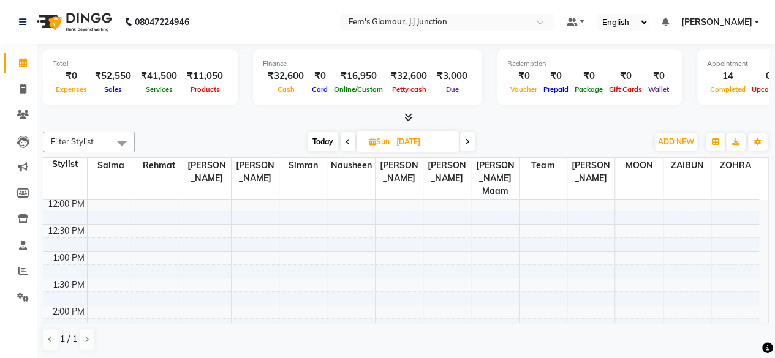
scroll to position [110, 0]
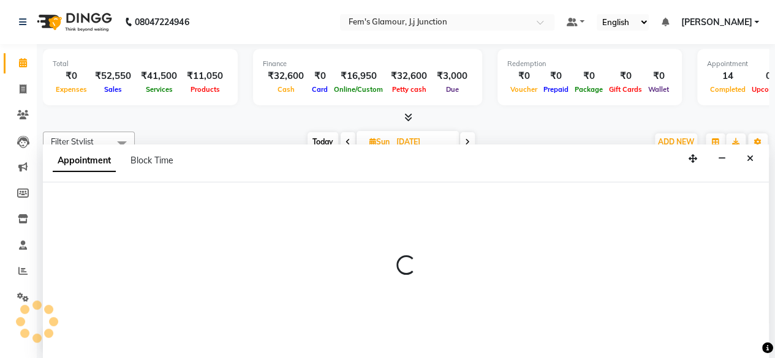
scroll to position [0, 0]
select select "21523"
select select "840"
select select "tentative"
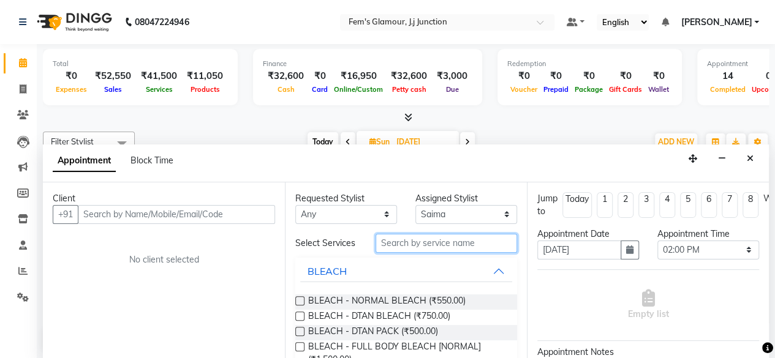
click at [424, 242] on input "text" at bounding box center [445, 243] width 141 height 19
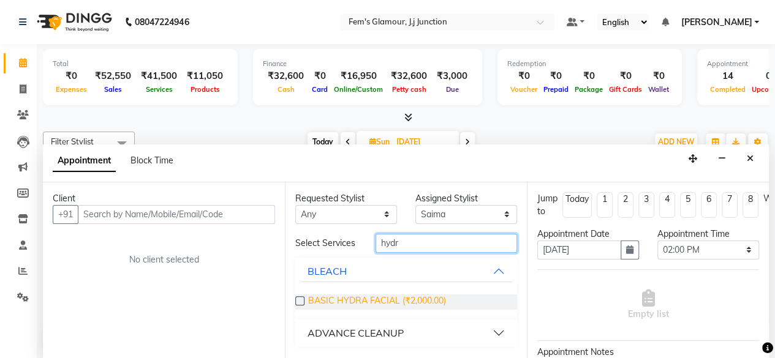
type input "hydr"
click at [363, 296] on span "BASIC HYDRA FACIAL (₹2,000.00)" at bounding box center [377, 302] width 138 height 15
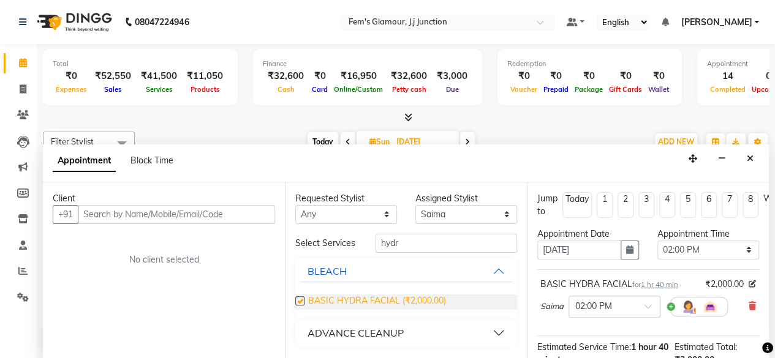
checkbox input "false"
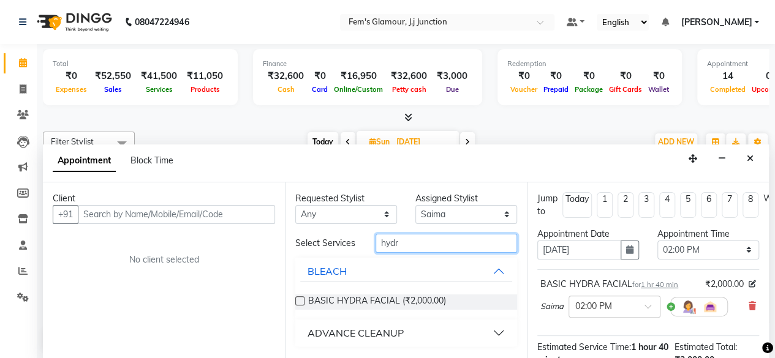
click at [428, 241] on input "hydr" at bounding box center [445, 243] width 141 height 19
type input "h"
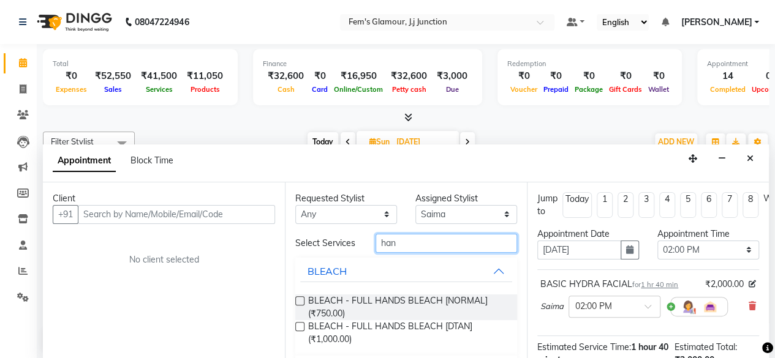
scroll to position [39, 0]
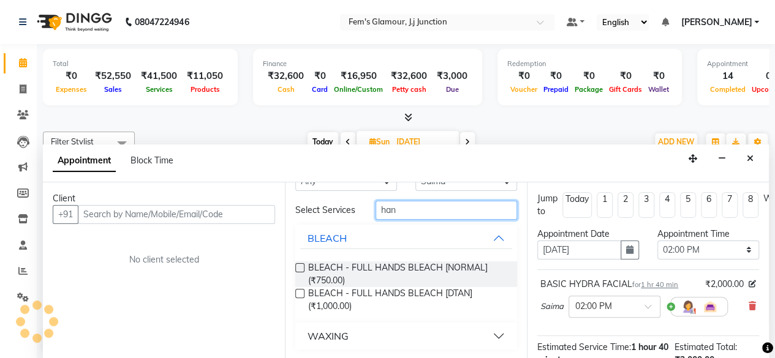
type input "han"
click at [488, 336] on button "WAXING" at bounding box center [406, 336] width 212 height 22
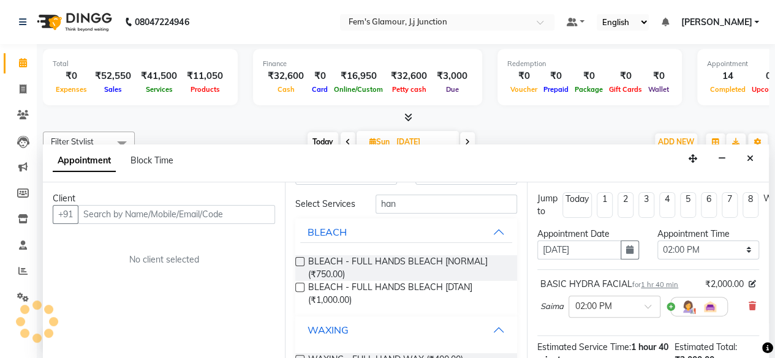
scroll to position [89, 0]
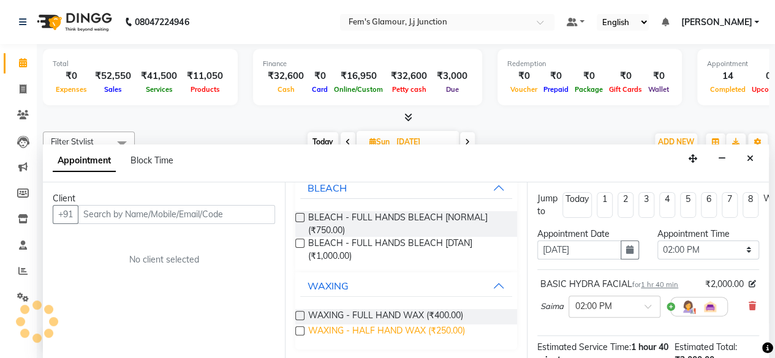
click at [432, 330] on span "WAXING - HALF HAND WAX (₹250.00)" at bounding box center [386, 332] width 157 height 15
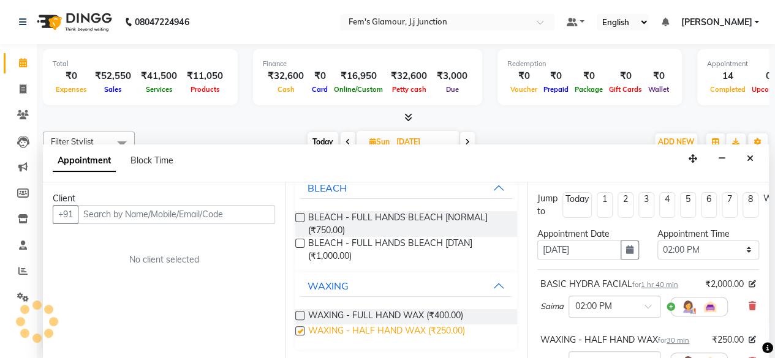
checkbox input "false"
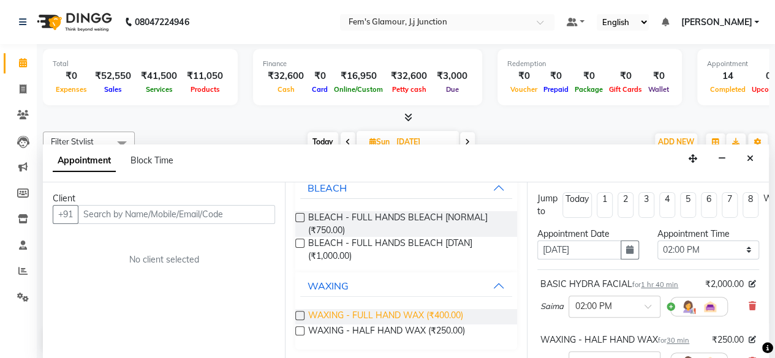
click at [420, 319] on span "WAXING - FULL HAND WAX (₹400.00)" at bounding box center [385, 316] width 155 height 15
checkbox input "false"
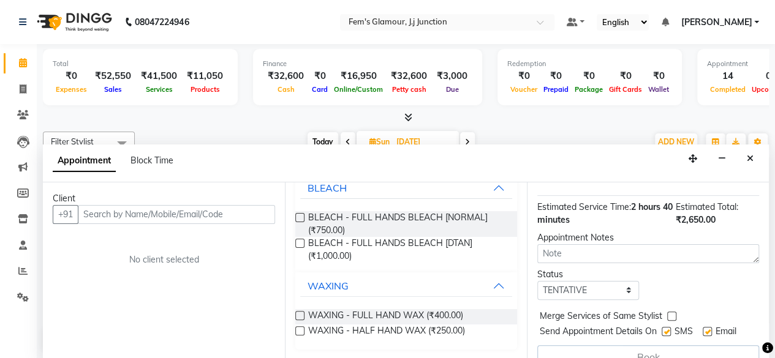
scroll to position [251, 0]
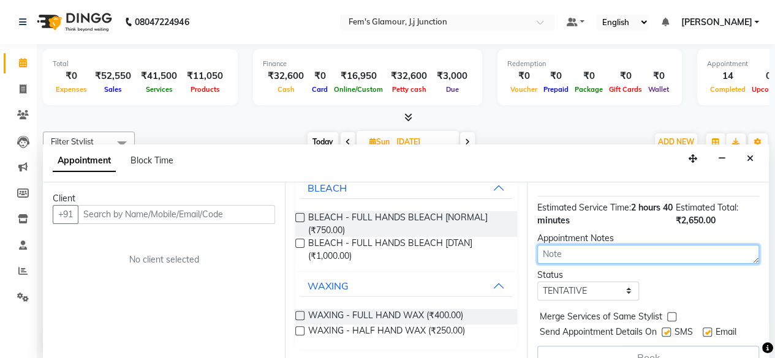
click at [608, 255] on textarea at bounding box center [648, 254] width 222 height 19
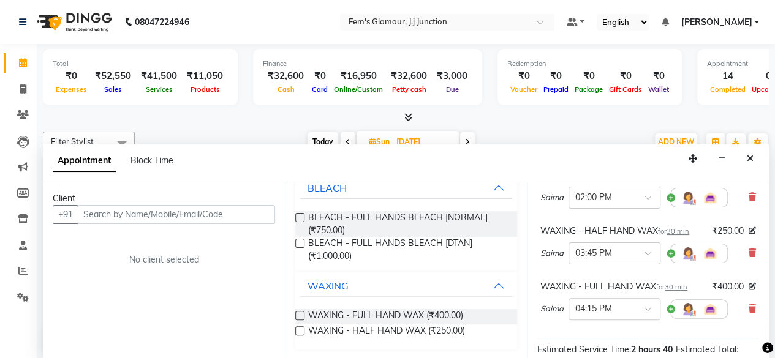
scroll to position [108, 0]
click at [749, 249] on icon at bounding box center [752, 253] width 7 height 9
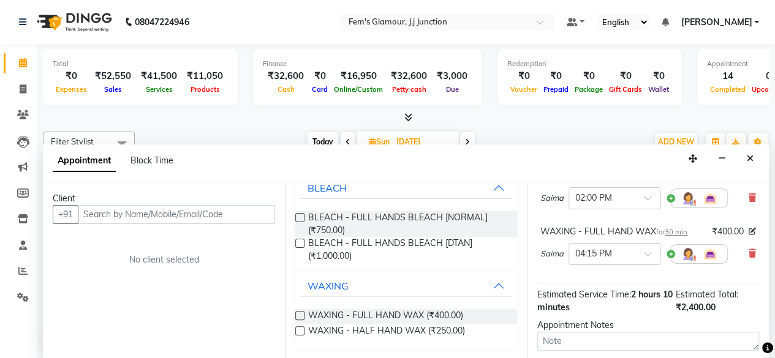
scroll to position [0, 0]
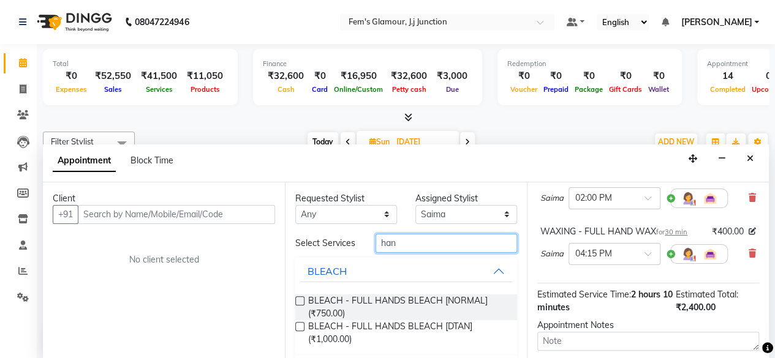
click at [417, 240] on input "han" at bounding box center [445, 243] width 141 height 19
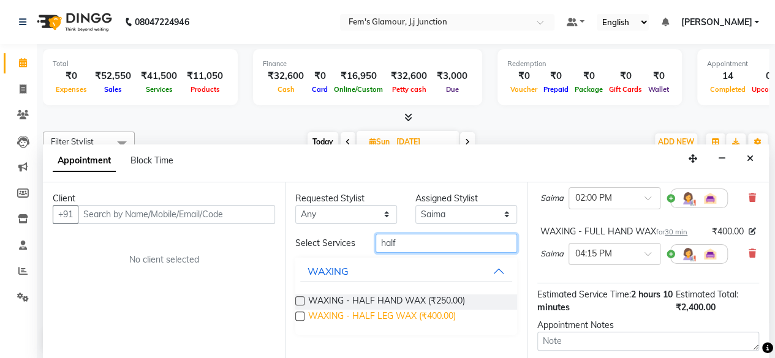
type input "half"
click at [415, 314] on span "WAXING - HALF LEG WAX (₹400.00)" at bounding box center [382, 317] width 148 height 15
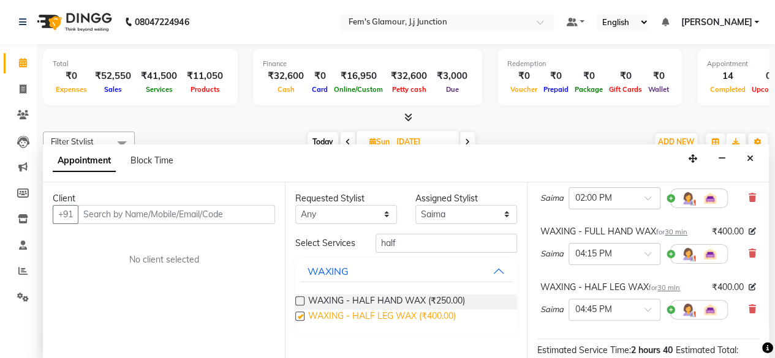
checkbox input "false"
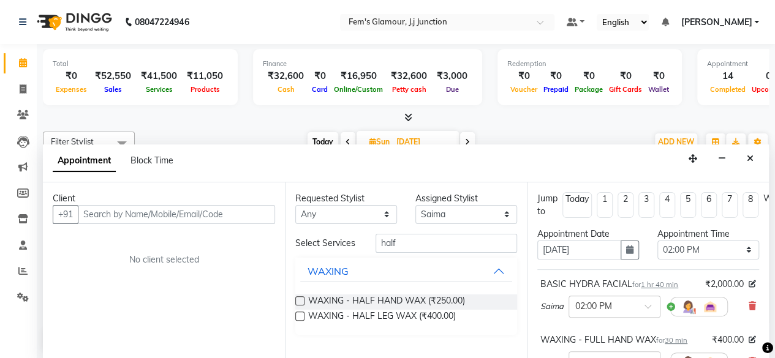
scroll to position [279, 0]
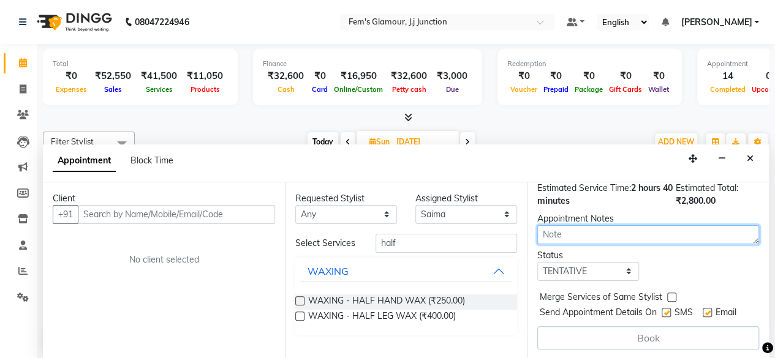
click at [625, 225] on textarea at bounding box center [648, 234] width 222 height 19
type textarea "total 3500"
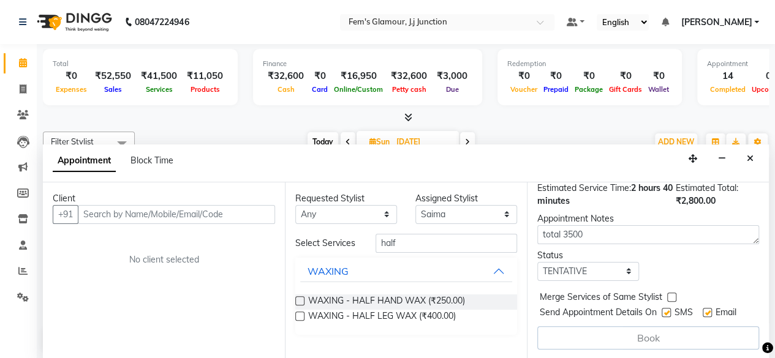
click at [590, 274] on div "Jump to [DATE] 1 2 3 4 5 6 7 8 Weeks Appointment Date [DATE] Appointment Time S…" at bounding box center [648, 271] width 242 height 177
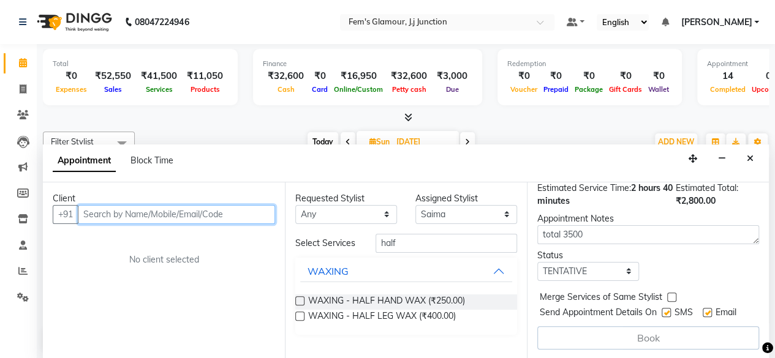
click at [203, 219] on input "text" at bounding box center [176, 214] width 197 height 19
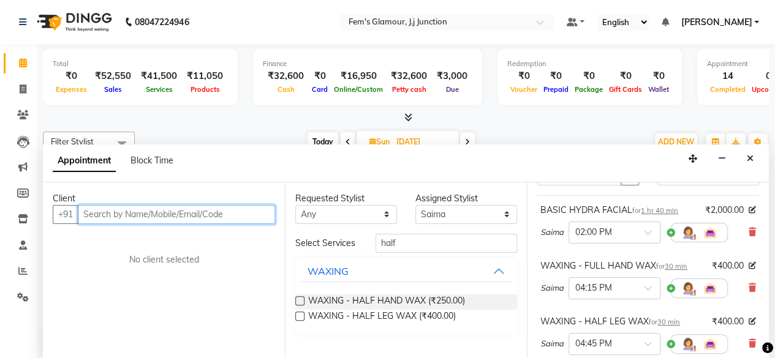
scroll to position [0, 0]
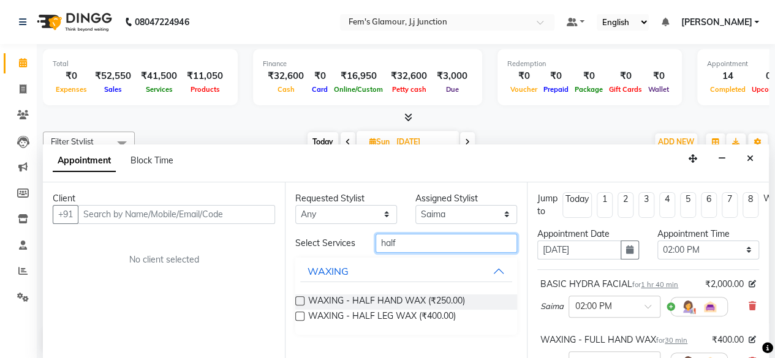
click at [418, 247] on input "half" at bounding box center [445, 243] width 141 height 19
type input "h"
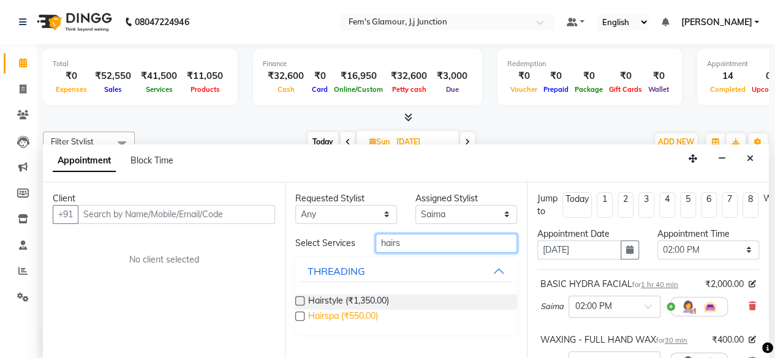
type input "hairs"
click at [360, 317] on span "Hairspa (₹550.00)" at bounding box center [343, 317] width 70 height 15
checkbox input "false"
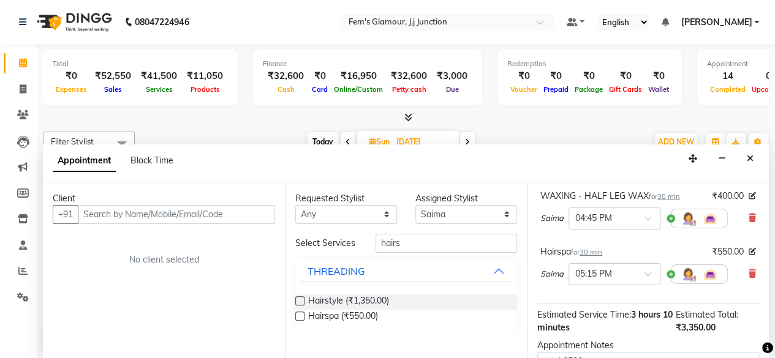
scroll to position [198, 0]
click at [593, 271] on input "text" at bounding box center [602, 274] width 54 height 13
click at [589, 303] on div "12:00 PM" at bounding box center [614, 310] width 91 height 23
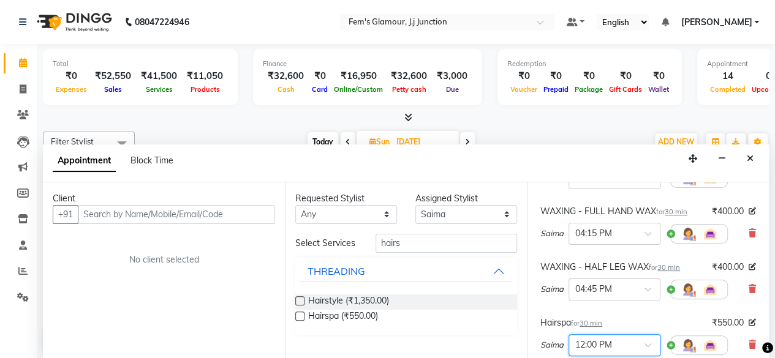
scroll to position [127, 0]
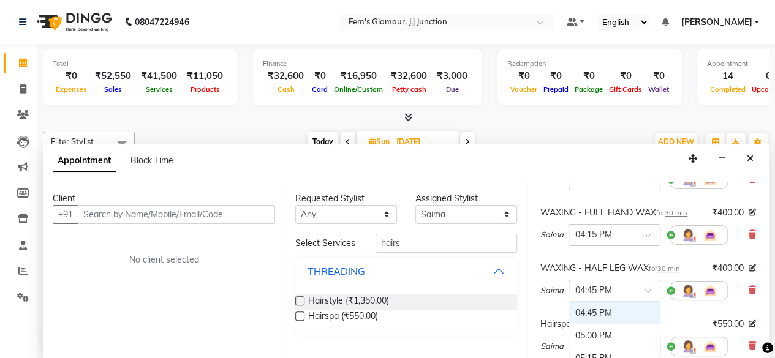
click at [589, 296] on div "× 04:45 PM" at bounding box center [614, 291] width 92 height 22
click at [590, 314] on div "12:00 PM" at bounding box center [614, 320] width 91 height 23
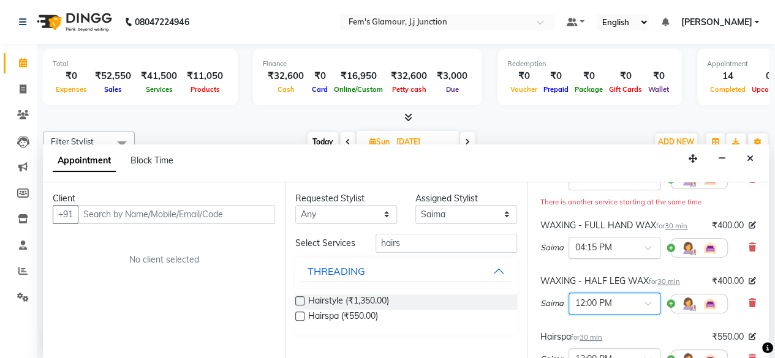
scroll to position [120, 0]
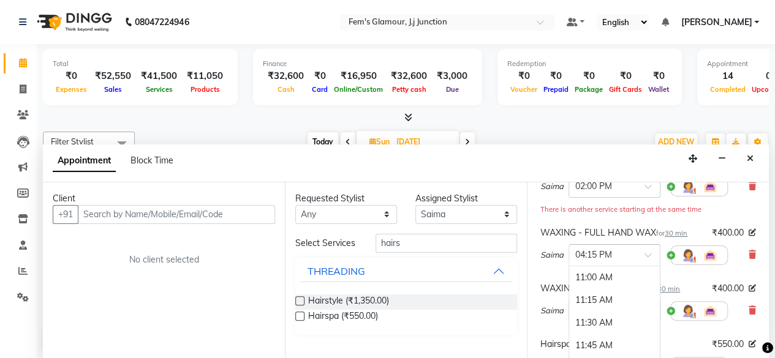
click at [608, 248] on input "text" at bounding box center [602, 254] width 54 height 13
click at [596, 309] on div "12:00 PM" at bounding box center [614, 318] width 91 height 23
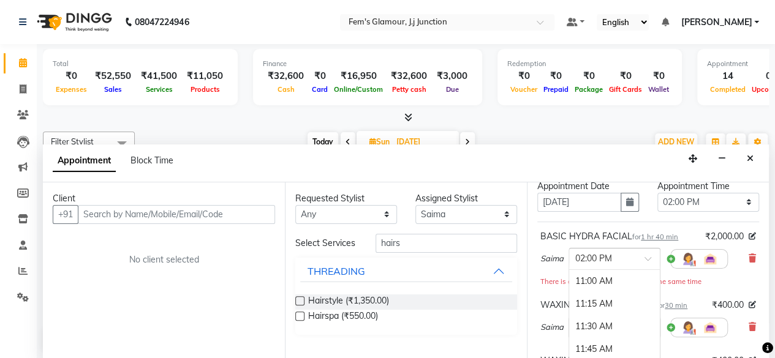
scroll to position [272, 0]
click at [593, 263] on div "× 02:00 PM" at bounding box center [593, 258] width 37 height 13
click at [589, 307] on div "12:00 PM" at bounding box center [614, 314] width 91 height 23
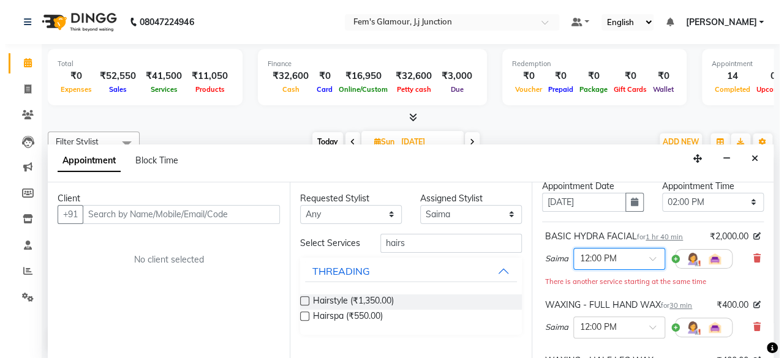
scroll to position [0, 0]
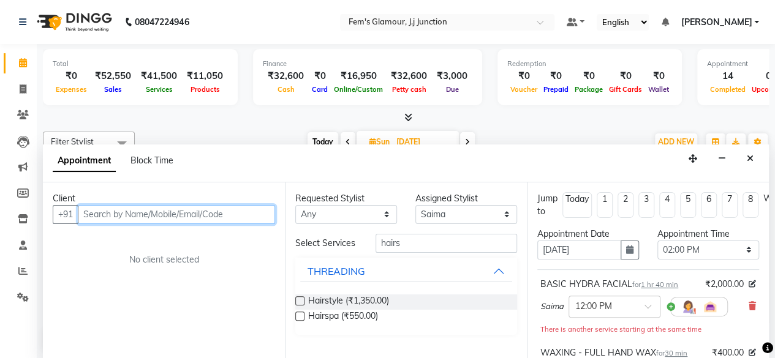
click at [234, 213] on input "text" at bounding box center [176, 214] width 197 height 19
type input "7977929424"
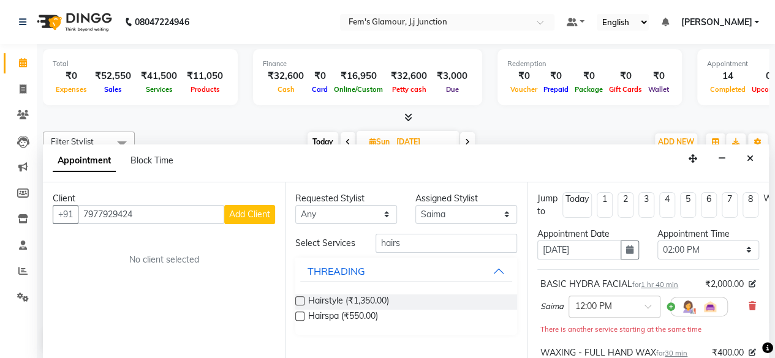
click at [234, 213] on span "Add Client" at bounding box center [249, 214] width 41 height 11
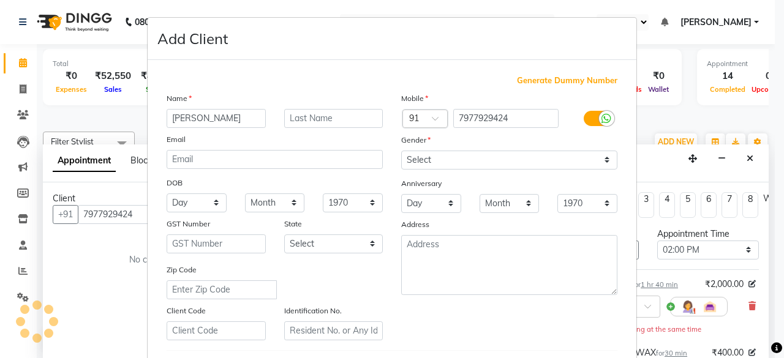
type input "[PERSON_NAME]"
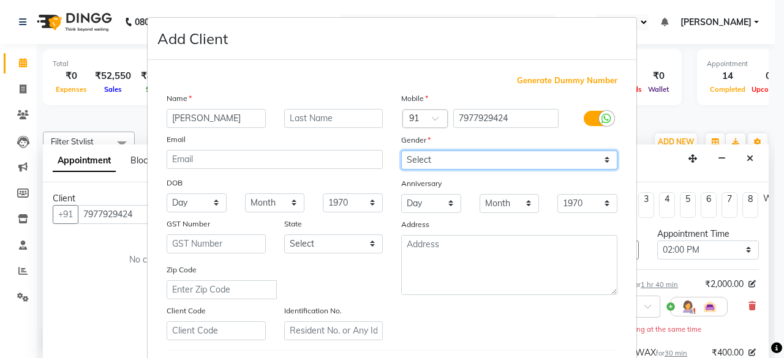
click at [436, 153] on select "Select [DEMOGRAPHIC_DATA] [DEMOGRAPHIC_DATA] Other Prefer Not To Say" at bounding box center [509, 160] width 216 height 19
select select "[DEMOGRAPHIC_DATA]"
click at [401, 151] on select "Select [DEMOGRAPHIC_DATA] [DEMOGRAPHIC_DATA] Other Prefer Not To Say" at bounding box center [509, 160] width 216 height 19
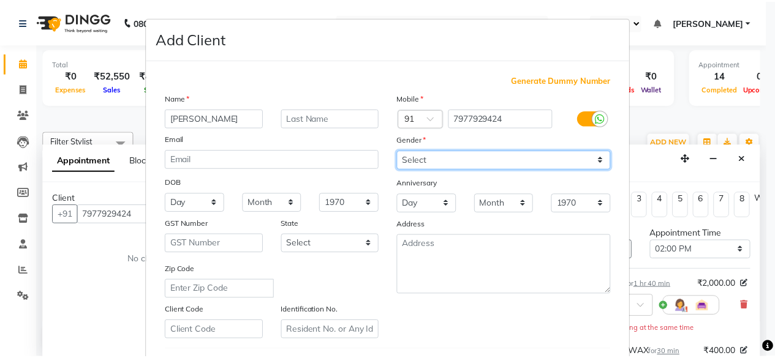
scroll to position [205, 0]
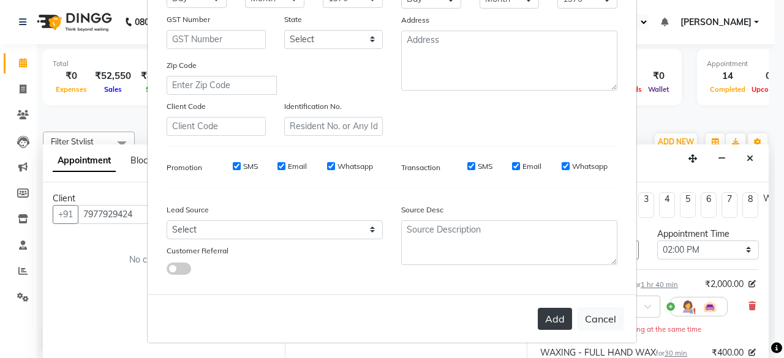
click at [548, 318] on button "Add" at bounding box center [555, 319] width 34 height 22
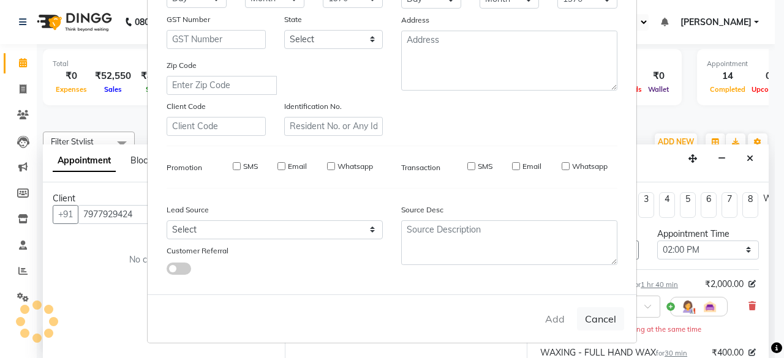
select select
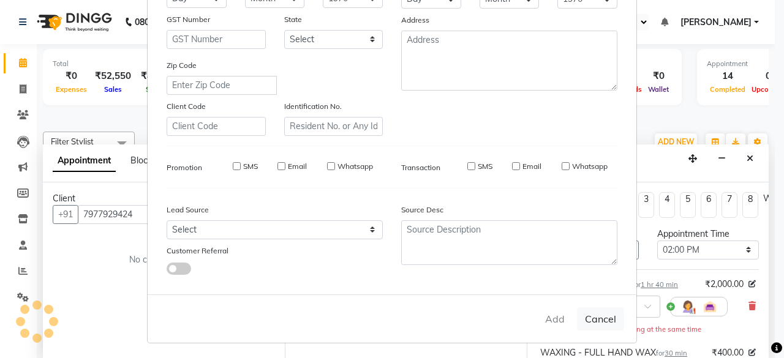
select select
checkbox input "false"
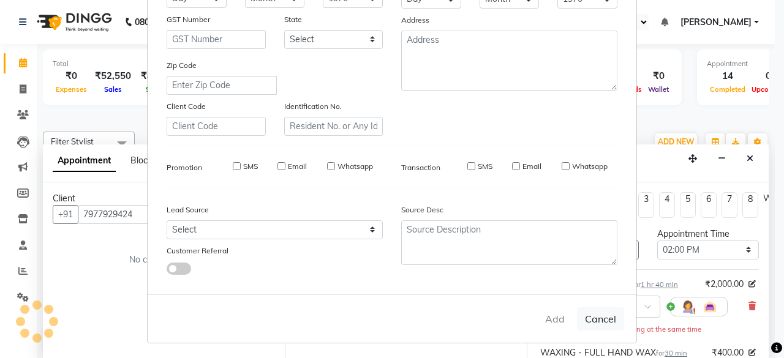
checkbox input "false"
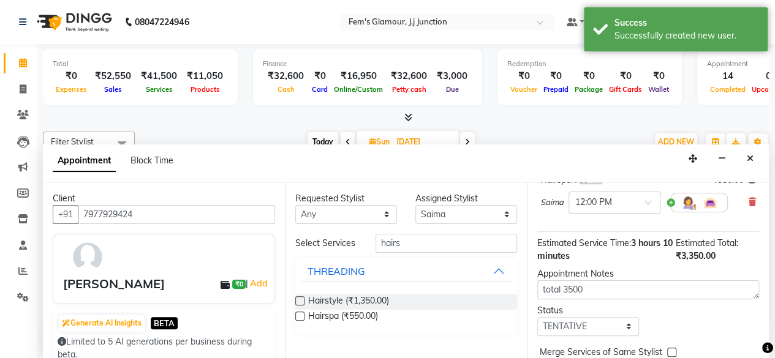
scroll to position [347, 0]
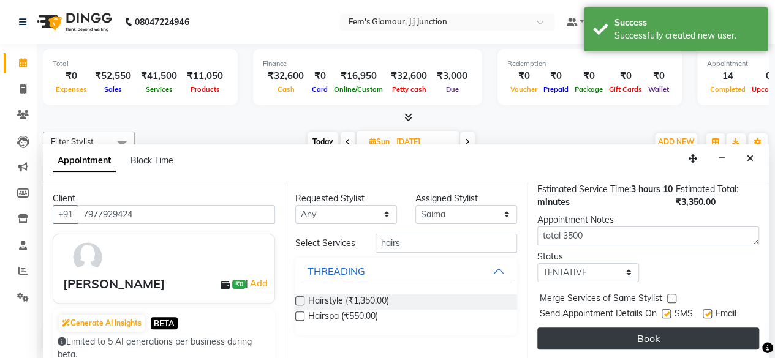
click at [556, 328] on button "Book" at bounding box center [648, 339] width 222 height 22
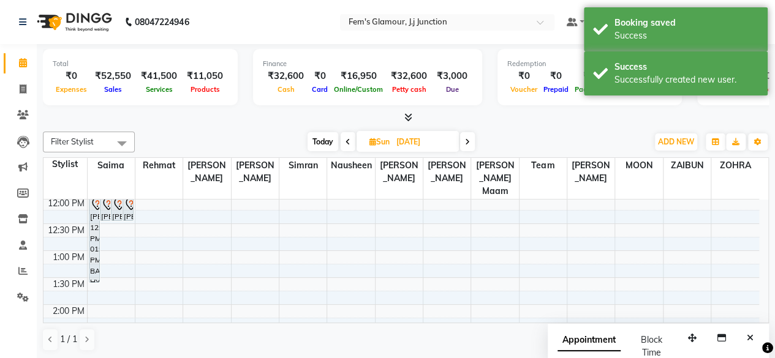
click at [319, 141] on span "Today" at bounding box center [322, 141] width 31 height 19
type input "03-10-2025"
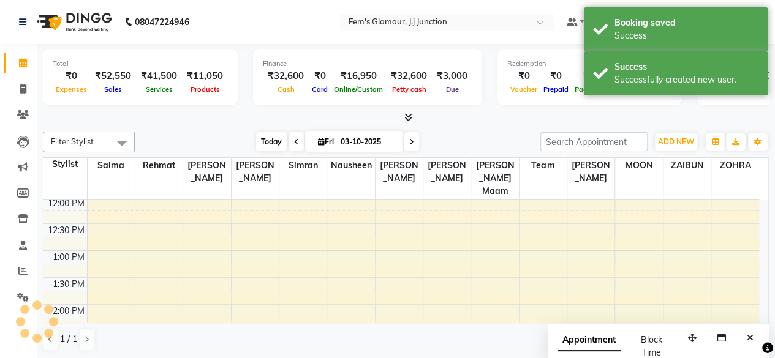
scroll to position [500, 0]
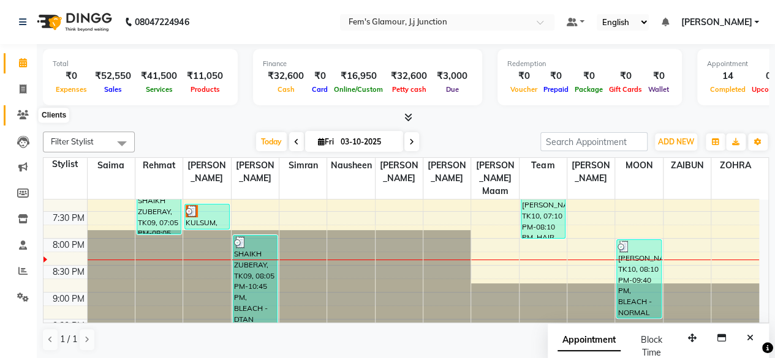
click at [22, 118] on icon at bounding box center [23, 114] width 12 height 9
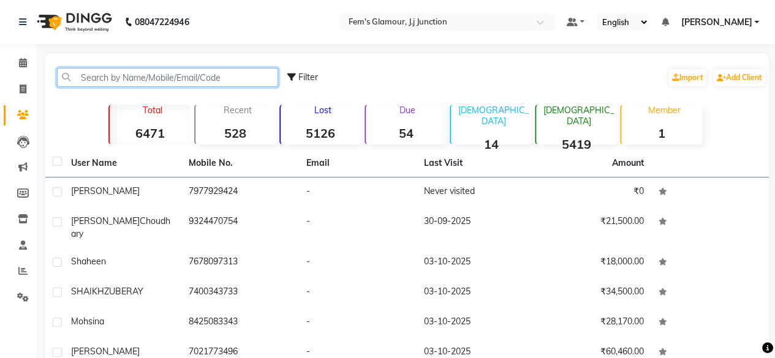
click at [105, 80] on input "text" at bounding box center [167, 77] width 221 height 19
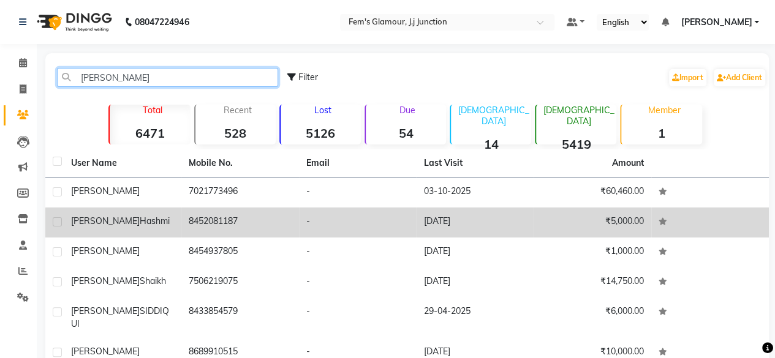
type input "[PERSON_NAME]"
click at [227, 232] on td "8452081187" at bounding box center [240, 223] width 118 height 30
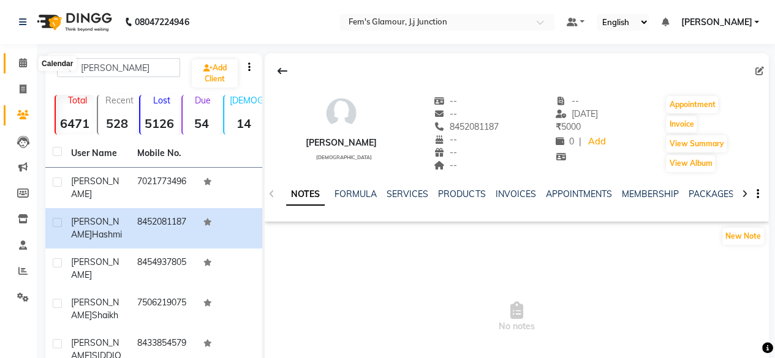
click at [12, 65] on span at bounding box center [22, 63] width 21 height 14
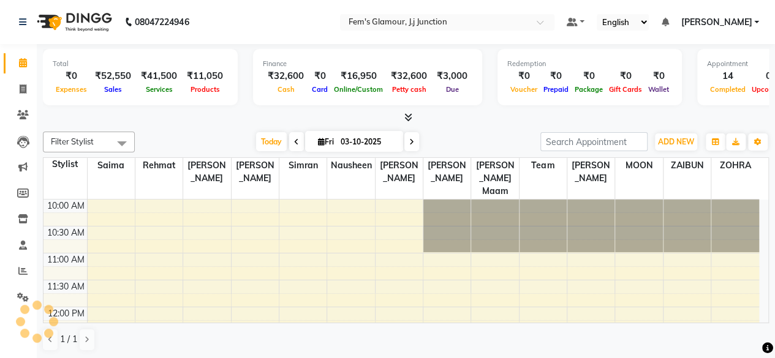
scroll to position [477, 0]
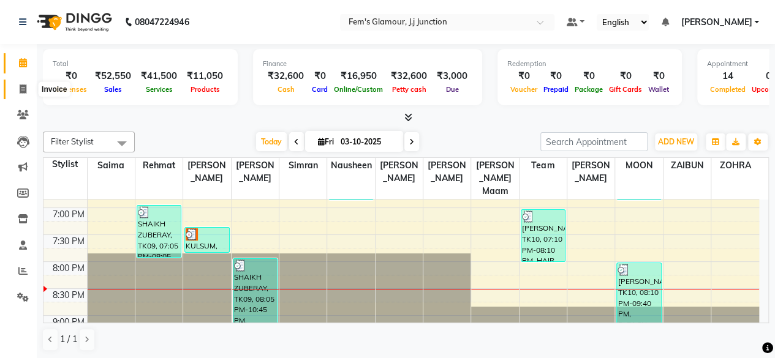
click at [20, 92] on icon at bounding box center [23, 89] width 7 height 9
select select "4132"
select select "service"
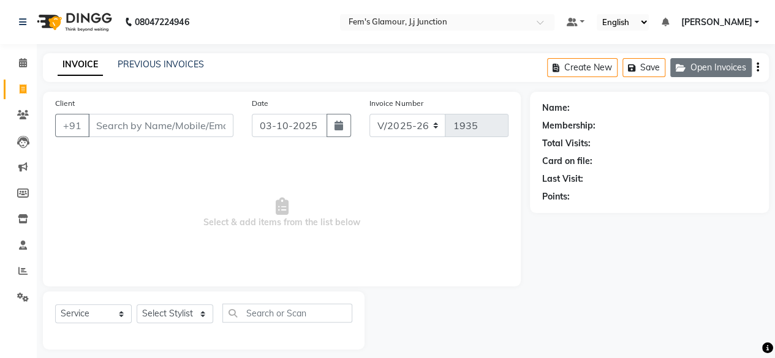
click at [688, 59] on button "Open Invoices" at bounding box center [710, 67] width 81 height 19
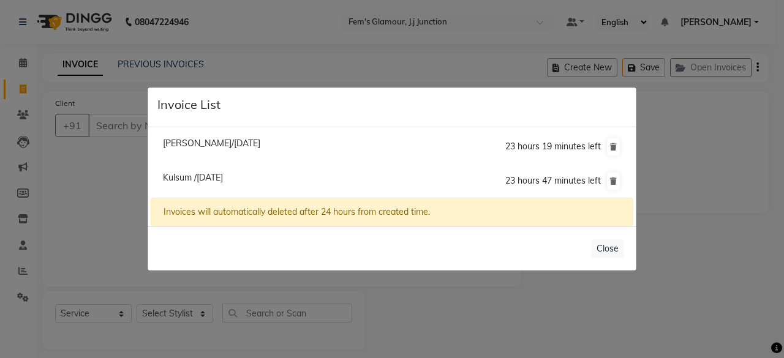
click at [513, 181] on span "23 hours 47 minutes left" at bounding box center [553, 180] width 96 height 11
click at [223, 176] on span "Kulsum /[DATE]" at bounding box center [193, 177] width 60 height 11
type input "7303805012"
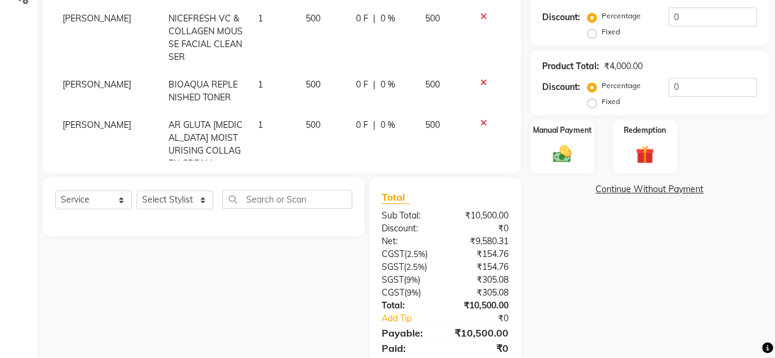
scroll to position [301, 0]
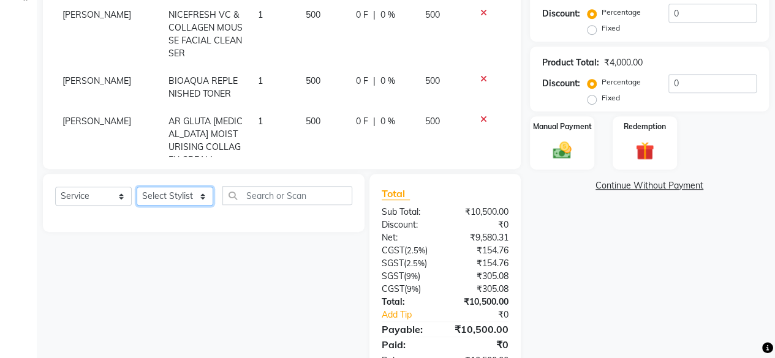
click at [154, 189] on select "Select Stylist fatima maam [PERSON_NAME] [PERSON_NAME] maam MOON Nagma Nasreen …" at bounding box center [175, 196] width 77 height 19
select select "21526"
click at [137, 187] on select "Select Stylist fatima maam [PERSON_NAME] [PERSON_NAME] maam MOON Nagma Nasreen …" at bounding box center [175, 196] width 77 height 19
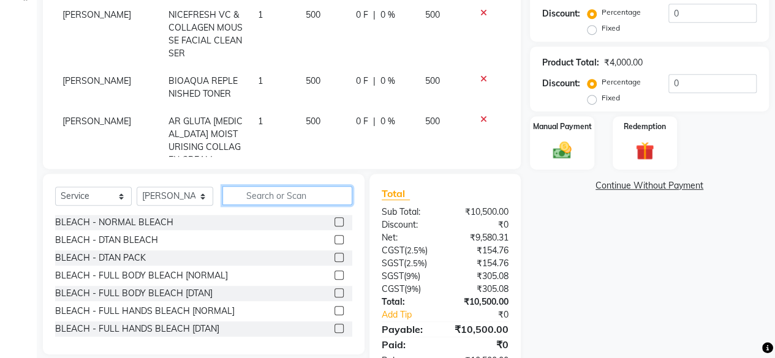
click at [265, 198] on input "text" at bounding box center [287, 195] width 130 height 19
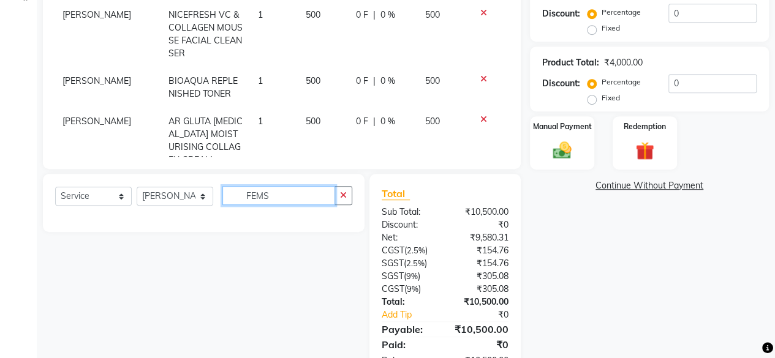
type input "FEMS"
click at [107, 192] on select "Select Service Product Membership Package Voucher Prepaid Gift Card" at bounding box center [93, 196] width 77 height 19
select select "product"
click at [55, 187] on select "Select Service Product Membership Package Voucher Prepaid Gift Card" at bounding box center [93, 196] width 77 height 19
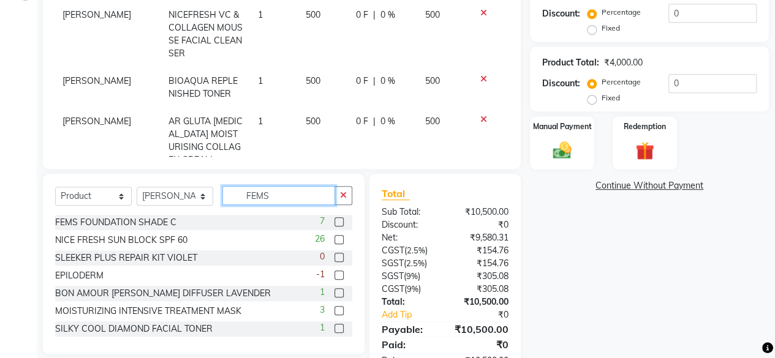
click at [307, 189] on input "FEMS" at bounding box center [278, 195] width 113 height 19
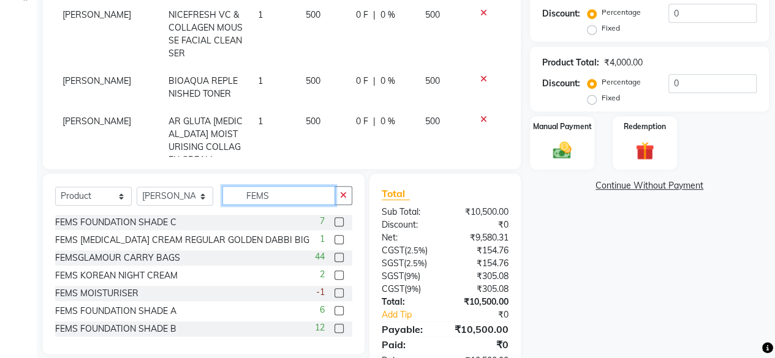
type input "FEMS"
click at [334, 257] on label at bounding box center [338, 257] width 9 height 9
click at [334, 257] on input "checkbox" at bounding box center [338, 258] width 8 height 8
checkbox input "false"
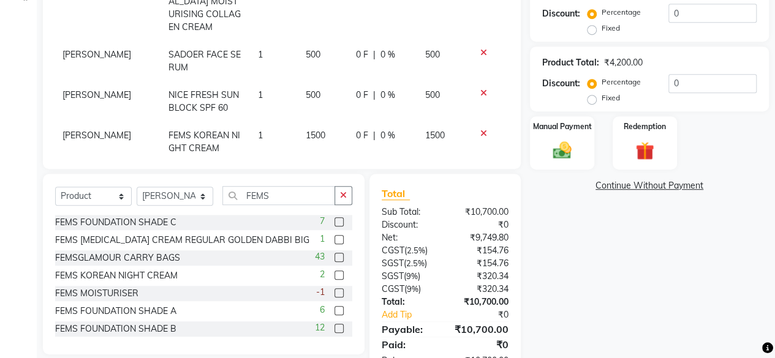
scroll to position [198, 0]
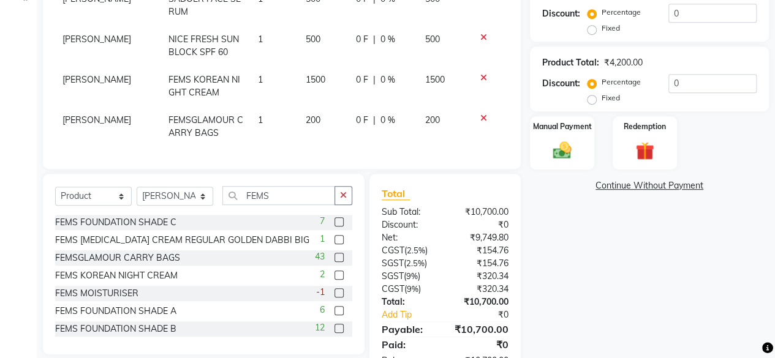
click at [309, 110] on td "200" at bounding box center [323, 127] width 50 height 40
select select "21526"
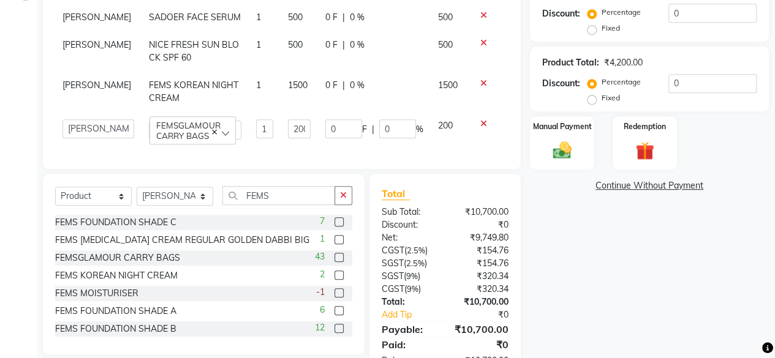
scroll to position [154, 0]
click at [288, 119] on input "200" at bounding box center [299, 128] width 22 height 19
type input "0"
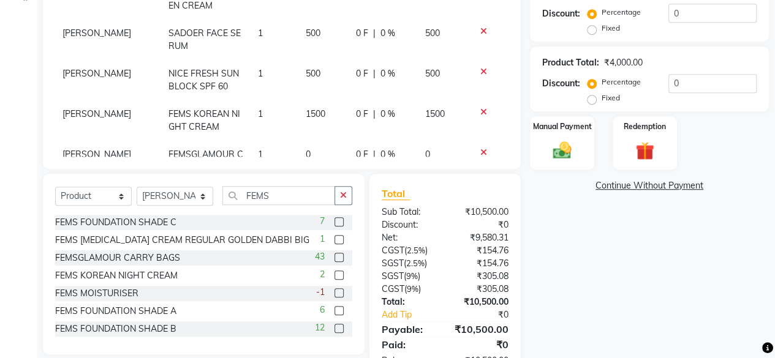
click at [596, 259] on div "Name: Kulsum Membership: No Active Membership Total Visits: 1 Card on file: 0 L…" at bounding box center [654, 85] width 248 height 589
click at [602, 100] on label "Fixed" at bounding box center [611, 97] width 18 height 11
click at [592, 100] on input "Fixed" at bounding box center [594, 98] width 9 height 9
radio input "true"
click at [693, 86] on input "0" at bounding box center [712, 83] width 88 height 19
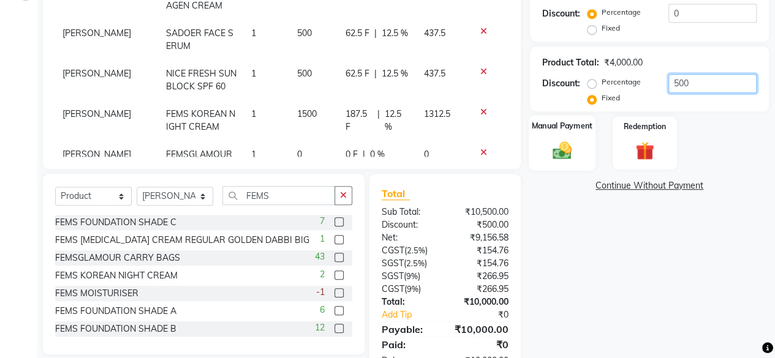
type input "500"
click at [568, 144] on img at bounding box center [561, 151] width 31 height 22
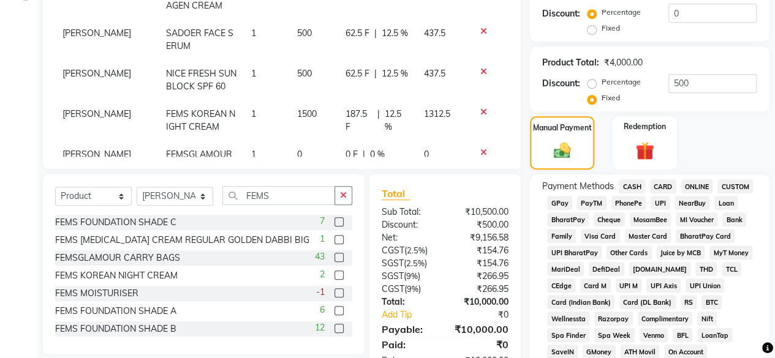
click at [562, 197] on span "GPay" at bounding box center [559, 203] width 25 height 14
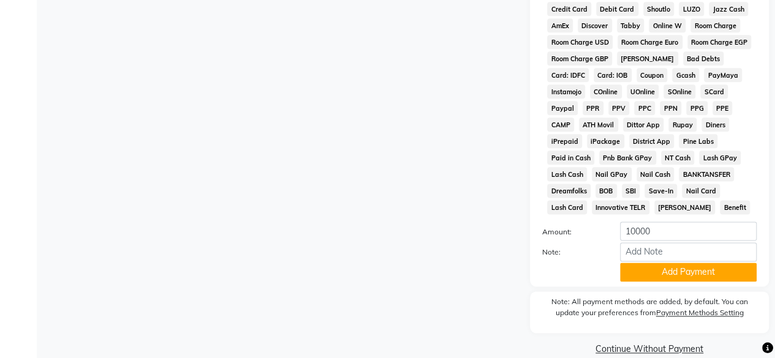
scroll to position [706, 0]
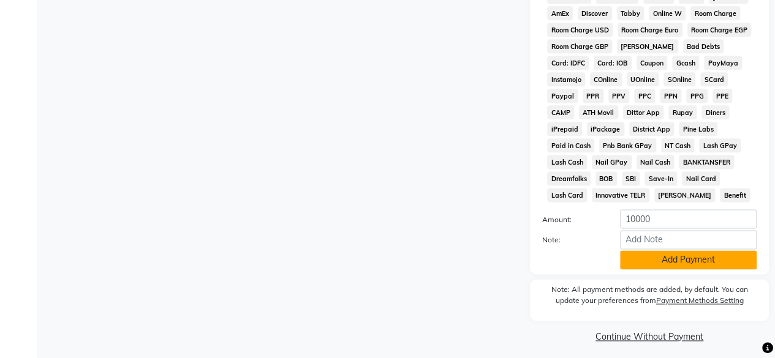
click at [655, 268] on button "Add Payment" at bounding box center [688, 260] width 137 height 19
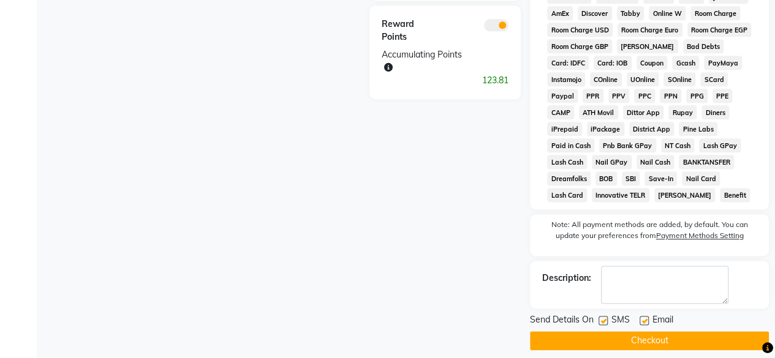
click at [626, 344] on button "Checkout" at bounding box center [649, 340] width 239 height 19
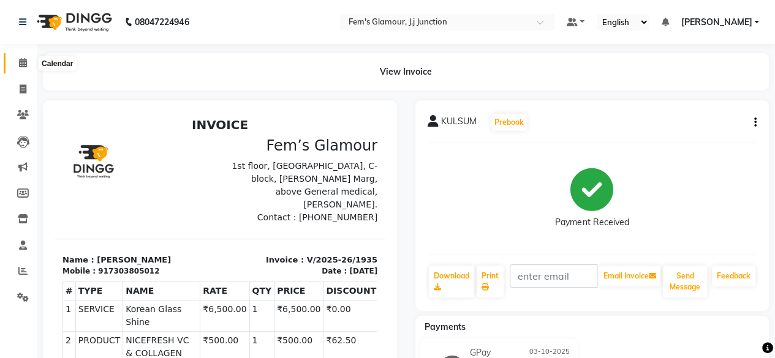
click at [28, 56] on span at bounding box center [22, 63] width 21 height 14
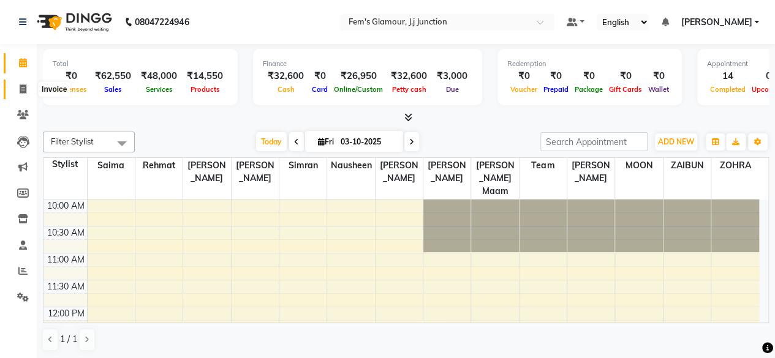
click at [21, 88] on icon at bounding box center [23, 89] width 7 height 9
select select "4132"
select select "service"
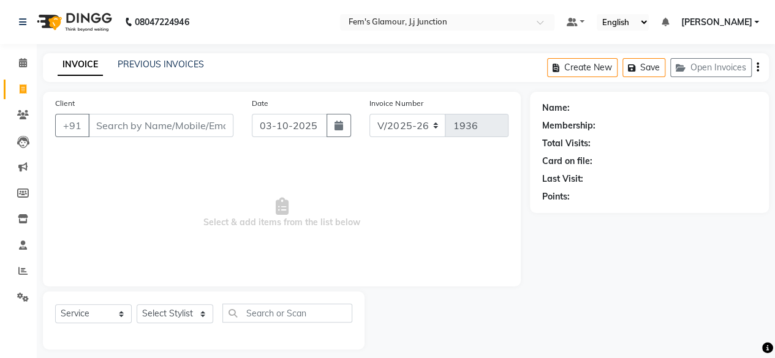
click at [162, 70] on div "PREVIOUS INVOICES" at bounding box center [161, 64] width 86 height 13
click at [182, 67] on link "PREVIOUS INVOICES" at bounding box center [161, 64] width 86 height 11
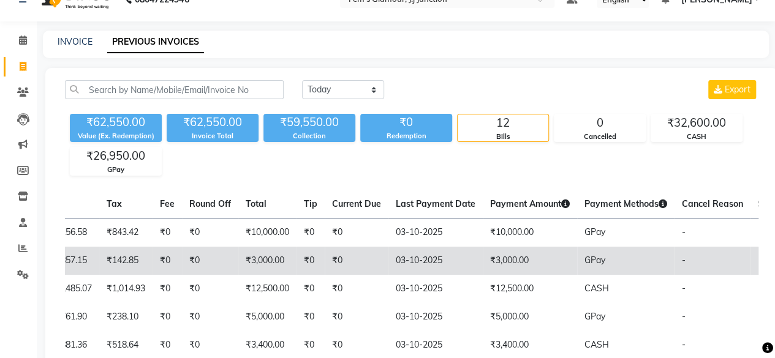
scroll to position [22, 0]
